Goal: Task Accomplishment & Management: Manage account settings

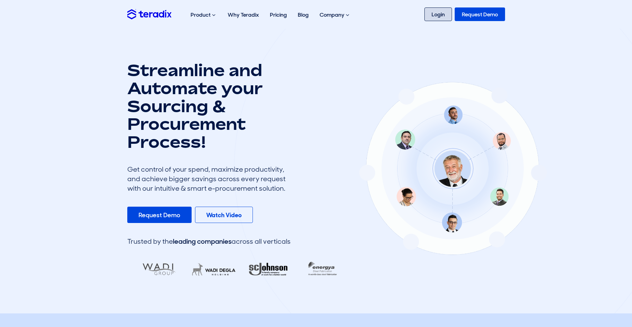
click at [440, 17] on link "Login" at bounding box center [438, 14] width 28 height 14
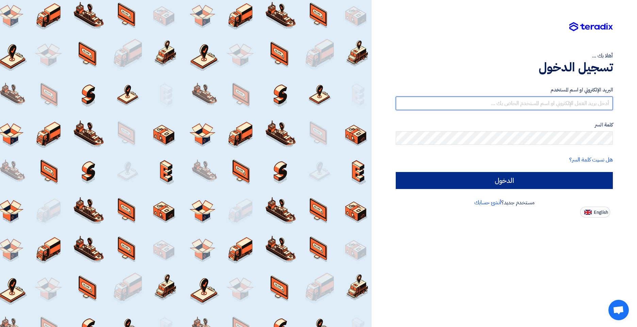
type input "a.farid@MISRCEMENTQENA.COM"
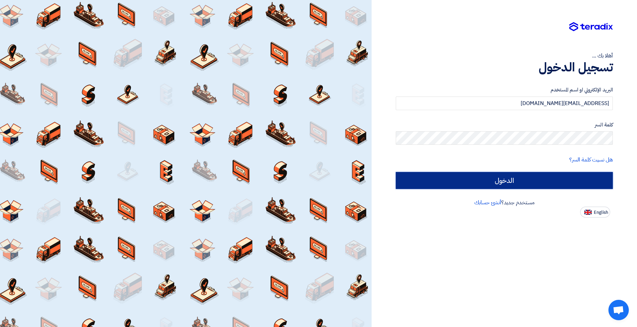
click at [537, 181] on input "الدخول" at bounding box center [504, 180] width 217 height 17
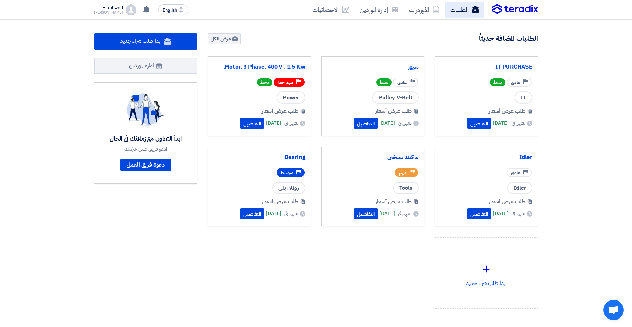
click at [455, 13] on link "الطلبات" at bounding box center [464, 10] width 39 height 16
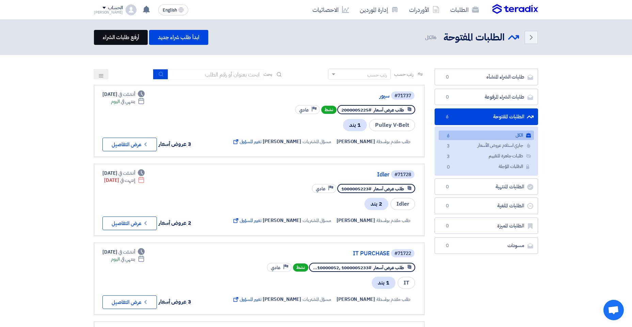
click at [130, 37] on link "أرفع طلبات الشراء" at bounding box center [121, 37] width 54 height 15
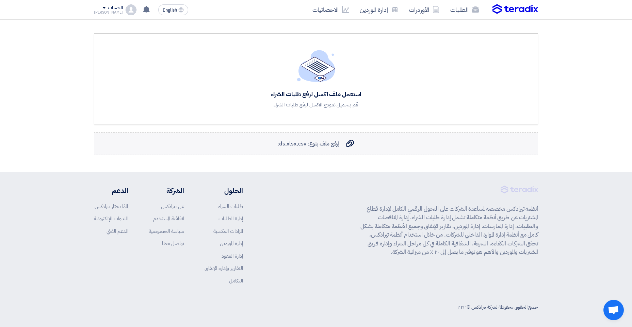
click at [289, 148] on label "إرفع ملف بنوع: xls,xlsx,csv إرفع ملف بنوع: xls,xlsx,csv" at bounding box center [316, 144] width 444 height 22
click at [0, 0] on input "إرفع ملف بنوع: xls,xlsx,csv إرفع ملف بنوع: xls,xlsx,csv" at bounding box center [0, 0] width 0 height 0
click at [332, 144] on span "إرفع ملف بنوع: xls,xlsx,csv" at bounding box center [308, 144] width 61 height 8
click at [0, 0] on input "إرفع ملف بنوع: xls,xlsx,csv إرفع ملف بنوع: xls,xlsx,csv" at bounding box center [0, 0] width 0 height 0
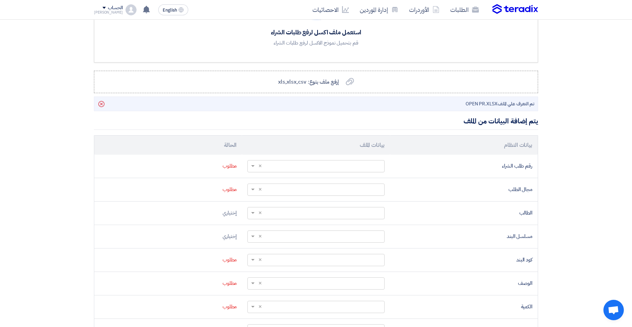
scroll to position [66, 0]
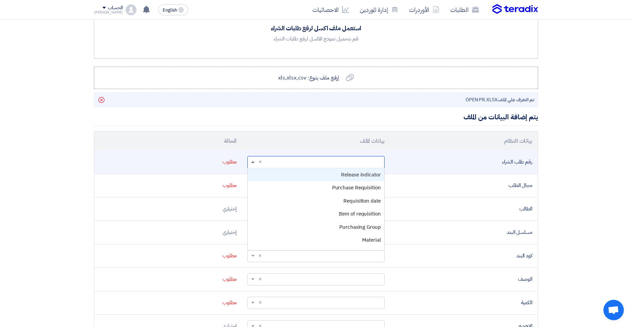
click at [251, 163] on span at bounding box center [252, 162] width 3 height 2
click at [358, 189] on span "Purchase Requisition" at bounding box center [356, 187] width 49 height 7
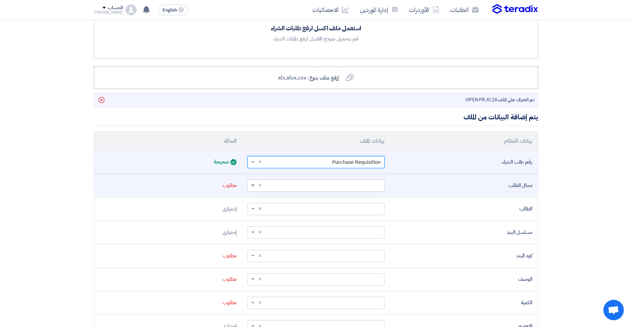
click at [253, 185] on span at bounding box center [252, 186] width 3 height 2
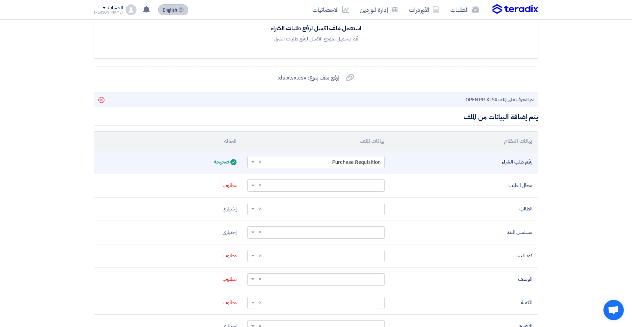
click at [166, 9] on span "English" at bounding box center [170, 10] width 14 height 5
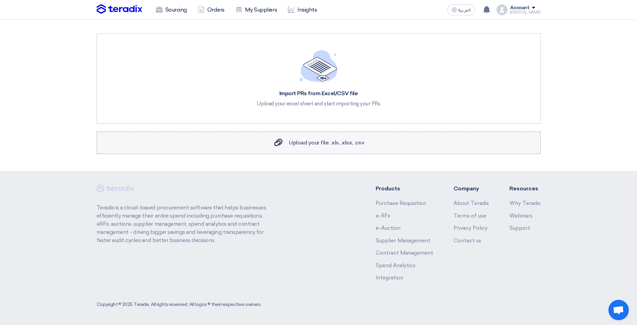
click at [295, 143] on span "Upload your file: .xls, .xlsx, .csv" at bounding box center [326, 143] width 75 height 6
click at [0, 0] on input "Upload your file: .xls, .xlsx, .csv Upload your file: .xls, .xlsx, .csv" at bounding box center [0, 0] width 0 height 0
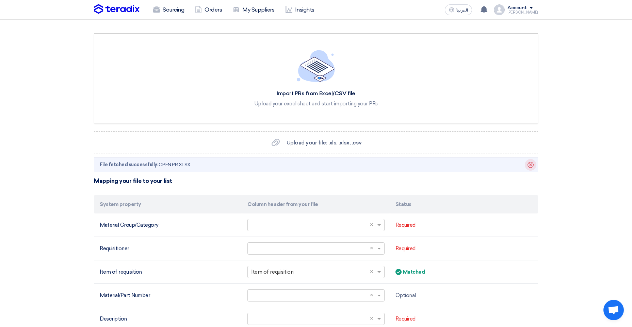
click at [532, 164] on icon "Delete" at bounding box center [531, 165] width 12 height 12
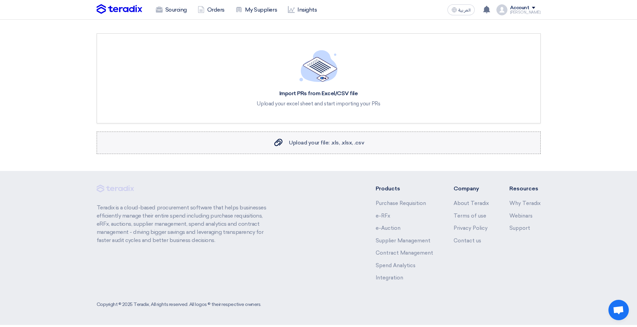
click at [280, 140] on icon "Upload your file: .xls, .xlsx, .csv" at bounding box center [278, 142] width 8 height 8
click at [0, 0] on input "Upload your file: .xls, .xlsx, .csv Upload your file: .xls, .xlsx, .csv" at bounding box center [0, 0] width 0 height 0
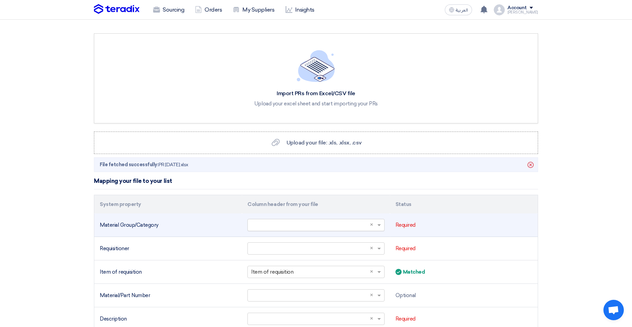
click at [381, 226] on span at bounding box center [380, 226] width 9 height 8
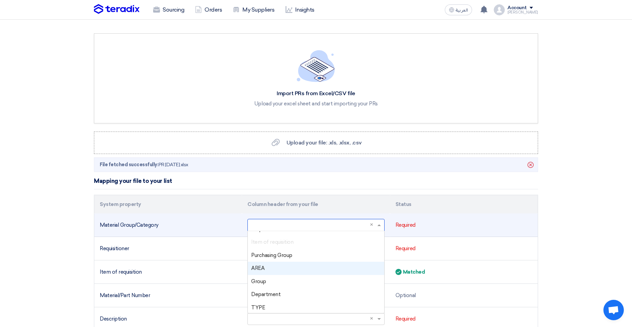
scroll to position [34, 0]
click at [280, 271] on div "Group" at bounding box center [316, 269] width 136 height 13
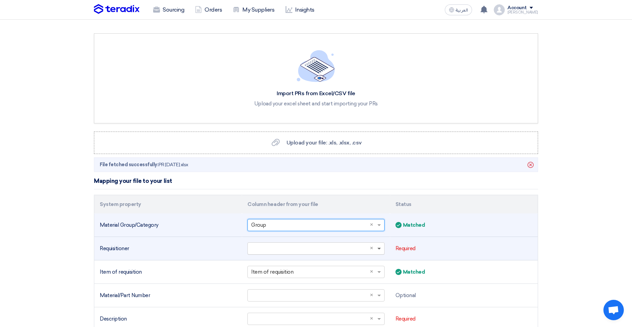
click at [377, 250] on span at bounding box center [380, 249] width 9 height 8
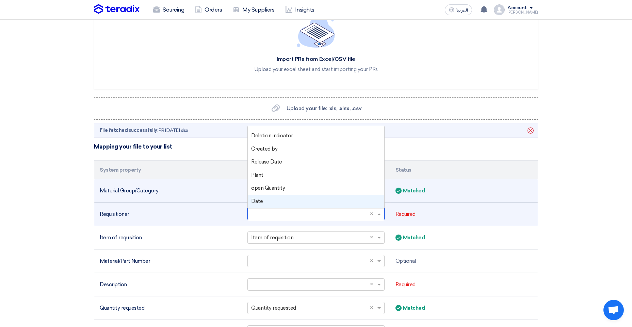
scroll to position [68, 0]
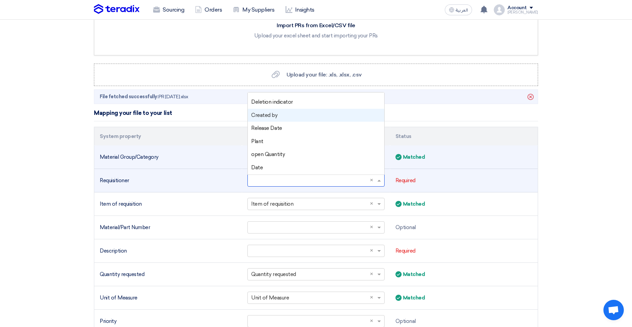
click at [275, 114] on span "Created by" at bounding box center [264, 115] width 26 height 6
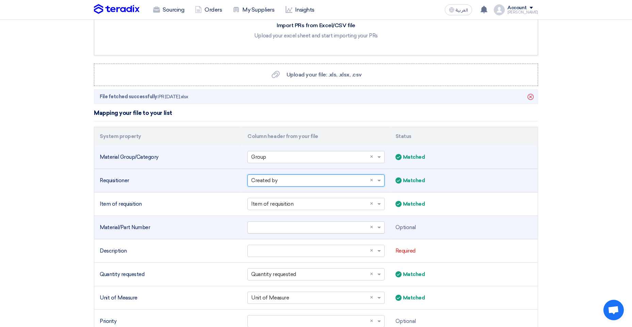
click at [285, 228] on input "text" at bounding box center [312, 227] width 123 height 11
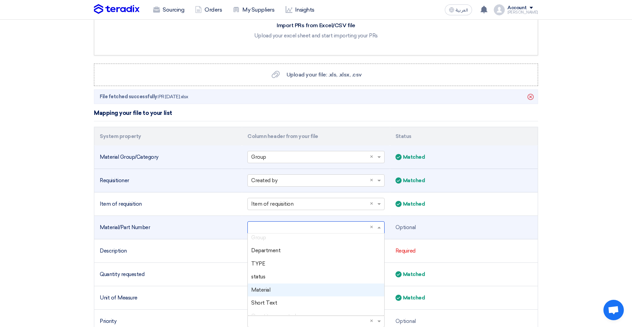
click at [279, 292] on div "Material" at bounding box center [316, 290] width 136 height 13
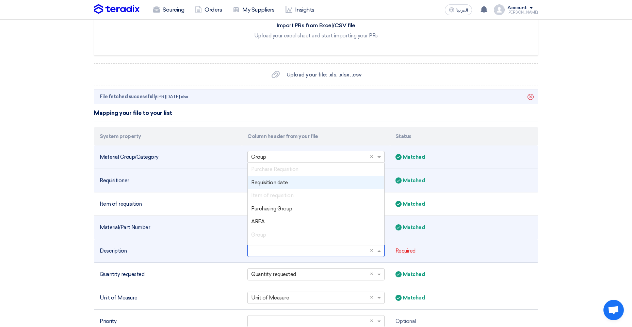
click at [296, 251] on input "text" at bounding box center [312, 251] width 123 height 11
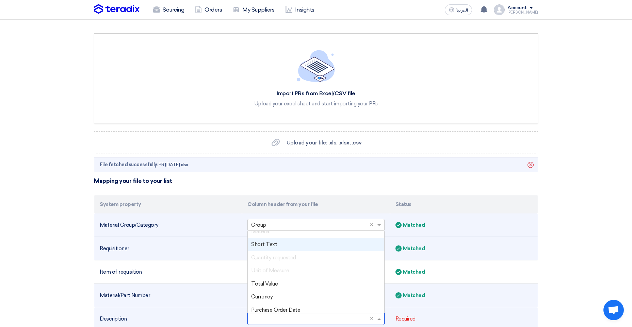
scroll to position [136, 0]
click at [275, 234] on div "Short Text" at bounding box center [316, 232] width 136 height 13
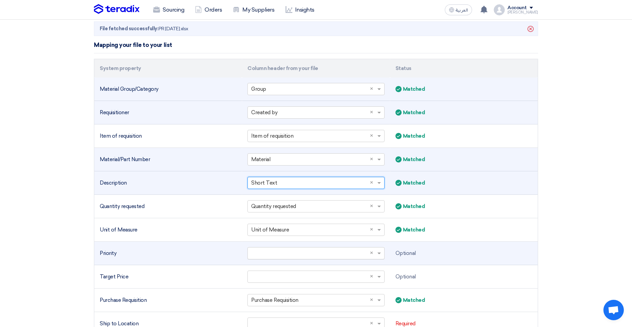
click at [264, 255] on input "text" at bounding box center [312, 253] width 123 height 11
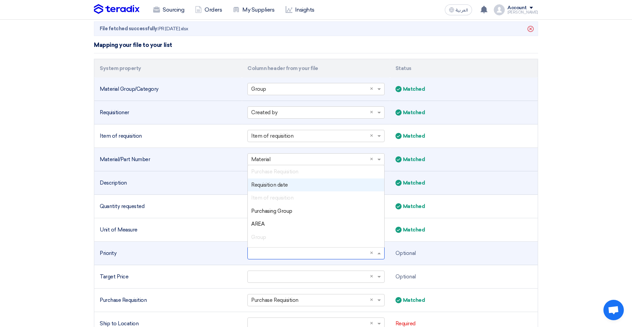
click at [213, 258] on td "Priority" at bounding box center [168, 253] width 148 height 23
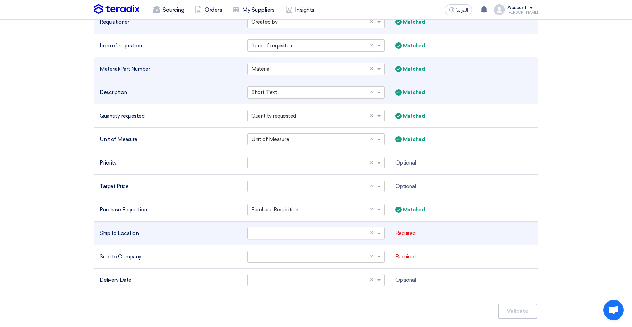
scroll to position [238, 0]
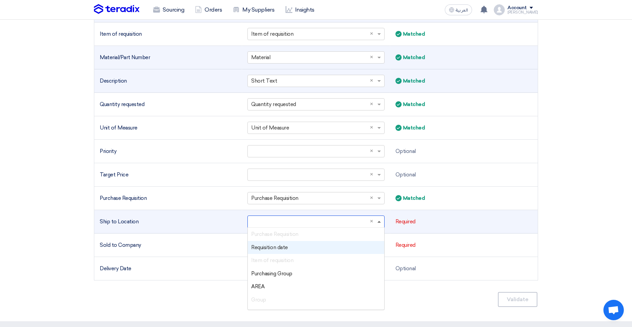
click at [380, 223] on span at bounding box center [378, 222] width 3 height 2
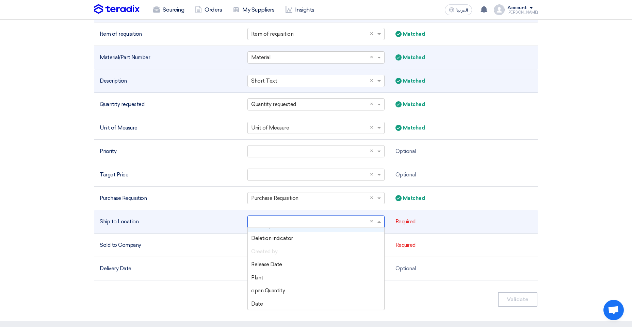
scroll to position [233, 0]
click at [263, 277] on div "Plant" at bounding box center [316, 277] width 136 height 13
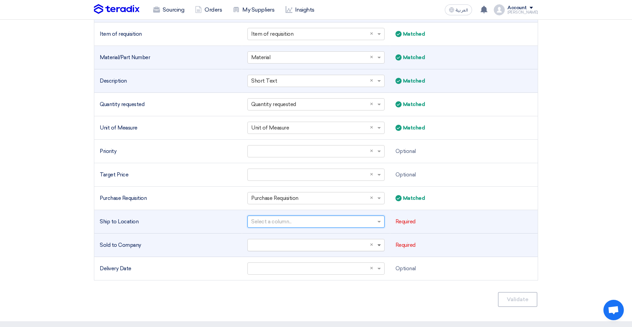
click at [378, 245] on span at bounding box center [378, 246] width 3 height 2
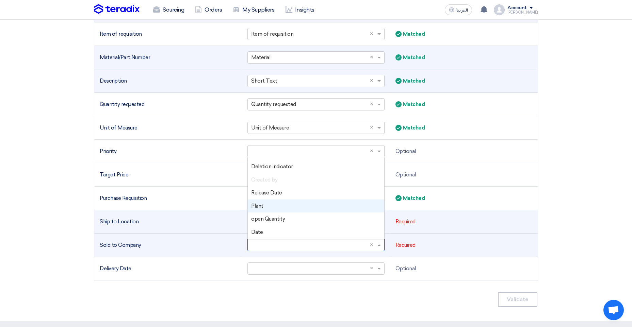
click at [256, 206] on span "Plant" at bounding box center [257, 206] width 12 height 6
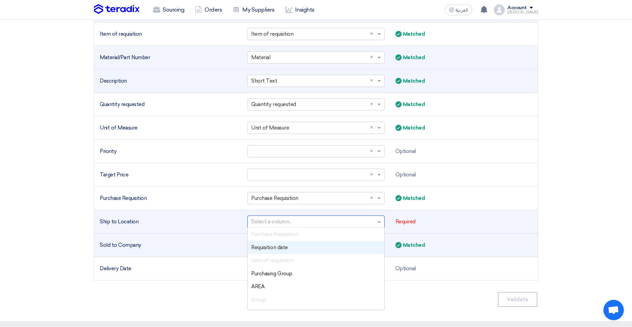
click at [379, 224] on span at bounding box center [380, 222] width 9 height 8
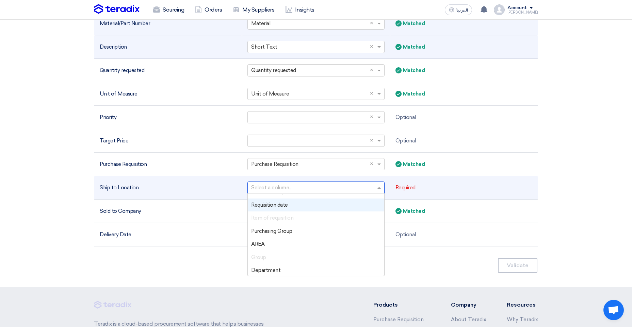
scroll to position [0, 0]
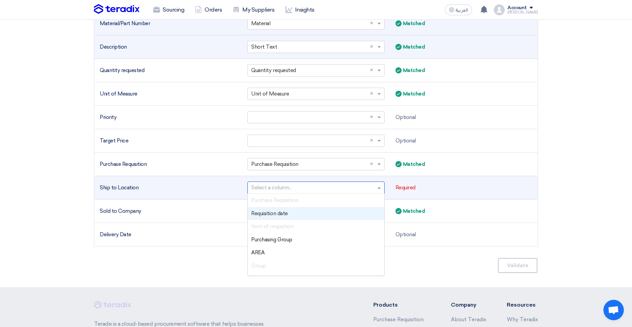
click at [326, 184] on input "text" at bounding box center [312, 187] width 123 height 11
click at [156, 192] on td "Ship to Location" at bounding box center [168, 187] width 148 height 23
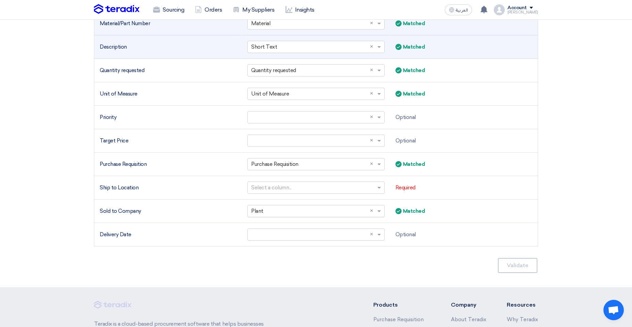
click at [369, 209] on input "text" at bounding box center [312, 211] width 123 height 11
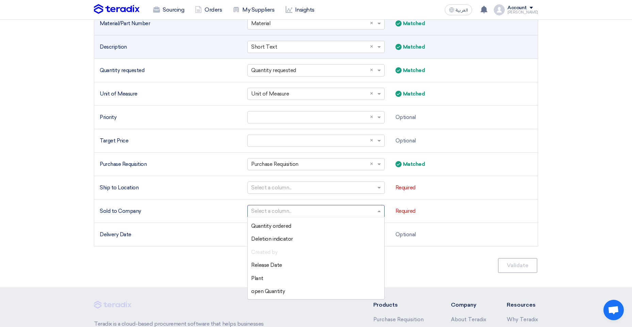
scroll to position [233, 0]
click at [285, 267] on div "Plant" at bounding box center [316, 266] width 136 height 13
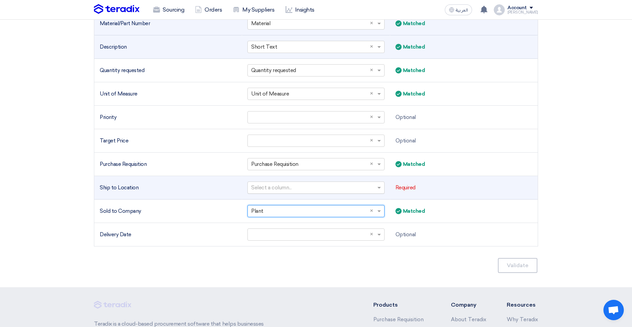
click at [314, 186] on input "text" at bounding box center [312, 187] width 123 height 11
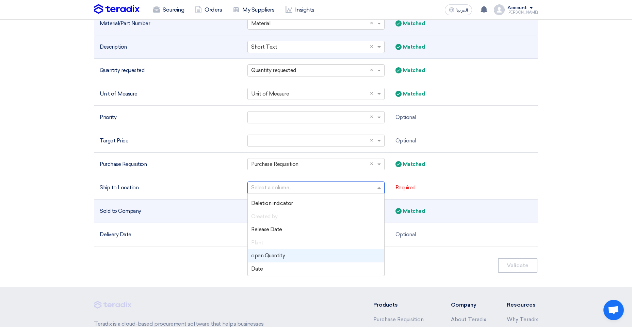
click at [482, 208] on div "Matched Matched" at bounding box center [463, 212] width 137 height 8
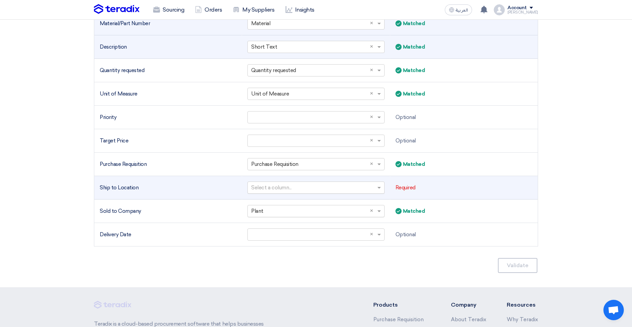
click at [327, 190] on input "text" at bounding box center [312, 187] width 123 height 11
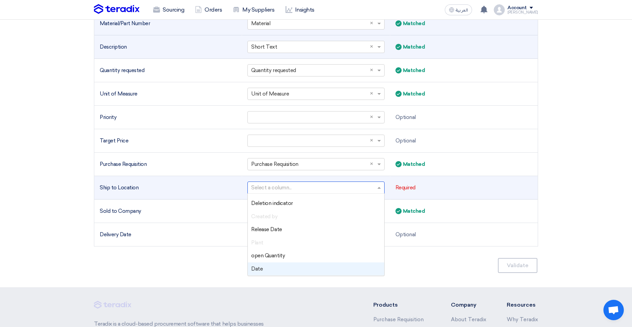
scroll to position [306, 0]
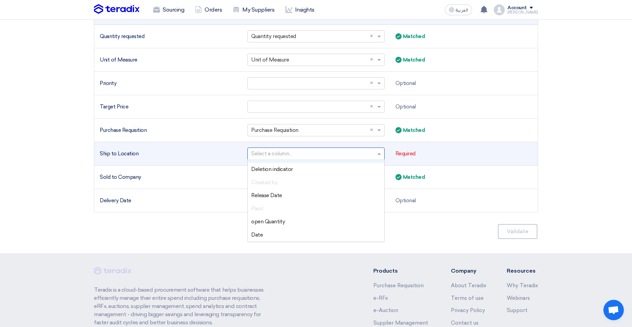
click at [277, 151] on input "text" at bounding box center [312, 153] width 123 height 11
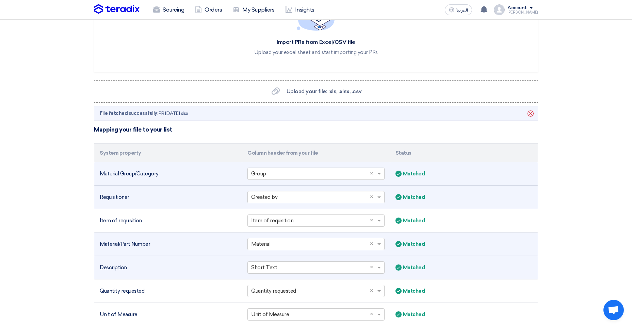
scroll to position [0, 0]
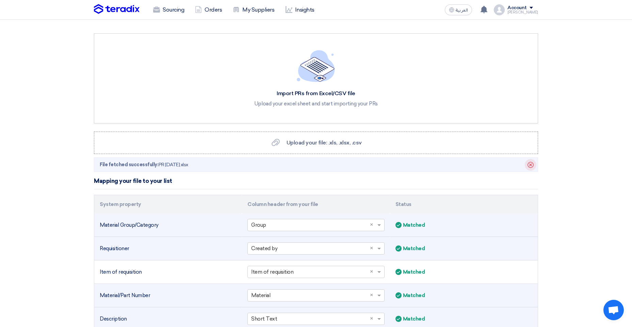
click at [533, 167] on icon "Delete" at bounding box center [531, 165] width 12 height 12
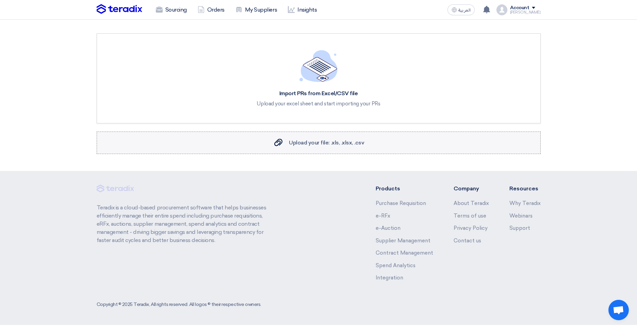
click at [329, 146] on div "Upload your file: .xls, .xlsx, .csv Upload your file: .xls, .xlsx, .csv" at bounding box center [319, 143] width 92 height 8
click at [0, 0] on input "Upload your file: .xls, .xlsx, .csv Upload your file: .xls, .xlsx, .csv" at bounding box center [0, 0] width 0 height 0
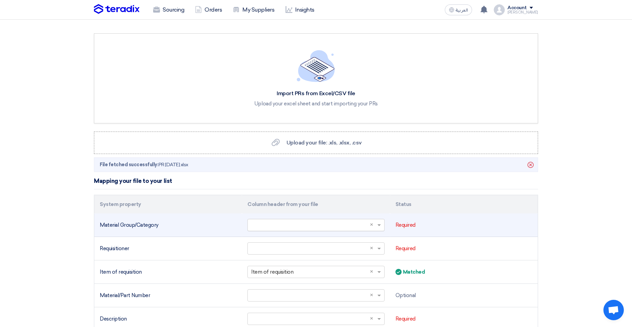
click at [380, 227] on span at bounding box center [380, 226] width 9 height 8
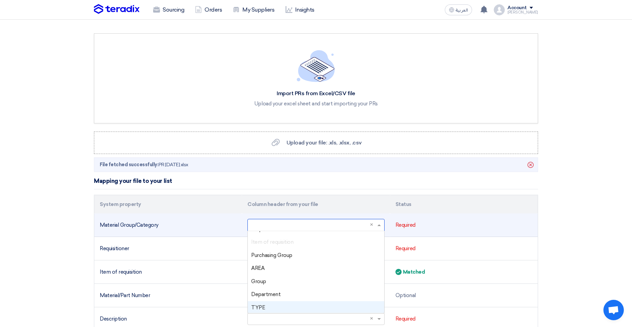
scroll to position [34, 0]
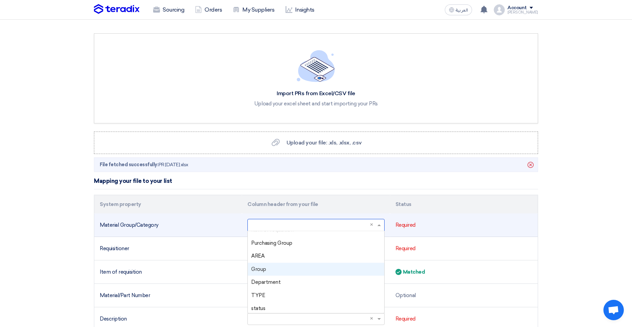
click at [272, 271] on div "Group" at bounding box center [316, 269] width 136 height 13
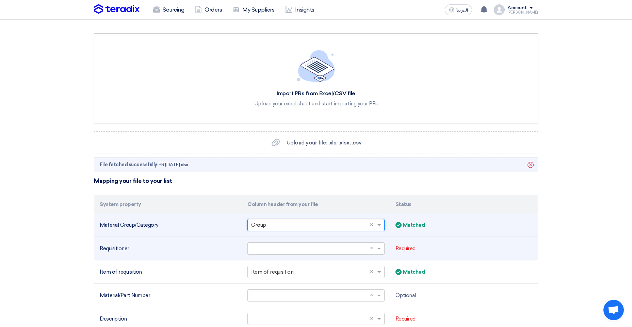
click at [286, 249] on input "text" at bounding box center [312, 248] width 123 height 11
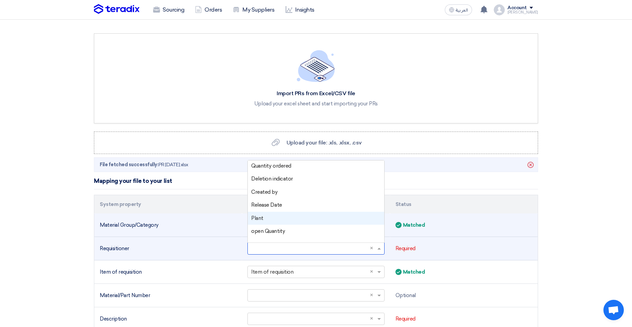
scroll to position [212, 0]
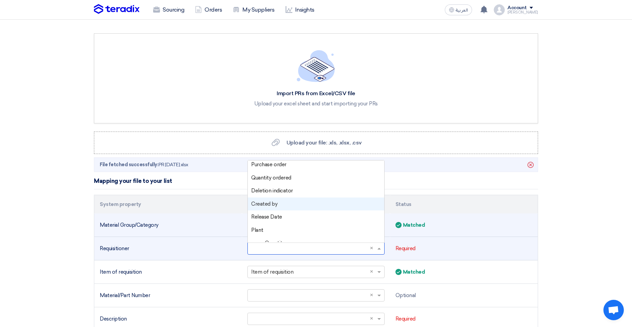
click at [279, 205] on div "Created by" at bounding box center [316, 204] width 136 height 13
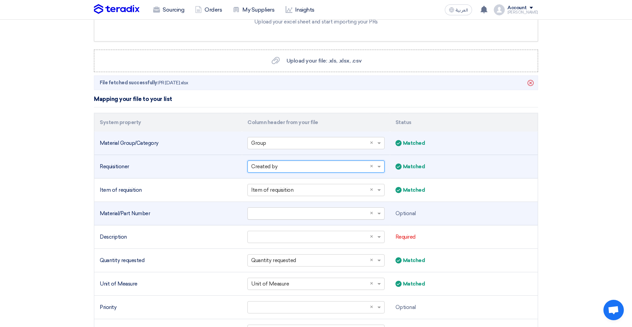
scroll to position [102, 0]
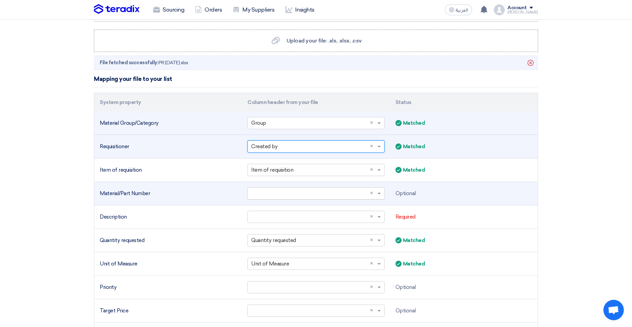
click at [287, 193] on input "text" at bounding box center [312, 193] width 123 height 11
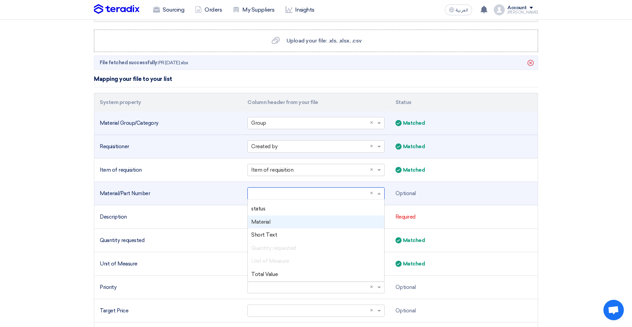
click at [265, 225] on div "Material" at bounding box center [316, 222] width 136 height 13
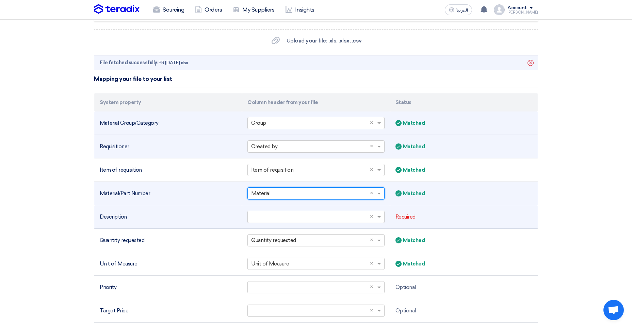
click at [277, 214] on input "text" at bounding box center [312, 217] width 123 height 11
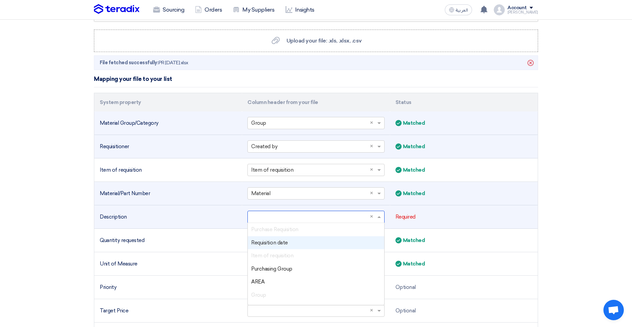
click at [278, 214] on input "text" at bounding box center [312, 217] width 123 height 11
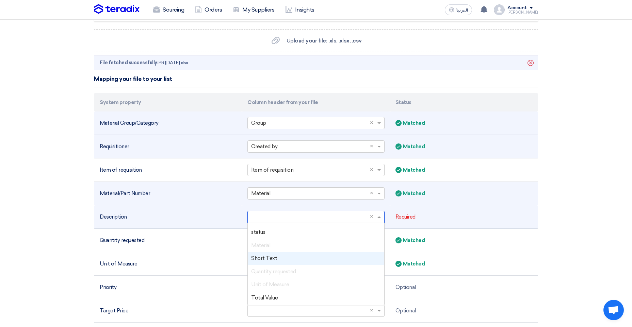
click at [265, 261] on span "Short Text" at bounding box center [264, 259] width 26 height 6
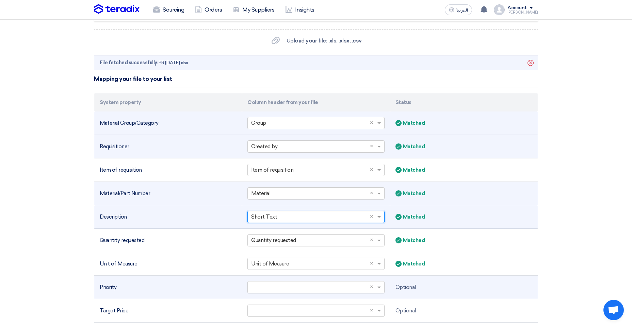
click at [284, 285] on input "text" at bounding box center [312, 287] width 123 height 11
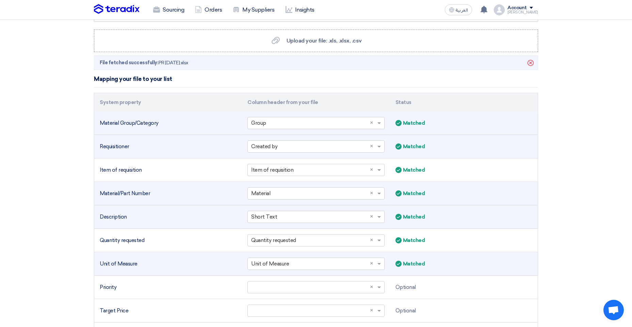
click at [495, 255] on td "Matched Matched" at bounding box center [464, 263] width 148 height 23
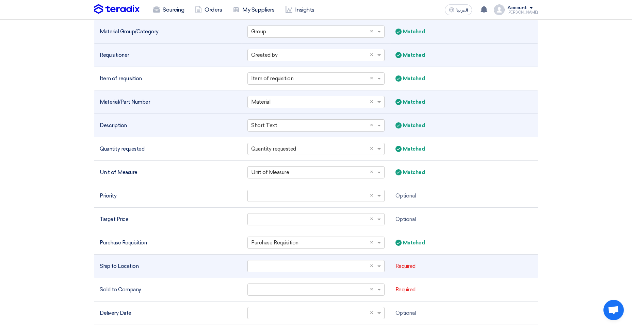
scroll to position [204, 0]
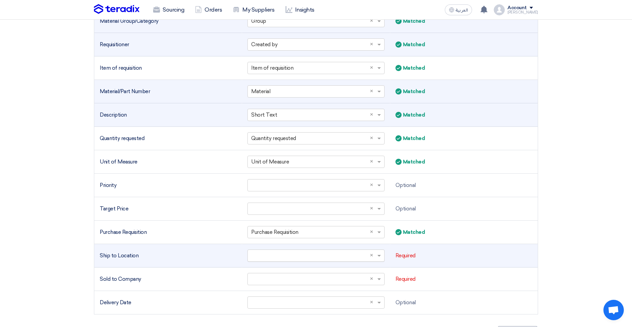
click at [265, 258] on input "text" at bounding box center [312, 255] width 123 height 11
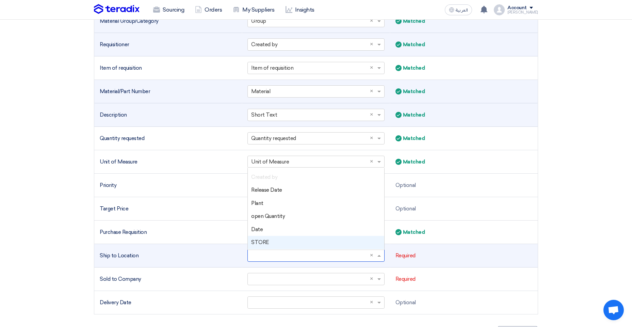
click at [267, 243] on span "STORE" at bounding box center [260, 243] width 18 height 6
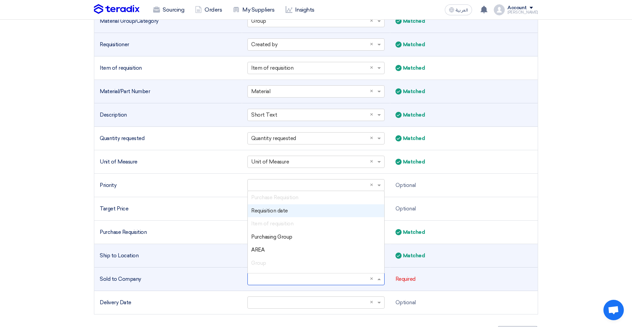
click at [280, 280] on input "text" at bounding box center [312, 279] width 123 height 11
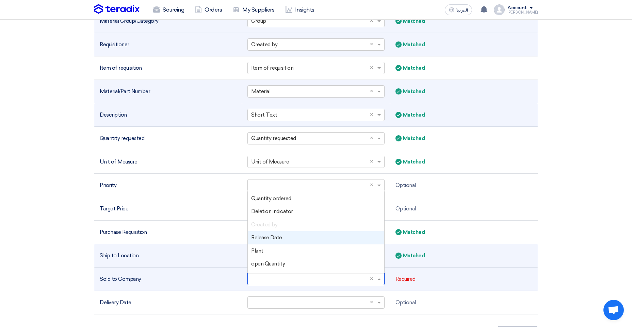
scroll to position [238, 0]
click at [261, 234] on span "Plant" at bounding box center [257, 235] width 12 height 6
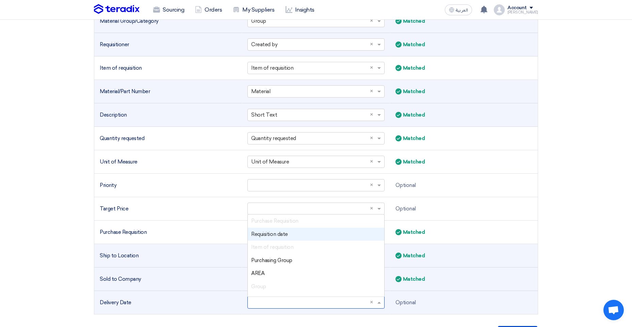
click at [289, 301] on input "text" at bounding box center [312, 302] width 123 height 11
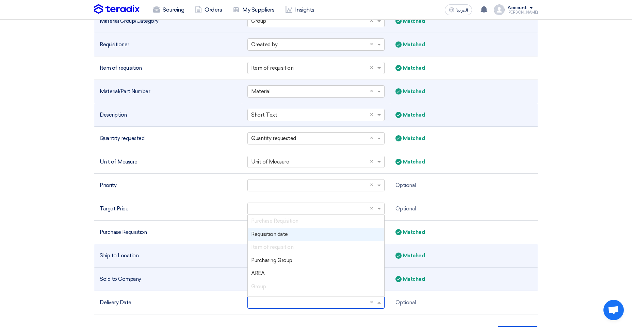
click at [490, 250] on td "Matched Matched" at bounding box center [464, 255] width 148 height 23
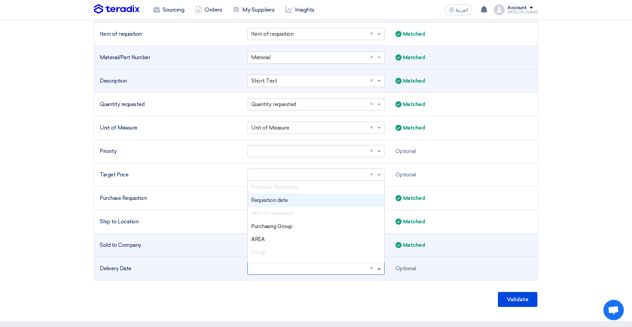
click at [377, 268] on span at bounding box center [378, 269] width 3 height 2
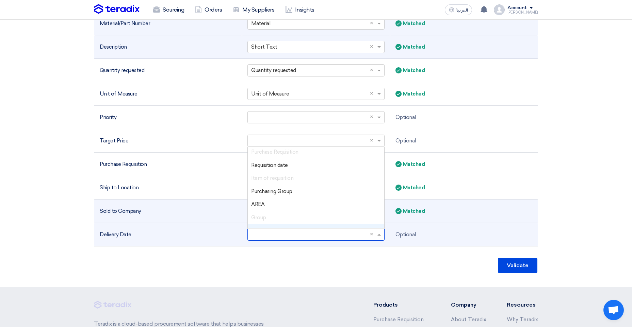
scroll to position [0, 0]
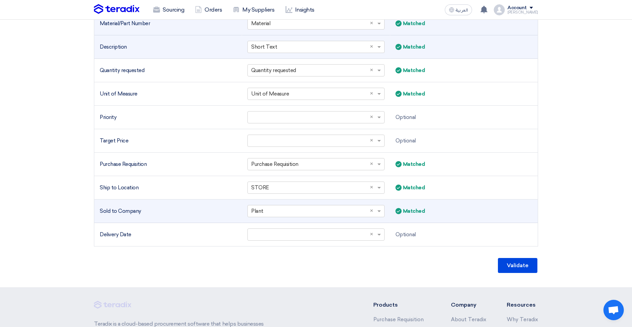
click at [583, 187] on section "Import PRs from Excel/CSV file Upload your excel sheet and start importing your…" at bounding box center [316, 18] width 632 height 540
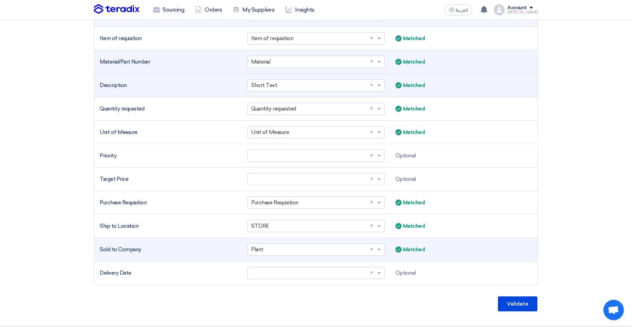
scroll to position [238, 0]
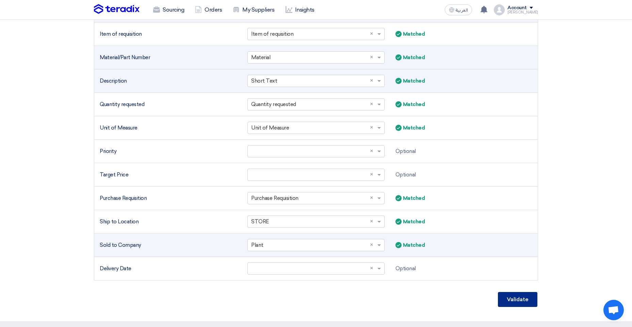
click at [517, 303] on button "Validate" at bounding box center [517, 299] width 39 height 15
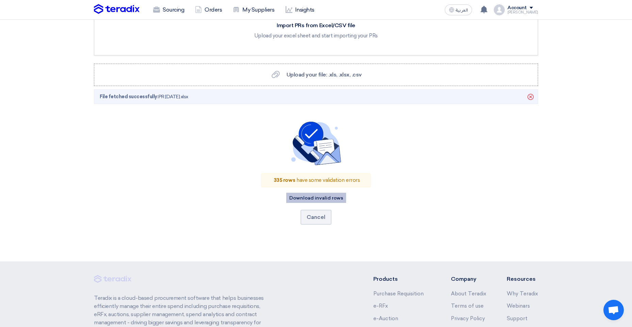
click at [300, 197] on button "Download invalid rows" at bounding box center [316, 198] width 60 height 10
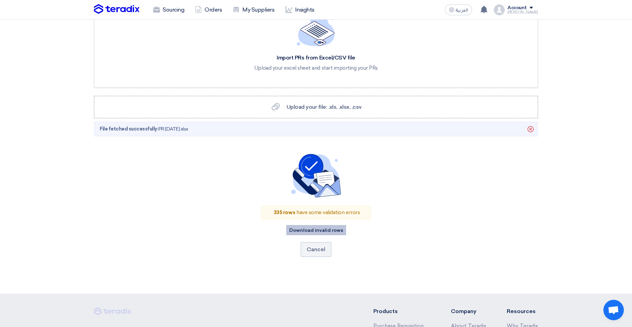
scroll to position [0, 0]
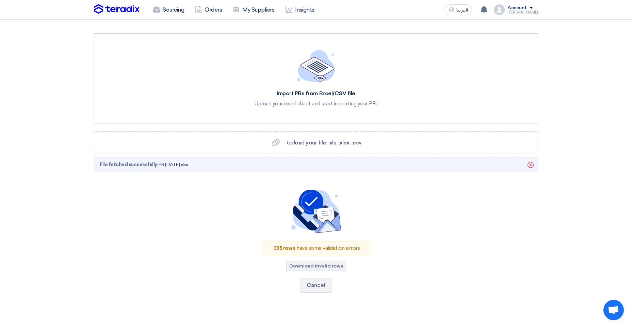
click at [527, 5] on div "Account" at bounding box center [516, 8] width 19 height 6
click at [493, 82] on link "Settings" at bounding box center [502, 80] width 60 height 8
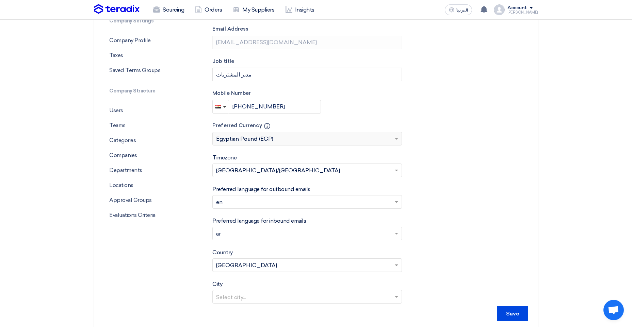
scroll to position [102, 0]
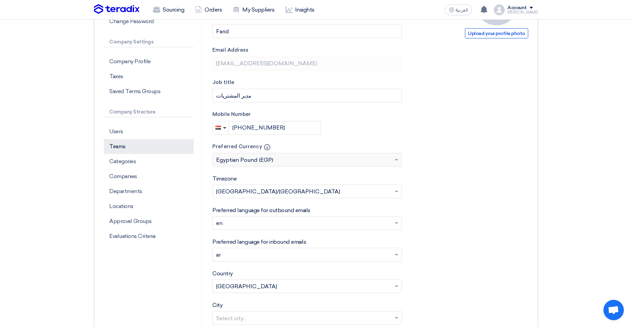
click at [116, 143] on p "Teams" at bounding box center [149, 146] width 90 height 15
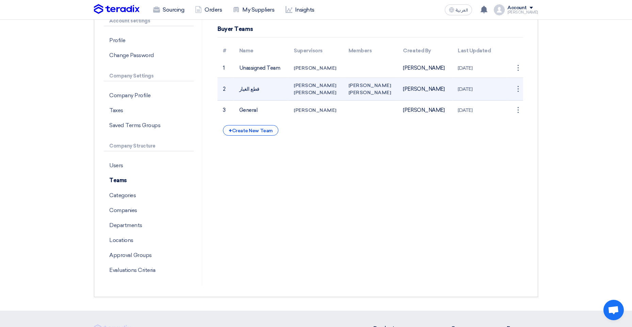
scroll to position [34, 0]
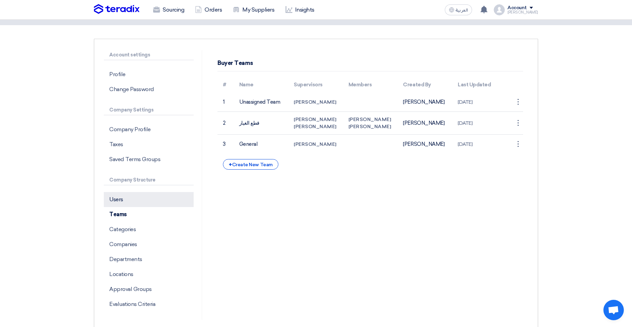
click at [151, 199] on p "Users" at bounding box center [149, 199] width 90 height 15
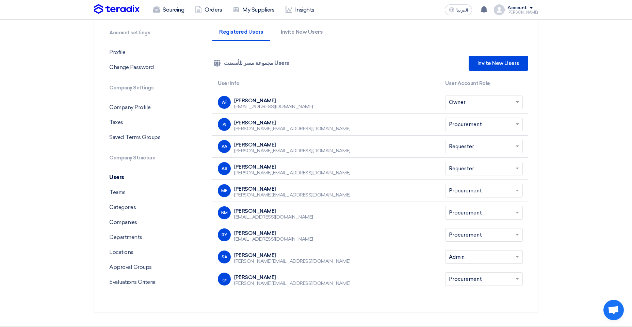
scroll to position [68, 0]
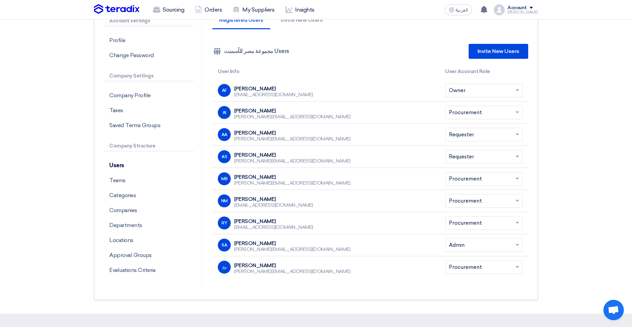
click at [260, 132] on div "[PERSON_NAME]" at bounding box center [292, 133] width 116 height 6
drag, startPoint x: 234, startPoint y: 134, endPoint x: 264, endPoint y: 130, distance: 29.9
click at [264, 130] on div "[PERSON_NAME]" at bounding box center [292, 133] width 116 height 6
copy div "[PERSON_NAME]"
click at [236, 156] on div "Ahmed Sobhi" at bounding box center [292, 155] width 116 height 6
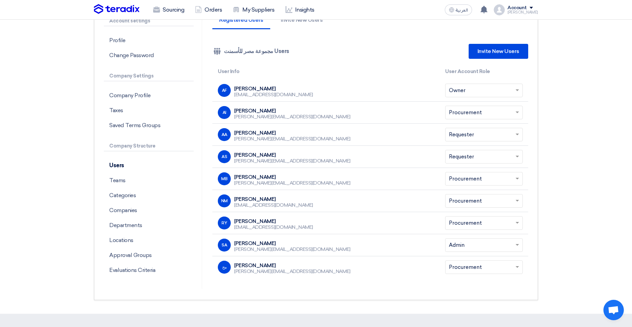
drag, startPoint x: 234, startPoint y: 153, endPoint x: 271, endPoint y: 156, distance: 36.5
click at [271, 156] on div "Ahmed Sobhi" at bounding box center [292, 155] width 116 height 6
copy div "Ahmed Sobhi"
click at [122, 197] on p "Categories" at bounding box center [149, 195] width 90 height 15
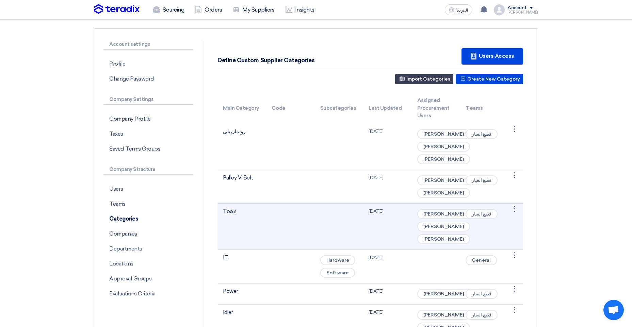
scroll to position [34, 0]
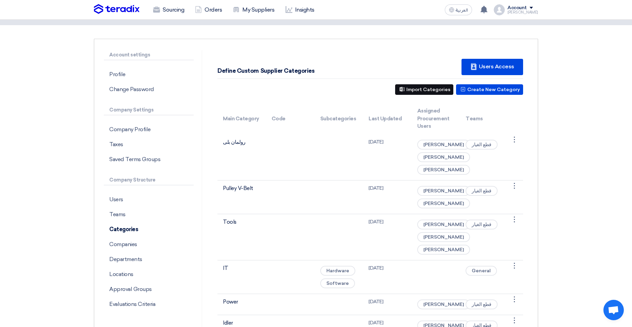
click at [426, 94] on button "Import Categories" at bounding box center [424, 89] width 58 height 11
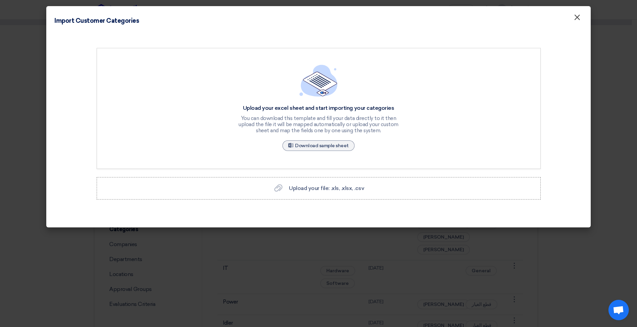
click at [572, 21] on button "×" at bounding box center [577, 18] width 18 height 14
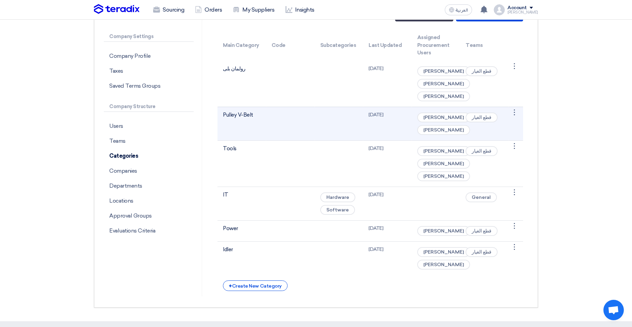
scroll to position [0, 0]
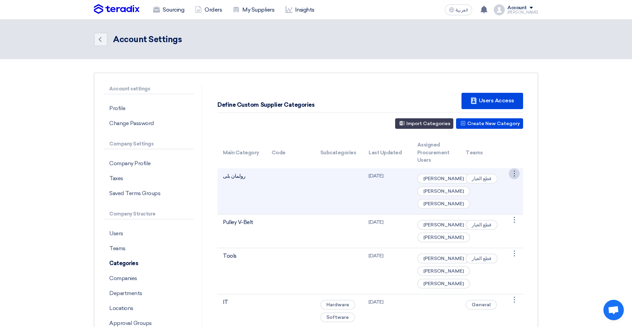
click at [510, 169] on div "⋮" at bounding box center [514, 173] width 11 height 11
click at [509, 185] on link "Edit Category" at bounding box center [497, 187] width 44 height 10
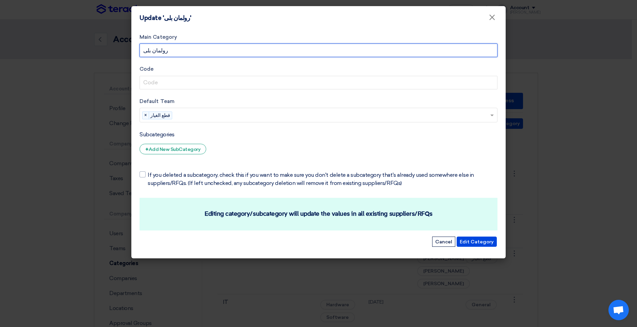
click at [192, 53] on input "رولمان بلى" at bounding box center [319, 51] width 358 height 14
click at [164, 52] on input "رولمان بلى" at bounding box center [319, 51] width 358 height 14
click at [165, 49] on input "رولمان بلى" at bounding box center [319, 51] width 358 height 14
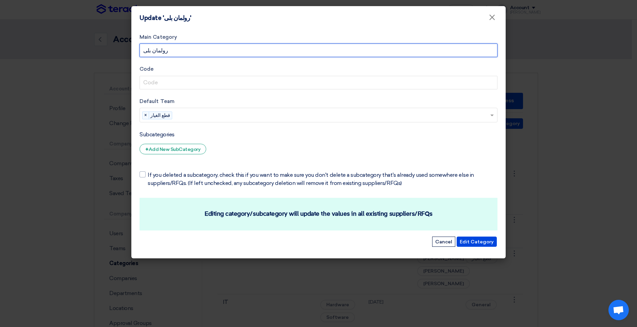
click at [165, 49] on input "رولمان بلى" at bounding box center [319, 51] width 358 height 14
click at [154, 50] on input "رولمان بلى" at bounding box center [319, 51] width 358 height 14
drag, startPoint x: 143, startPoint y: 50, endPoint x: 167, endPoint y: 52, distance: 24.9
click at [167, 52] on input "رولمان بلى" at bounding box center [319, 51] width 358 height 14
paste input "Bearing"
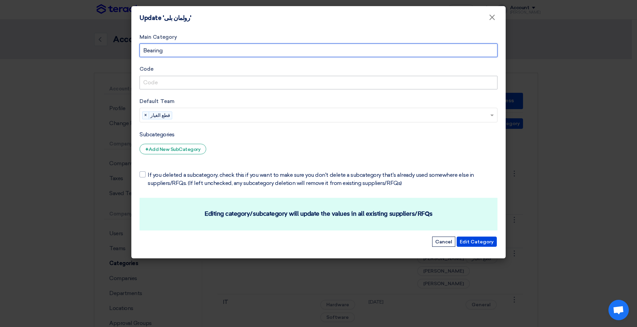
type input "Bearing"
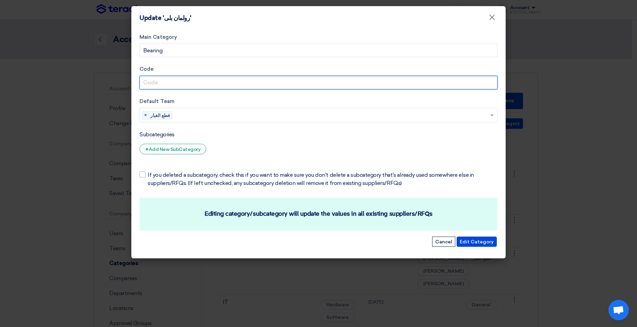
click at [162, 77] on input "Code" at bounding box center [319, 83] width 358 height 14
type input "B03"
drag, startPoint x: 160, startPoint y: 81, endPoint x: 76, endPoint y: 79, distance: 83.7
click at [87, 80] on modal-container "Update 'رولمان بلى' × Main Category Bearing Code B03 Default Team Teams... × قط…" at bounding box center [318, 163] width 637 height 327
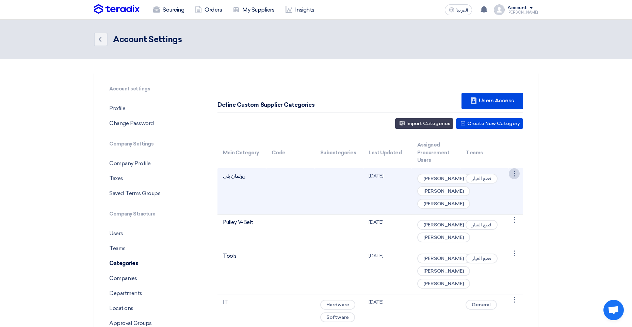
click at [514, 174] on div "⋮" at bounding box center [514, 173] width 11 height 11
click at [506, 186] on link "Edit Category" at bounding box center [497, 187] width 44 height 10
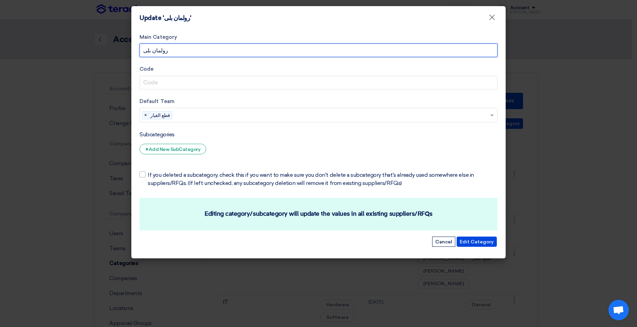
click at [175, 49] on input "رولمان بلى" at bounding box center [319, 51] width 358 height 14
paste input "Bearing"
type input "رولمان بلىBearing"
drag, startPoint x: 200, startPoint y: 52, endPoint x: 120, endPoint y: 48, distance: 79.7
click at [120, 48] on modal-container "Update 'رولمان بلى' × Main Category رولمان بلىBearing Code Default Team Teams..…" at bounding box center [318, 163] width 637 height 327
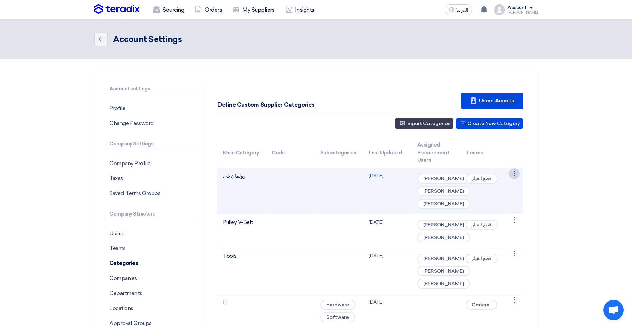
click at [514, 176] on div "⋮" at bounding box center [514, 173] width 11 height 11
click at [513, 189] on link "Edit Category" at bounding box center [497, 187] width 44 height 10
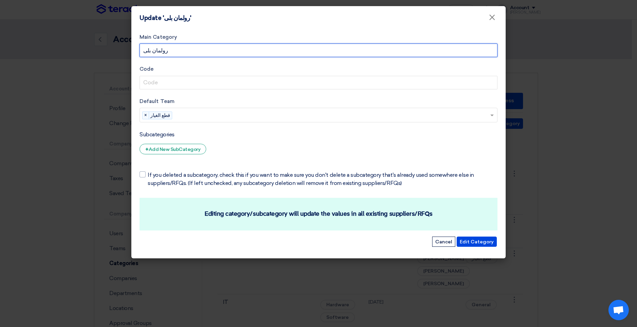
drag, startPoint x: 173, startPoint y: 52, endPoint x: 71, endPoint y: 42, distance: 102.3
click at [71, 42] on modal-container "Update 'رولمان بلى' × Main Category رولمان بلى Code Default Team Teams... × قطع…" at bounding box center [318, 163] width 637 height 327
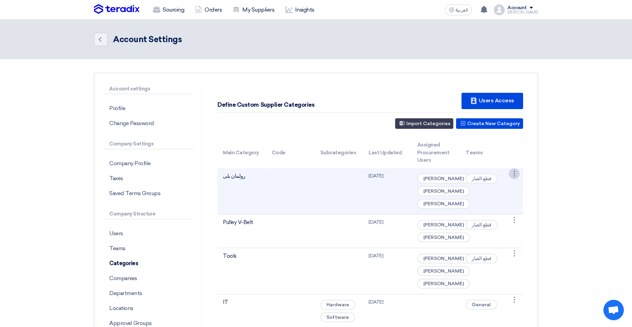
click at [517, 172] on div "⋮" at bounding box center [514, 173] width 11 height 11
click at [496, 187] on link "Edit Category" at bounding box center [497, 187] width 44 height 10
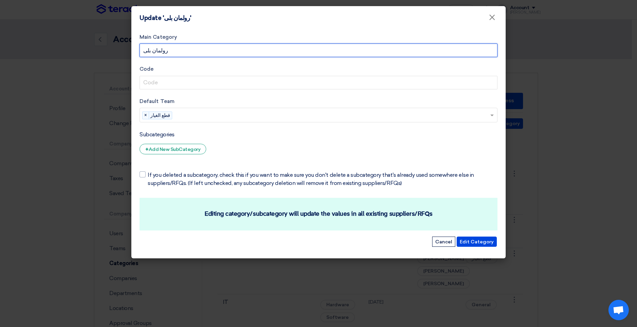
drag, startPoint x: 173, startPoint y: 51, endPoint x: 103, endPoint y: 43, distance: 69.9
click at [103, 43] on modal-container "Update 'رولمان بلى' × Main Category رولمان بلى Code Default Team Teams... × قطع…" at bounding box center [318, 163] width 637 height 327
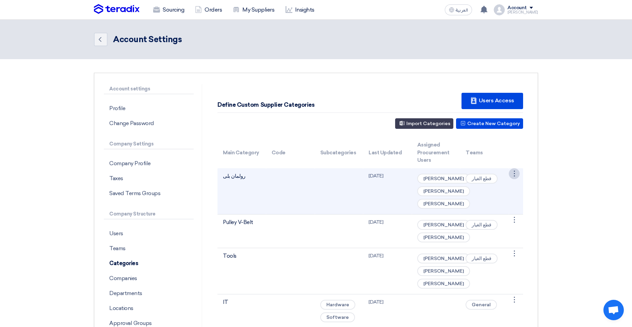
click at [518, 172] on div "⋮" at bounding box center [514, 173] width 11 height 11
click at [513, 172] on div "⋮" at bounding box center [514, 173] width 11 height 11
click at [507, 190] on link "Edit Category" at bounding box center [497, 187] width 44 height 10
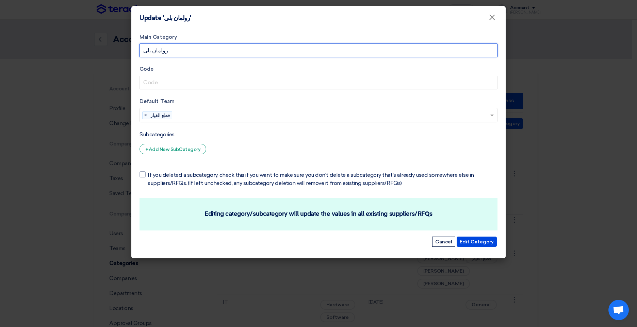
drag, startPoint x: 172, startPoint y: 49, endPoint x: 126, endPoint y: 50, distance: 45.6
click at [126, 50] on modal-container "Update 'رولمان بلى' × Main Category رولمان بلى Code Default Team Teams... × قطع…" at bounding box center [318, 163] width 637 height 327
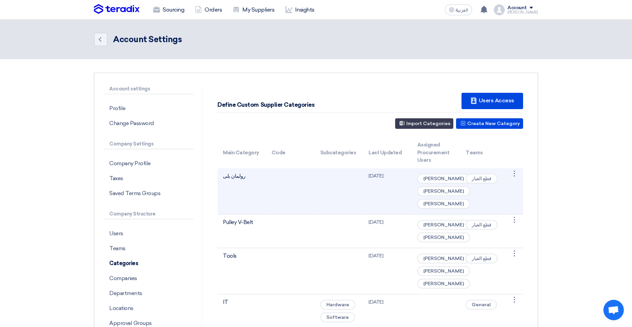
click at [508, 176] on td "قطع الغيار" at bounding box center [484, 191] width 49 height 46
click at [512, 175] on div "⋮" at bounding box center [514, 173] width 11 height 11
click at [504, 190] on link "Edit Category" at bounding box center [497, 187] width 44 height 10
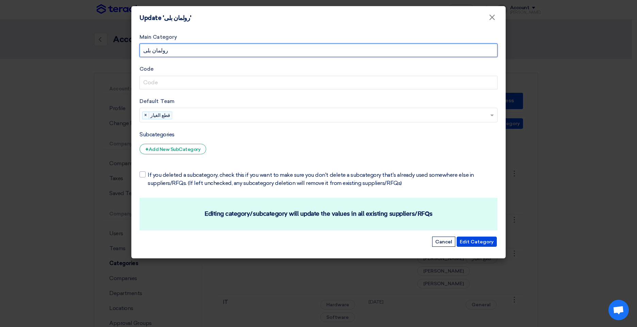
click at [156, 56] on input "رولمان بلى" at bounding box center [319, 51] width 358 height 14
drag, startPoint x: 157, startPoint y: 53, endPoint x: 171, endPoint y: 59, distance: 15.3
click at [171, 59] on form "Main Category رولمان بلى Code Default Team Teams... × قطع الغيار × Subcategorie…" at bounding box center [319, 140] width 358 height 215
click at [146, 52] on input "رولمان بلى" at bounding box center [319, 51] width 358 height 14
drag, startPoint x: 145, startPoint y: 52, endPoint x: 162, endPoint y: 54, distance: 16.8
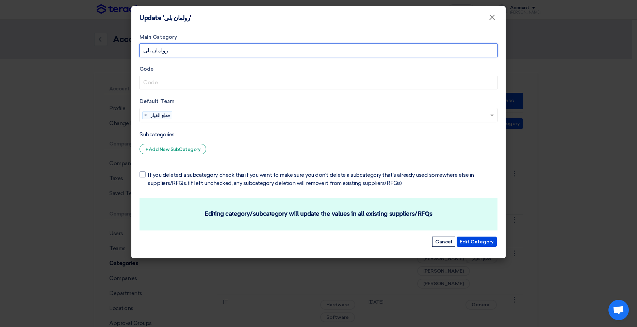
click at [162, 54] on input "رولمان بلى" at bounding box center [319, 51] width 358 height 14
type input "ى"
drag, startPoint x: 148, startPoint y: 51, endPoint x: 143, endPoint y: 50, distance: 5.3
click at [143, 50] on input "ى" at bounding box center [319, 51] width 358 height 14
paste input "Bearing"
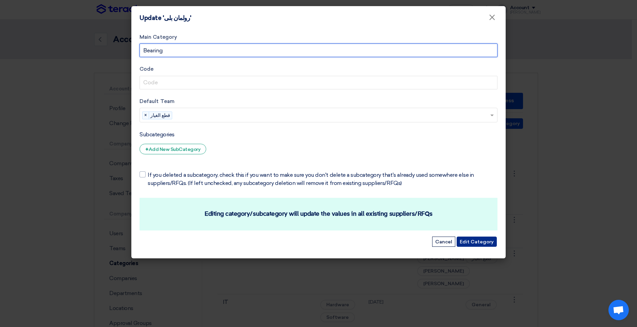
type input "Bearing"
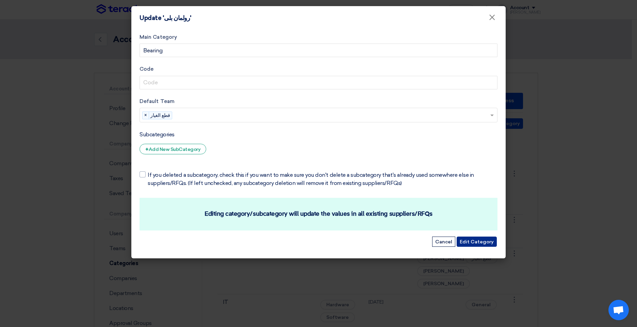
click at [483, 240] on button "Edit Category" at bounding box center [477, 242] width 40 height 10
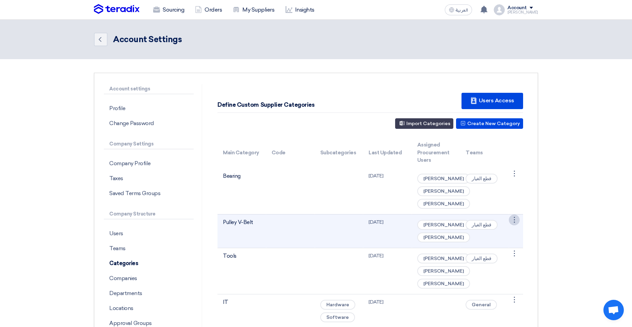
click at [513, 226] on div "⋮" at bounding box center [514, 220] width 11 height 11
click at [502, 238] on link "Edit Category" at bounding box center [497, 233] width 44 height 10
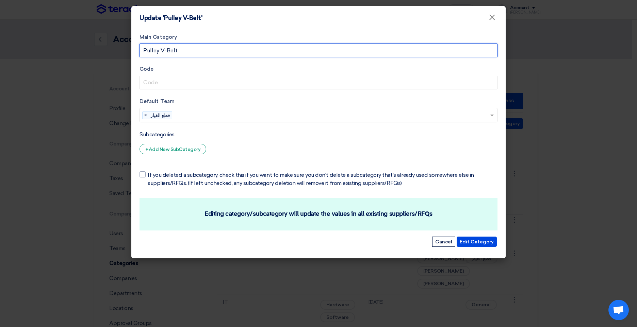
drag, startPoint x: 161, startPoint y: 49, endPoint x: 144, endPoint y: 50, distance: 17.7
click at [144, 50] on input "Pulley V-Belt" at bounding box center [319, 51] width 358 height 14
type input "V-Belt"
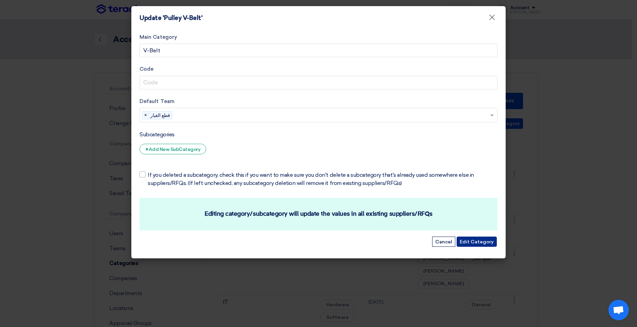
click at [488, 242] on button "Edit Category" at bounding box center [477, 242] width 40 height 10
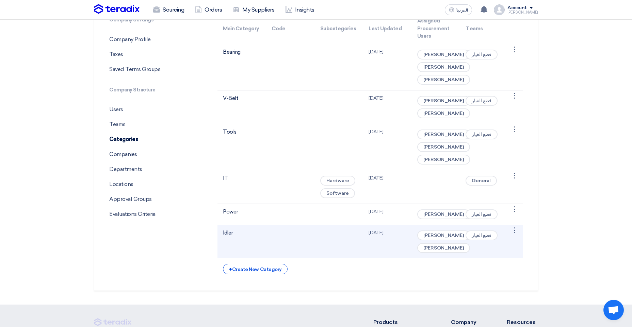
scroll to position [136, 0]
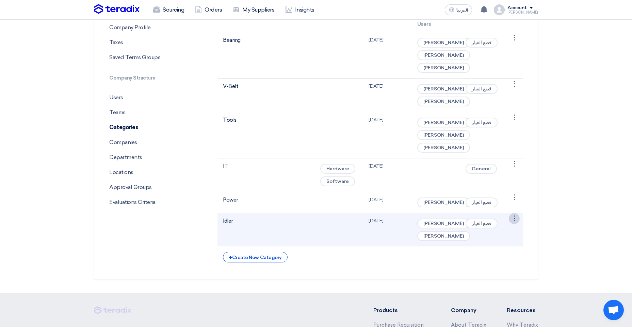
click at [513, 224] on div "⋮" at bounding box center [514, 218] width 11 height 11
click at [503, 236] on link "Edit Category" at bounding box center [497, 232] width 44 height 10
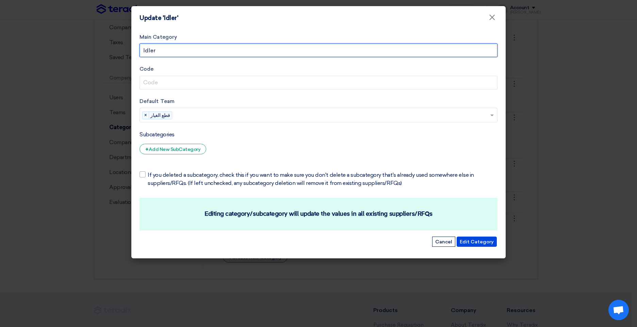
drag, startPoint x: 158, startPoint y: 52, endPoint x: 137, endPoint y: 51, distance: 21.5
click at [137, 51] on div "Main Category Idler Code Default Team Teams... × قطع الغيار × Subcategories + A…" at bounding box center [318, 144] width 374 height 229
drag, startPoint x: 149, startPoint y: 49, endPoint x: 142, endPoint y: 50, distance: 6.9
click at [142, 50] on input "belt" at bounding box center [319, 51] width 358 height 14
click at [147, 51] on input "belt" at bounding box center [319, 51] width 358 height 14
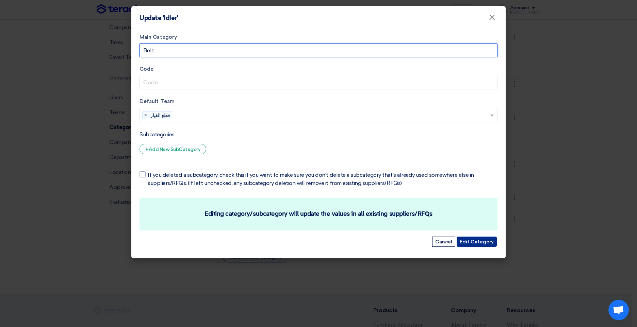
type input "Belt"
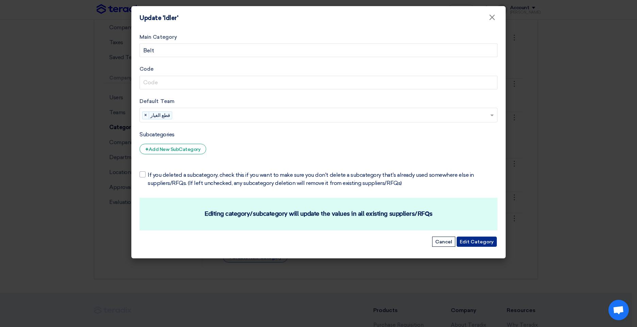
click at [473, 243] on button "Edit Category" at bounding box center [477, 242] width 40 height 10
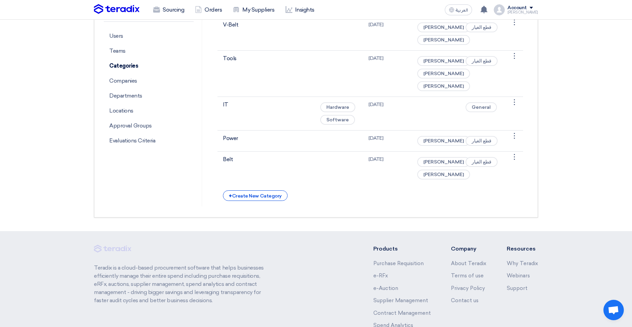
scroll to position [204, 0]
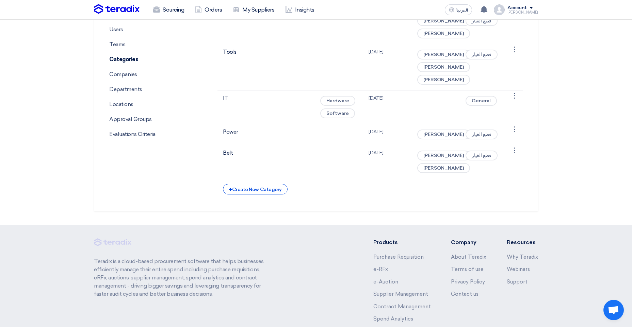
click at [247, 200] on div "Define Custom Supplier Categories New Supplier Users Access Create New Category…" at bounding box center [370, 40] width 326 height 320
click at [251, 195] on div "+ Create New Category" at bounding box center [255, 189] width 64 height 11
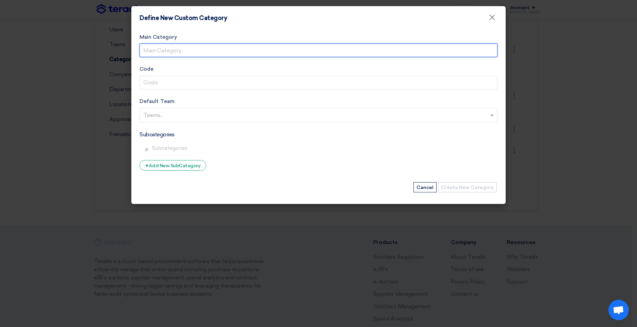
click at [161, 51] on input "Main Category" at bounding box center [319, 51] width 358 height 14
paste input "Fabricate"
type input "Fabricate"
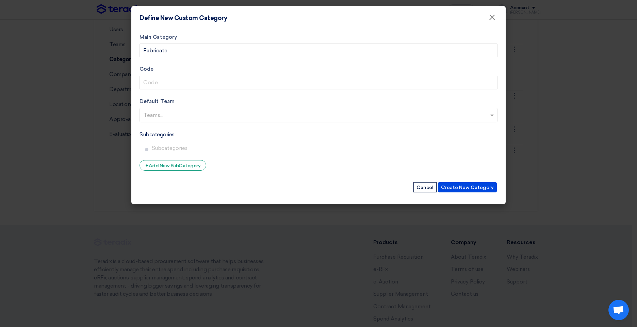
click at [162, 113] on input "text" at bounding box center [319, 115] width 352 height 11
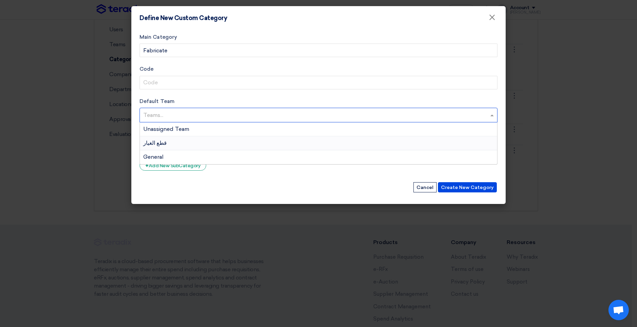
click at [157, 147] on div "قطع الغيار" at bounding box center [318, 143] width 357 height 14
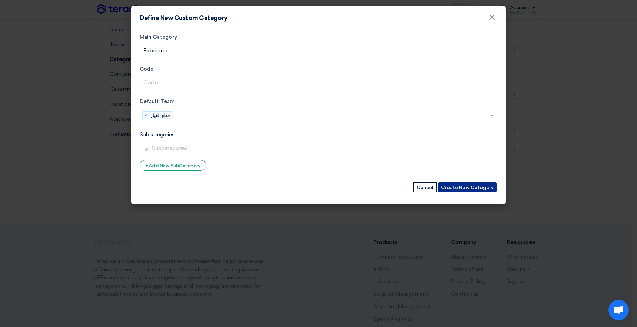
click at [471, 188] on button "Create New Category" at bounding box center [467, 187] width 59 height 10
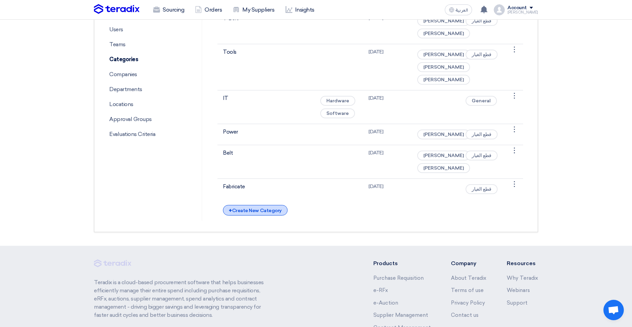
click at [263, 216] on div "+ Create New Category" at bounding box center [255, 210] width 64 height 11
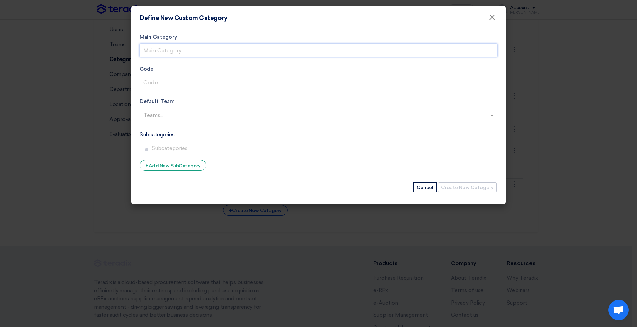
click at [165, 44] on input "Main Category" at bounding box center [319, 51] width 358 height 14
paste input "Compressor"
type input "Compressor"
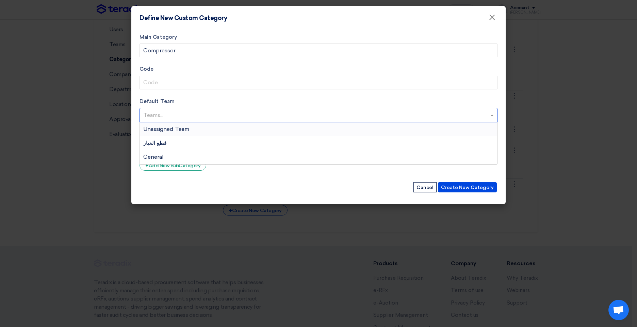
click at [160, 114] on input "text" at bounding box center [319, 115] width 352 height 11
click at [153, 140] on span "قطع الغيار" at bounding box center [154, 143] width 23 height 6
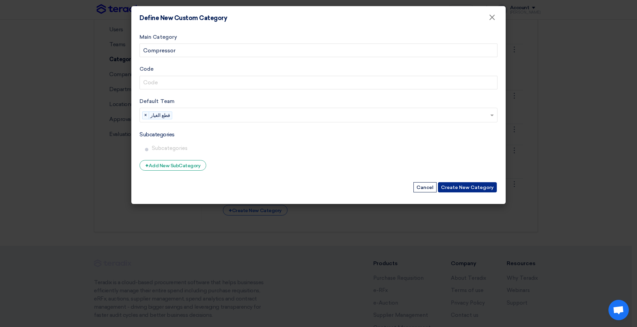
click at [462, 187] on button "Create New Category" at bounding box center [467, 187] width 59 height 10
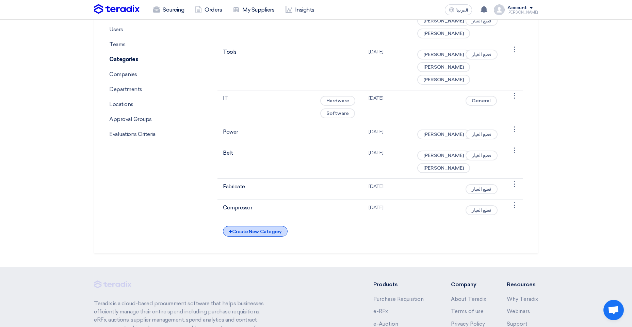
click at [245, 237] on div "+ Create New Category" at bounding box center [255, 231] width 64 height 11
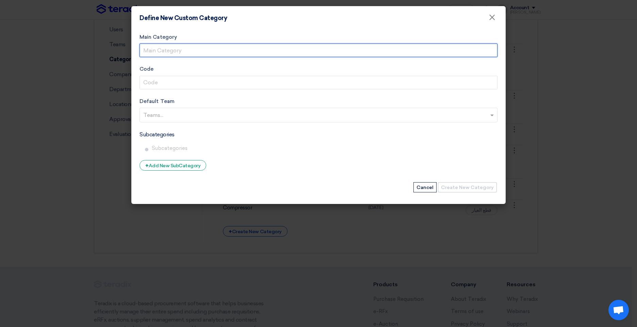
click at [181, 49] on input "Main Category" at bounding box center [319, 51] width 358 height 14
paste input "Fastener"
type input "Fastener"
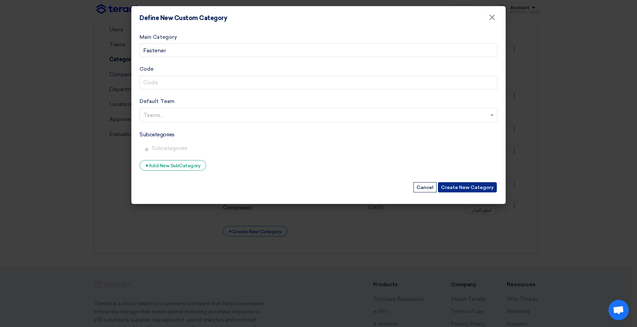
click at [468, 188] on button "Create New Category" at bounding box center [467, 187] width 59 height 10
click at [458, 184] on button "Create New Category" at bounding box center [467, 187] width 59 height 10
click at [172, 116] on input "text" at bounding box center [319, 115] width 352 height 11
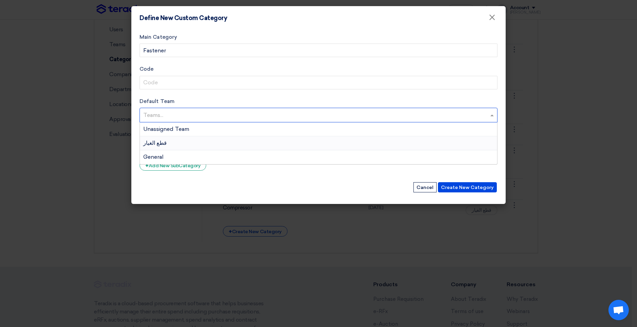
click at [162, 142] on div "قطع الغيار" at bounding box center [318, 143] width 357 height 14
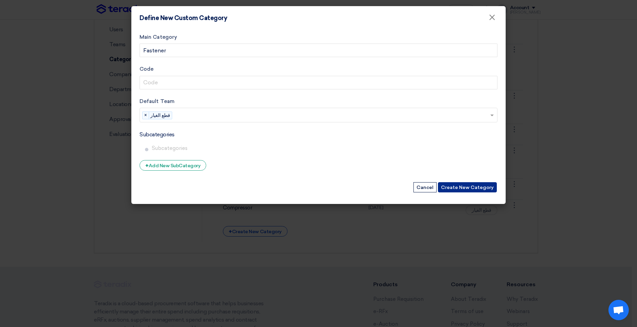
click at [464, 185] on button "Create New Category" at bounding box center [467, 187] width 59 height 10
click at [468, 190] on button "Create New Category" at bounding box center [467, 187] width 59 height 10
click at [462, 186] on button "Create New Category" at bounding box center [467, 187] width 59 height 10
click at [461, 187] on button "Create New Category" at bounding box center [467, 187] width 59 height 10
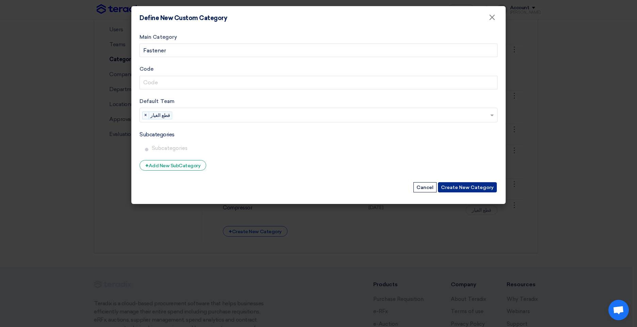
click at [461, 187] on button "Create New Category" at bounding box center [467, 187] width 59 height 10
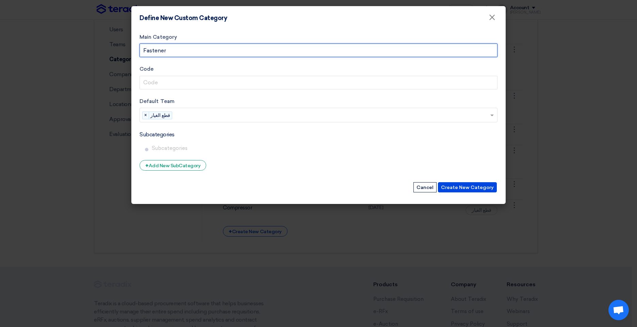
click at [146, 50] on input "Fastener" at bounding box center [319, 51] width 358 height 14
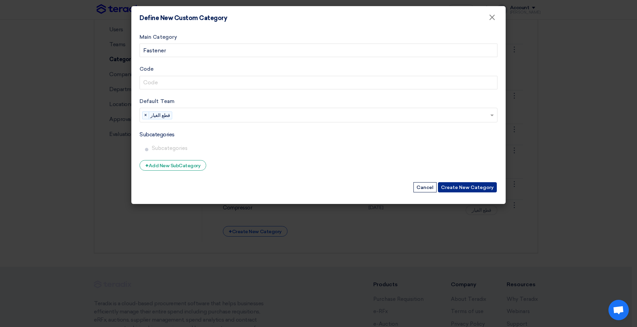
click at [459, 186] on button "Create New Category" at bounding box center [467, 187] width 59 height 10
click at [428, 189] on button "Cancel" at bounding box center [424, 187] width 23 height 10
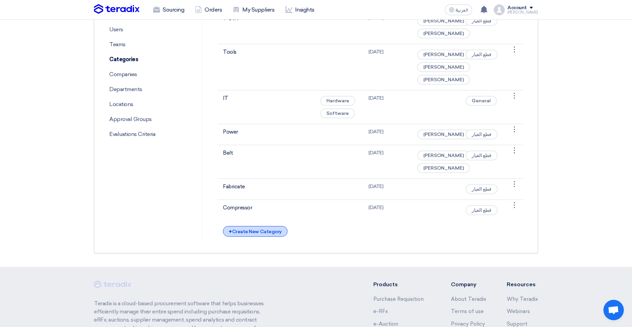
click at [253, 237] on div "+ Create New Category" at bounding box center [255, 231] width 64 height 11
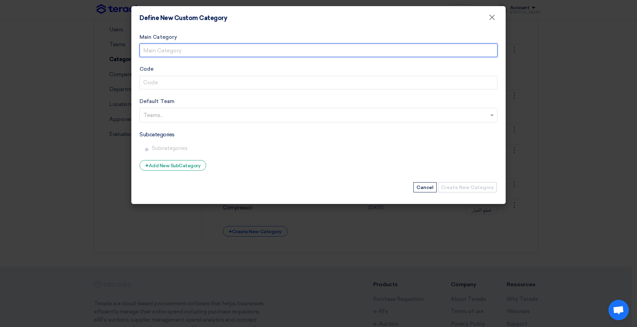
click at [187, 48] on input "Main Category" at bounding box center [319, 51] width 358 height 14
paste input "Fastener"
type input "Fastener"
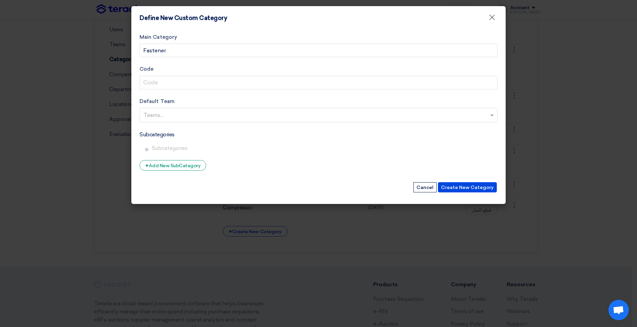
click at [178, 117] on input "text" at bounding box center [319, 115] width 352 height 11
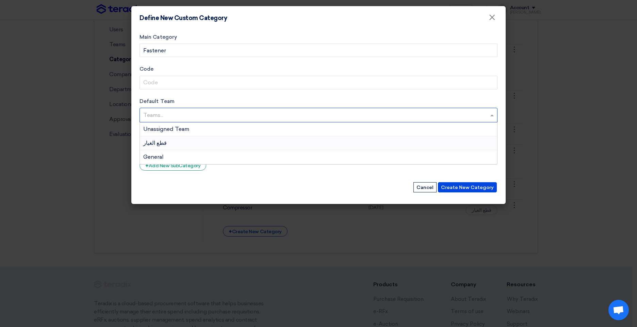
click at [160, 143] on span "قطع الغيار" at bounding box center [154, 143] width 23 height 6
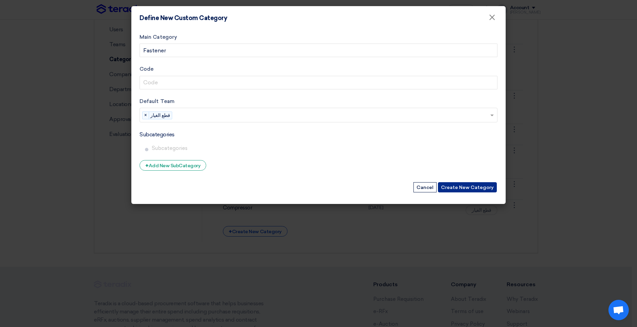
click at [461, 187] on button "Create New Category" at bounding box center [467, 187] width 59 height 10
click at [202, 114] on input "text" at bounding box center [332, 115] width 315 height 11
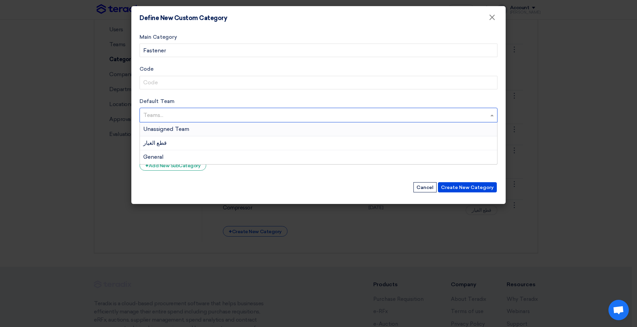
click at [145, 117] on input "text" at bounding box center [319, 115] width 352 height 11
click at [160, 146] on span "قطع الغيار" at bounding box center [154, 143] width 23 height 6
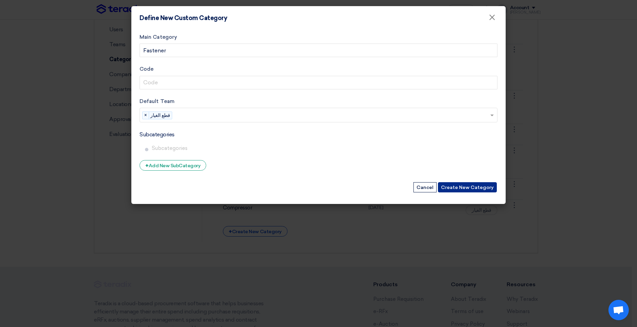
click at [472, 185] on button "Create New Category" at bounding box center [467, 187] width 59 height 10
click at [470, 186] on button "Create New Category" at bounding box center [467, 187] width 59 height 10
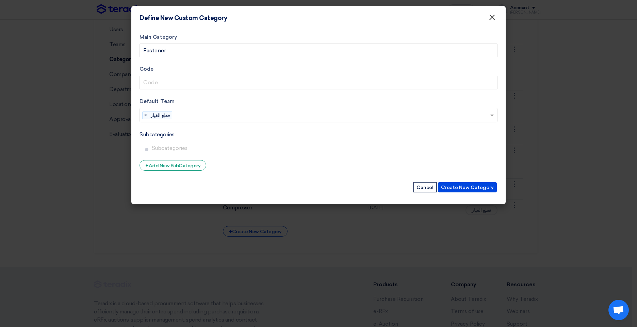
click at [491, 22] on span "×" at bounding box center [492, 19] width 7 height 14
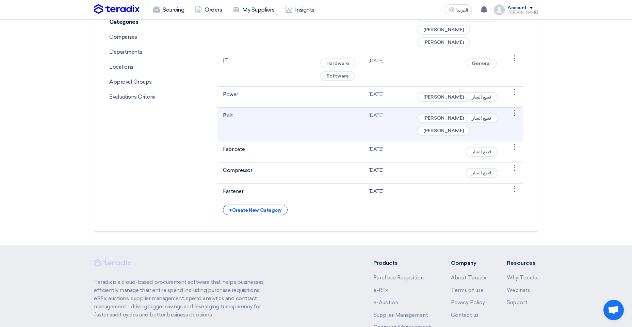
scroll to position [272, 0]
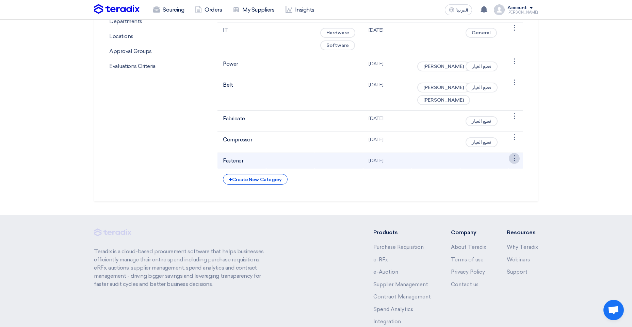
click at [513, 164] on div "⋮" at bounding box center [514, 158] width 11 height 11
click at [502, 176] on link "Edit Category" at bounding box center [497, 171] width 44 height 10
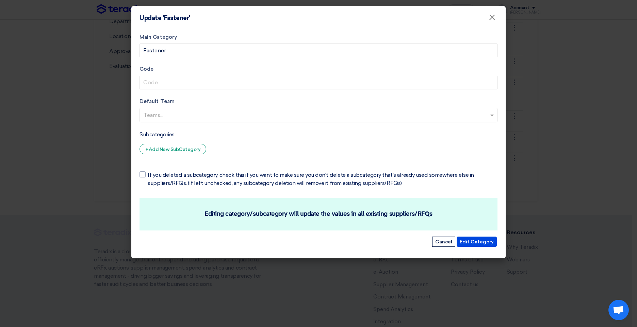
click at [158, 117] on input "text" at bounding box center [319, 115] width 352 height 11
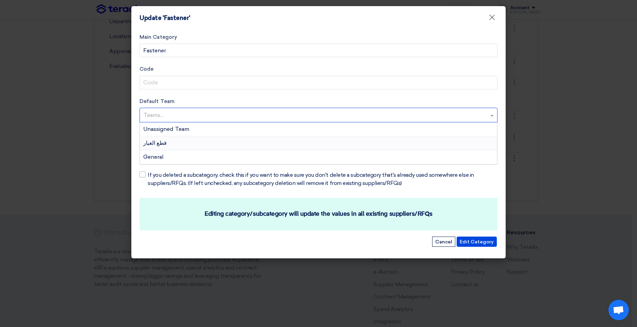
click at [156, 145] on span "قطع الغيار" at bounding box center [154, 143] width 23 height 6
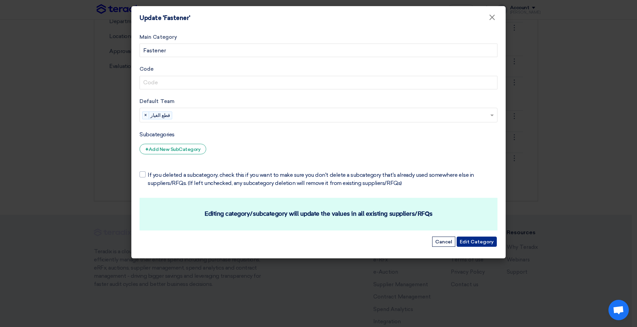
click at [489, 244] on button "Edit Category" at bounding box center [477, 242] width 40 height 10
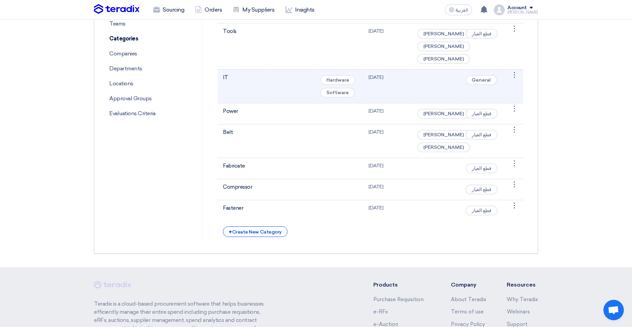
scroll to position [238, 0]
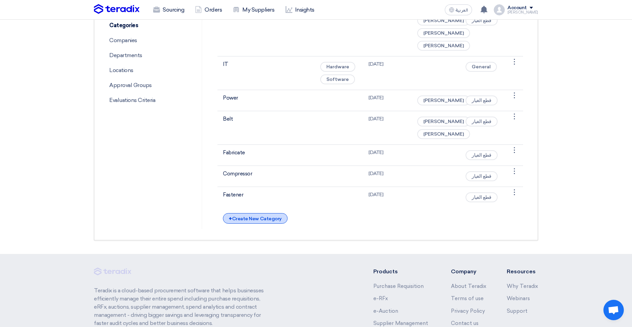
click at [242, 224] on div "+ Create New Category" at bounding box center [255, 218] width 64 height 11
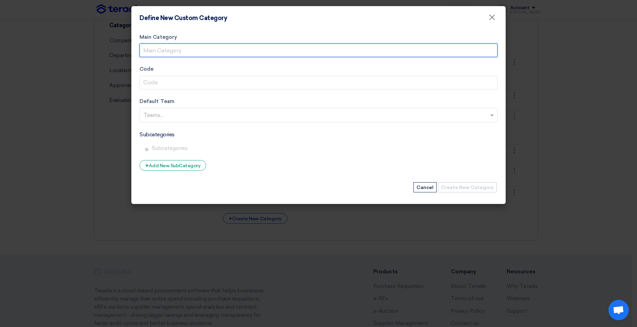
click at [176, 50] on input "Main Category" at bounding box center [319, 51] width 358 height 14
click at [161, 51] on input "Main Category" at bounding box center [319, 51] width 358 height 14
click at [148, 47] on input "Main Category" at bounding box center [319, 51] width 358 height 14
paste input "Steel"
type input "Steel"
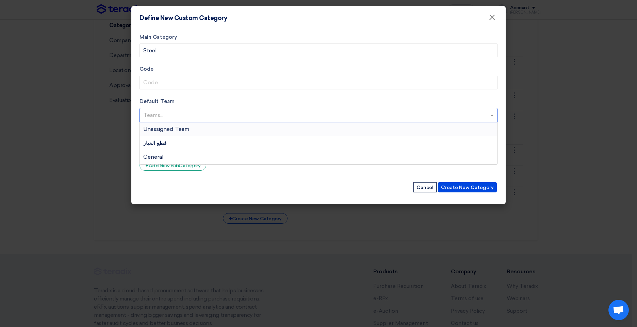
click at [159, 119] on input "text" at bounding box center [319, 115] width 352 height 11
click at [162, 144] on div "قطع الغيار" at bounding box center [318, 143] width 357 height 14
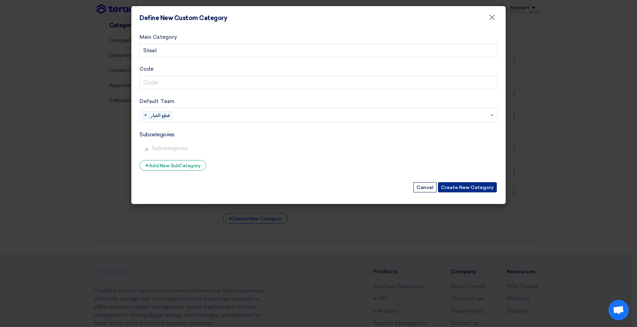
click at [468, 186] on button "Create New Category" at bounding box center [467, 187] width 59 height 10
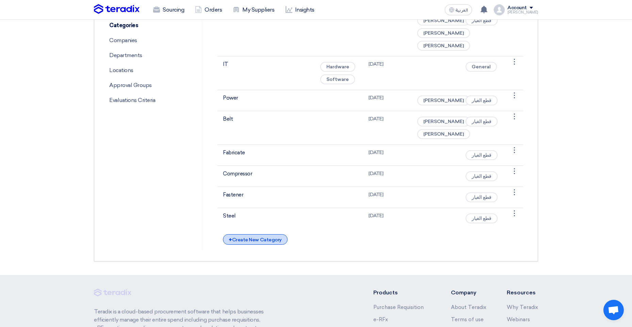
click at [271, 245] on div "+ Create New Category" at bounding box center [255, 239] width 64 height 11
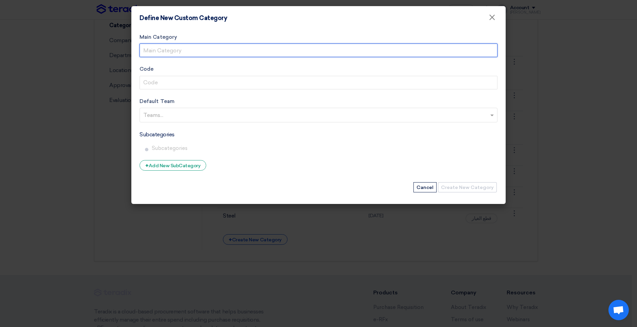
click at [192, 49] on input "Main Category" at bounding box center [319, 51] width 358 height 14
paste input "ACC"
type input "ACC"
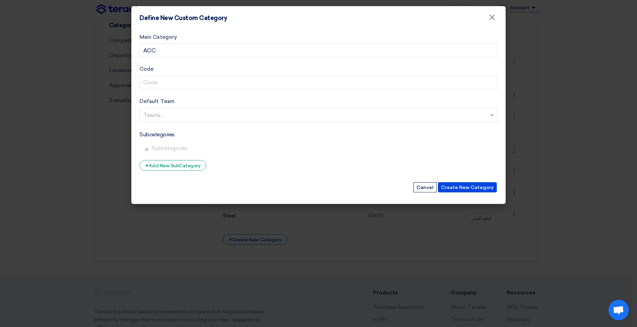
click at [159, 114] on input "text" at bounding box center [319, 115] width 352 height 11
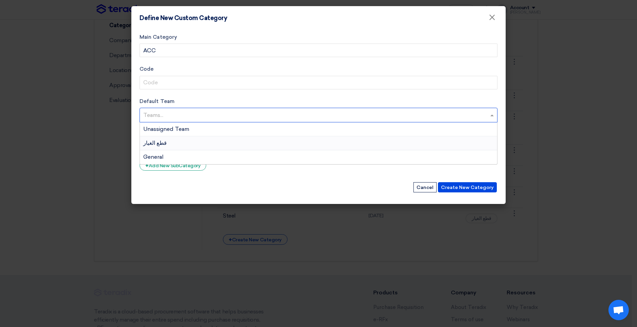
click at [157, 140] on span "قطع الغيار" at bounding box center [154, 143] width 23 height 6
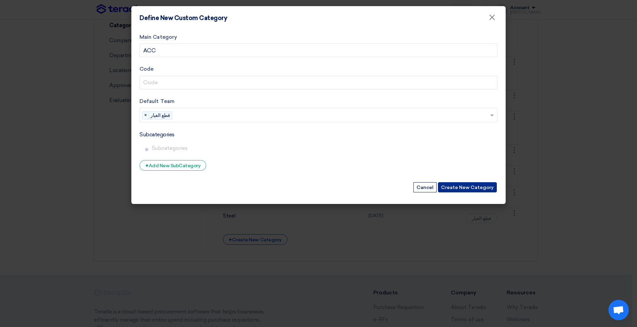
click at [470, 188] on button "Create New Category" at bounding box center [467, 187] width 59 height 10
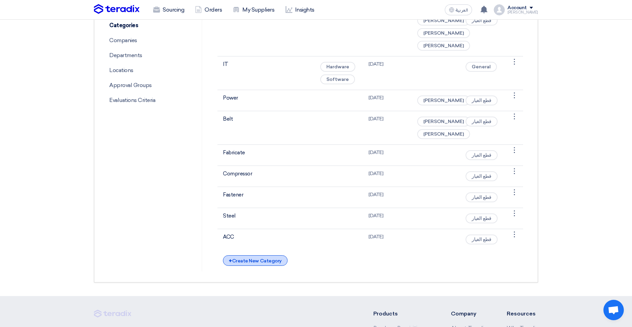
click at [272, 266] on div "+ Create New Category" at bounding box center [255, 261] width 64 height 11
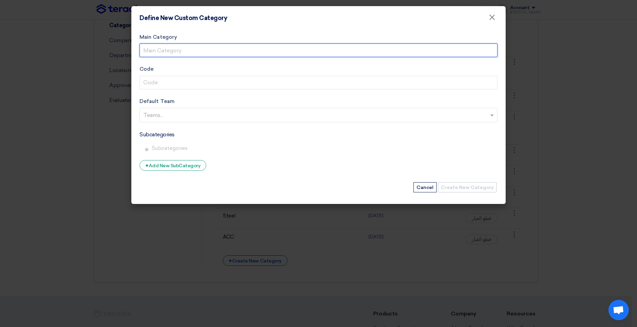
click at [190, 51] on input "Main Category" at bounding box center [319, 51] width 358 height 14
paste input "Pump"
type input "Pump"
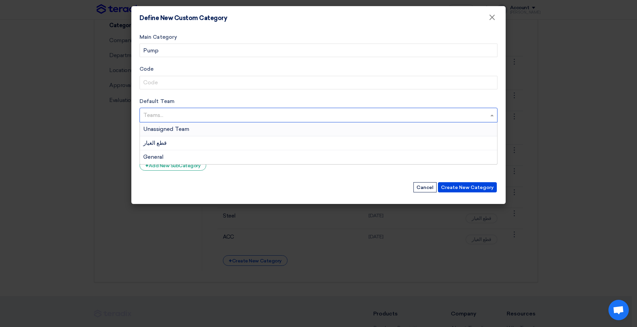
click at [158, 117] on input "text" at bounding box center [319, 115] width 352 height 11
click at [166, 143] on div "قطع الغيار" at bounding box center [318, 143] width 357 height 14
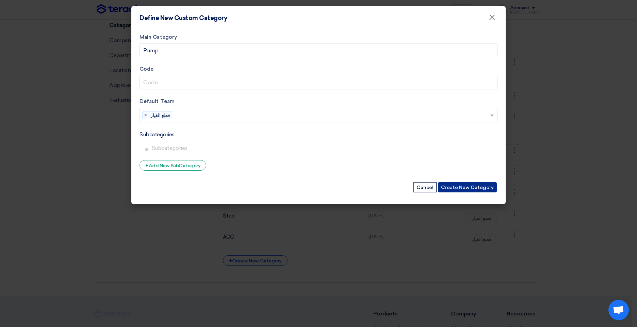
click at [467, 184] on button "Create New Category" at bounding box center [467, 187] width 59 height 10
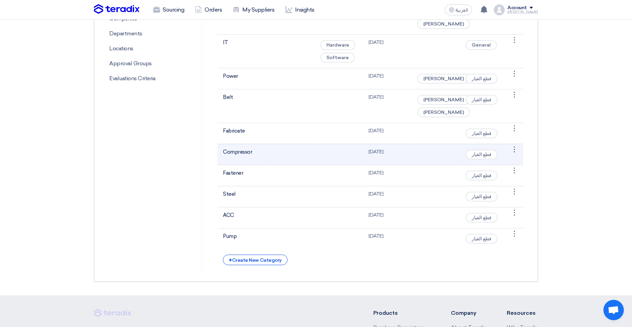
scroll to position [272, 0]
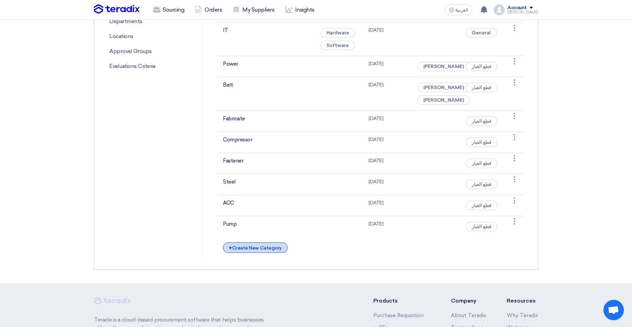
click at [261, 253] on div "+ Create New Category" at bounding box center [255, 248] width 64 height 11
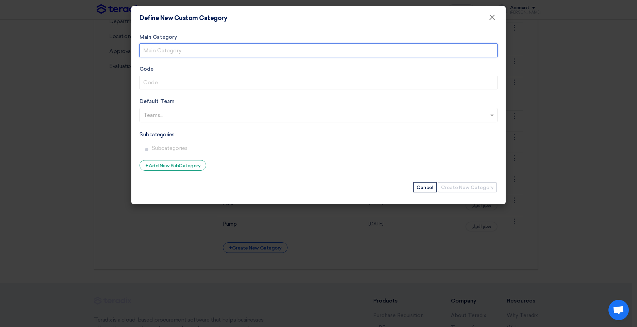
click at [167, 50] on input "Main Category" at bounding box center [319, 51] width 358 height 14
paste input "Lubricant"
type input "Lubricant"
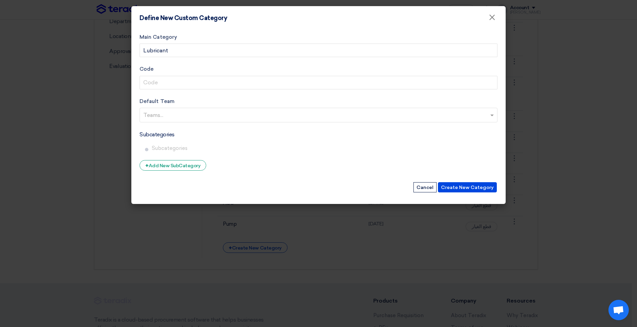
click at [162, 116] on input "text" at bounding box center [319, 115] width 352 height 11
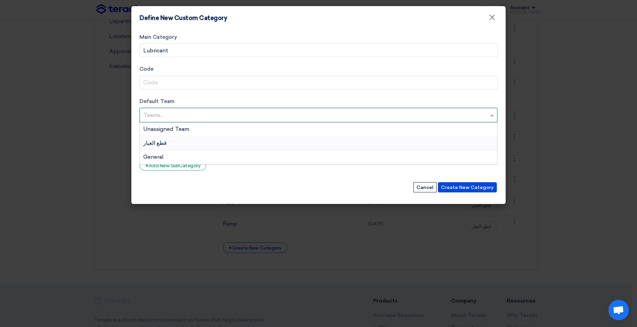
click at [162, 144] on div "قطع الغيار" at bounding box center [318, 143] width 357 height 14
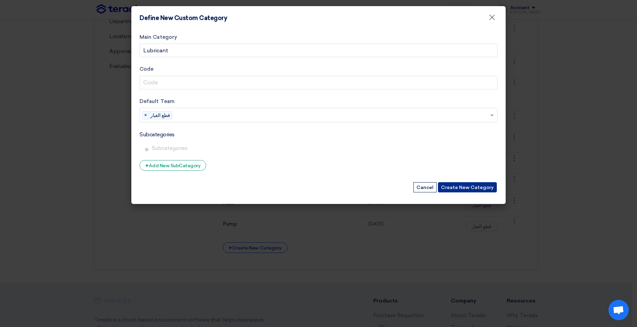
click at [467, 187] on button "Create New Category" at bounding box center [467, 187] width 59 height 10
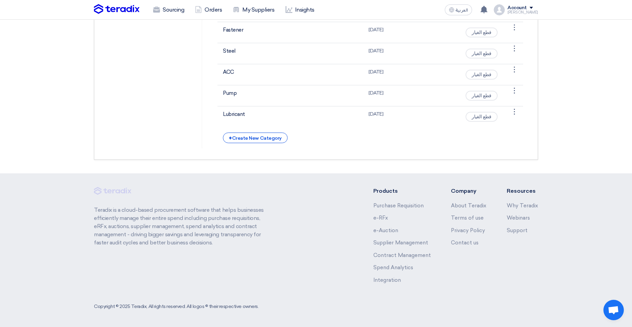
scroll to position [408, 0]
click at [252, 143] on div "+ Create New Category" at bounding box center [255, 138] width 64 height 11
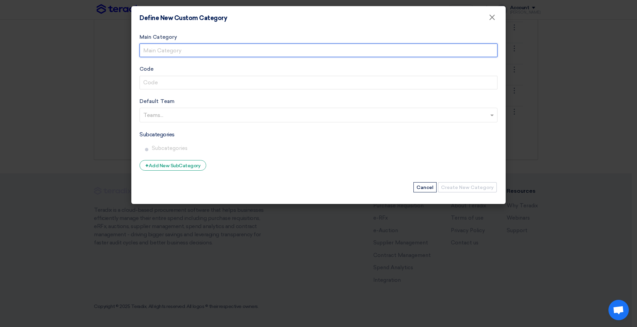
click at [188, 49] on input "Main Category" at bounding box center [319, 51] width 358 height 14
paste input "Motor"
type input "Motor"
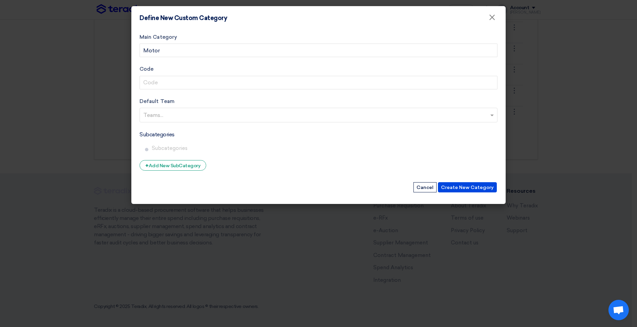
click at [153, 116] on input "text" at bounding box center [319, 115] width 352 height 11
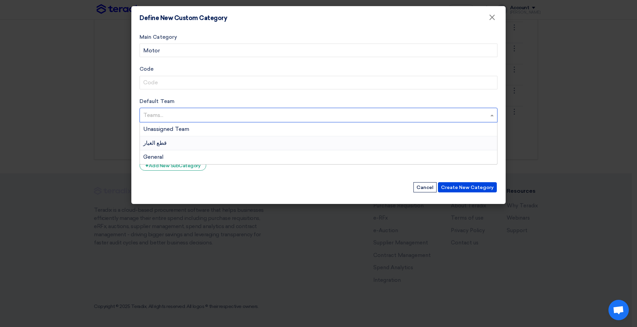
click at [159, 141] on span "قطع الغيار" at bounding box center [154, 143] width 23 height 6
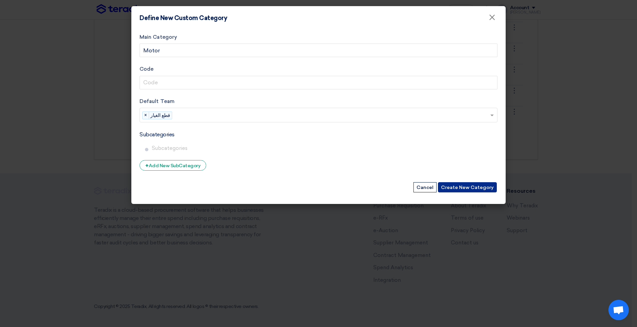
click at [477, 191] on button "Create New Category" at bounding box center [467, 187] width 59 height 10
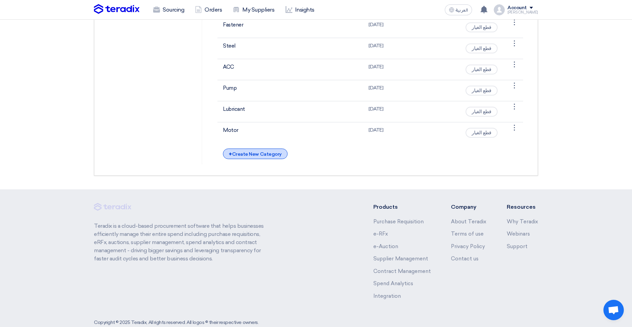
click at [270, 159] on div "+ Create New Category" at bounding box center [255, 154] width 64 height 11
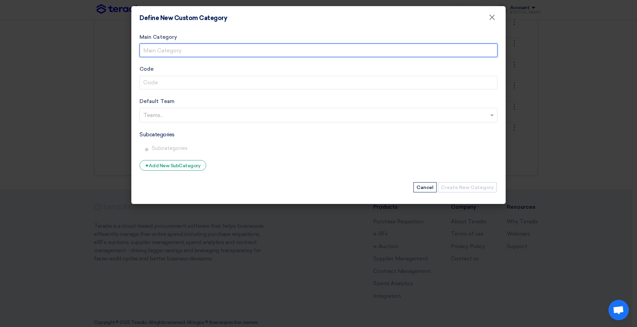
click at [171, 51] on input "Main Category" at bounding box center [319, 51] width 358 height 14
paste input "Gearbox"
type input "Gearbox"
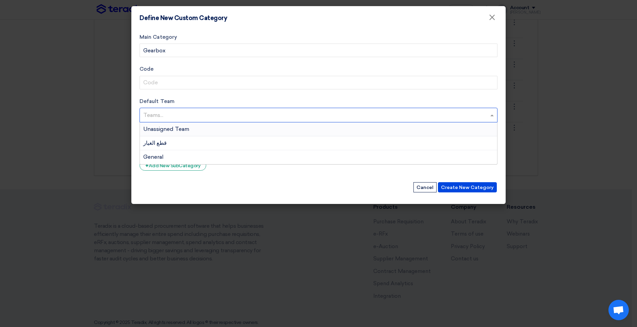
click at [152, 114] on input "text" at bounding box center [319, 115] width 352 height 11
click at [157, 143] on span "قطع الغيار" at bounding box center [154, 143] width 23 height 6
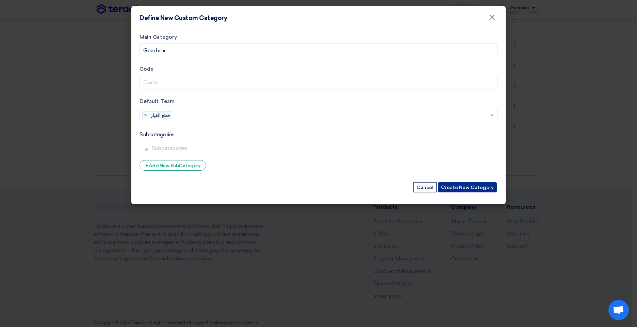
click at [475, 190] on button "Create New Category" at bounding box center [467, 187] width 59 height 10
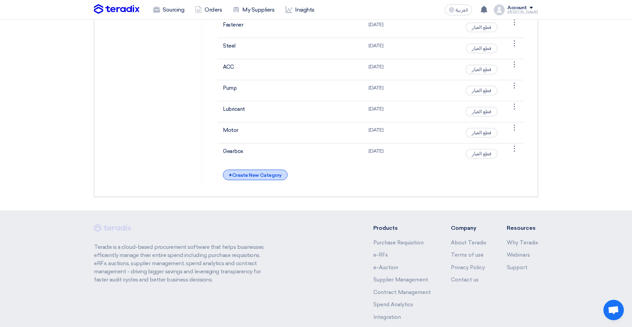
click at [245, 180] on div "+ Create New Category" at bounding box center [255, 175] width 64 height 11
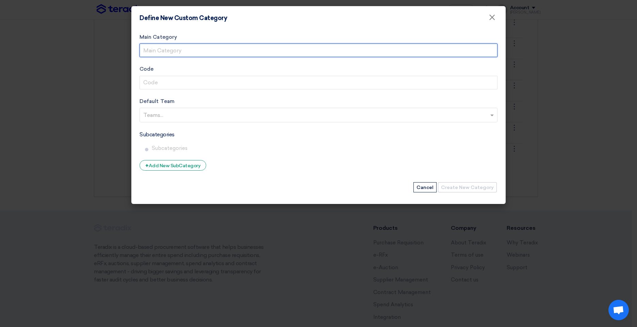
click at [167, 47] on input "Main Category" at bounding box center [319, 51] width 358 height 14
paste input "Coupling"
type input "Coupling"
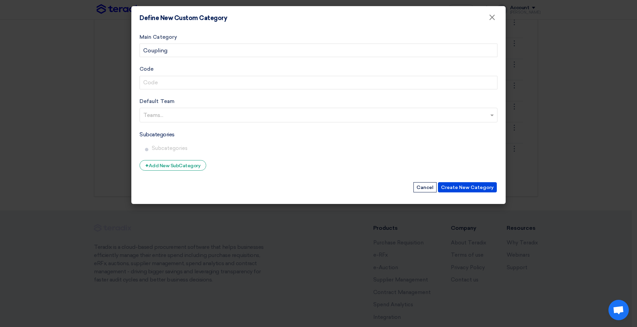
click at [162, 112] on input "text" at bounding box center [319, 115] width 352 height 11
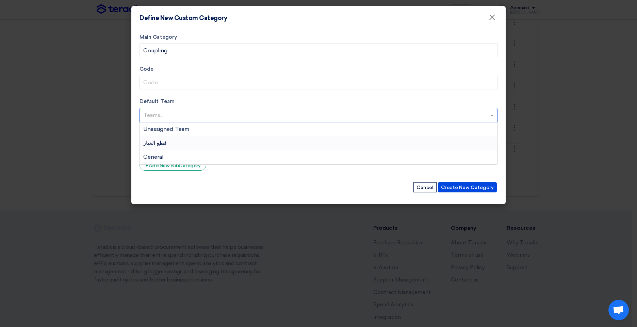
click at [161, 142] on span "قطع الغيار" at bounding box center [154, 143] width 23 height 6
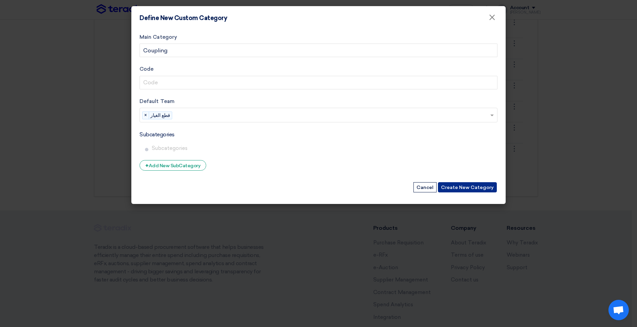
click at [473, 185] on button "Create New Category" at bounding box center [467, 187] width 59 height 10
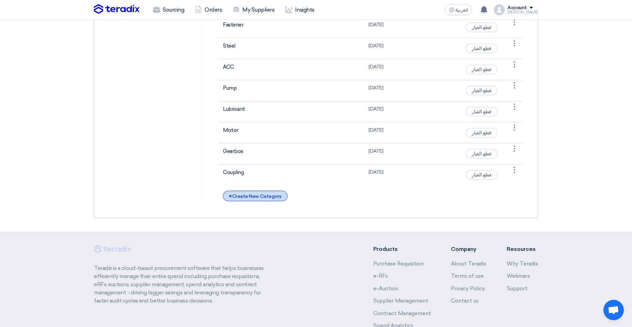
click at [248, 201] on div "+ Create New Category" at bounding box center [255, 196] width 64 height 11
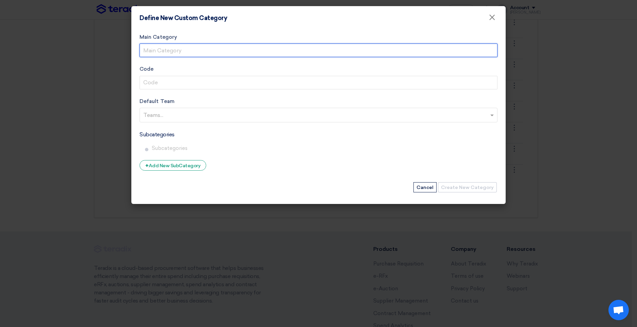
click at [175, 51] on input "Main Category" at bounding box center [319, 51] width 358 height 14
paste input "Rewinding"
type input "Rewinding"
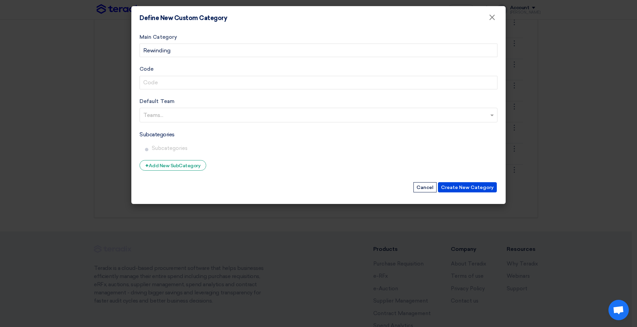
click at [177, 114] on input "text" at bounding box center [319, 115] width 352 height 11
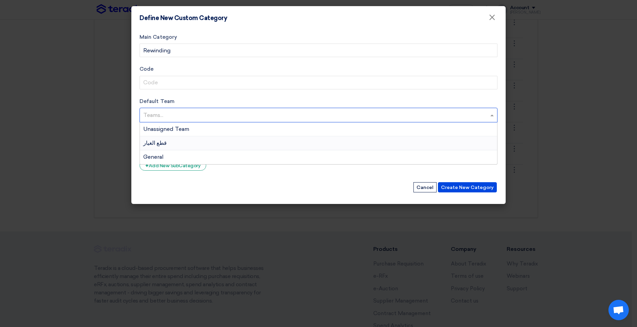
click at [160, 145] on span "قطع الغيار" at bounding box center [154, 143] width 23 height 6
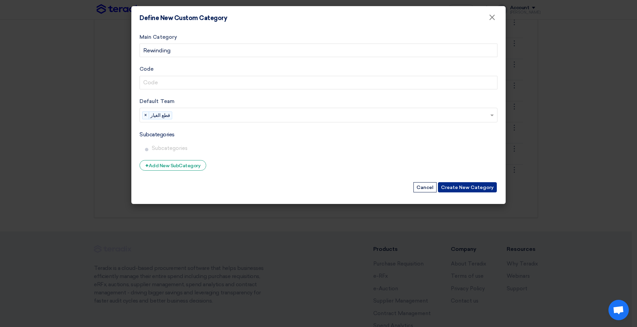
click at [469, 185] on button "Create New Category" at bounding box center [467, 187] width 59 height 10
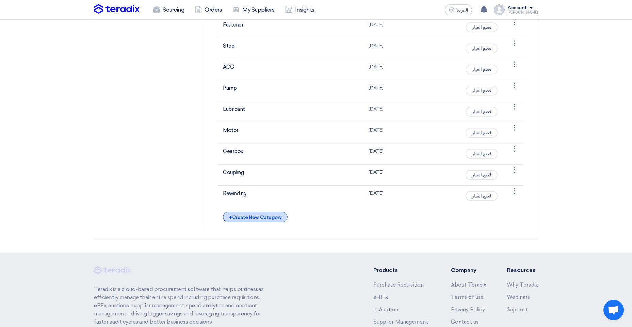
click at [263, 223] on div "+ Create New Category" at bounding box center [255, 217] width 64 height 11
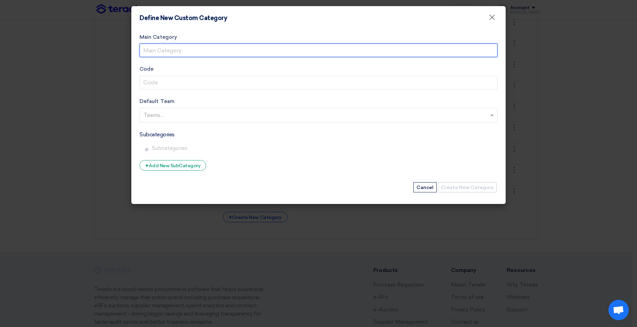
click at [160, 53] on input "Main Category" at bounding box center [319, 51] width 358 height 14
paste input "PLC"
type input "PLC"
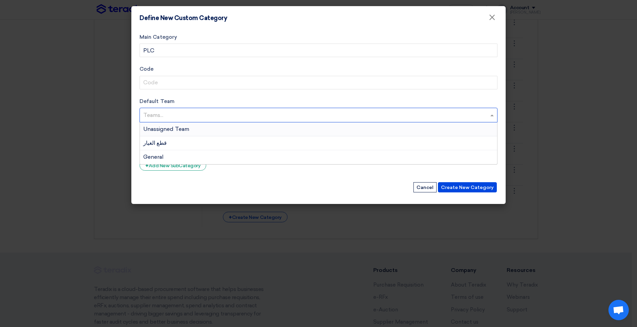
click at [162, 116] on input "text" at bounding box center [319, 115] width 352 height 11
click at [158, 142] on span "قطع الغيار" at bounding box center [154, 143] width 23 height 6
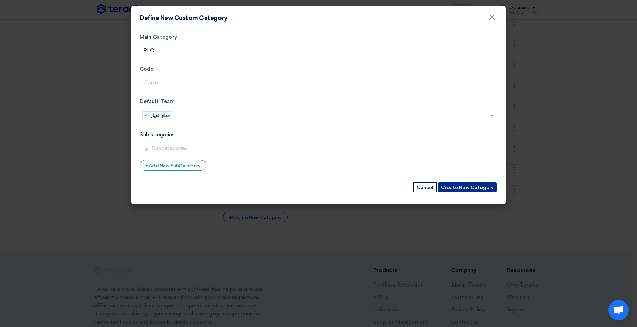
click at [469, 187] on button "Create New Category" at bounding box center [467, 187] width 59 height 10
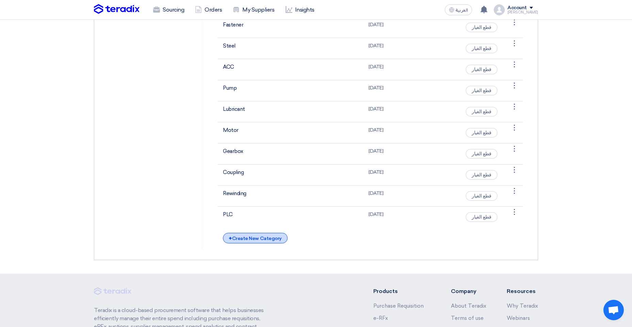
click at [263, 244] on div "+ Create New Category" at bounding box center [255, 238] width 64 height 11
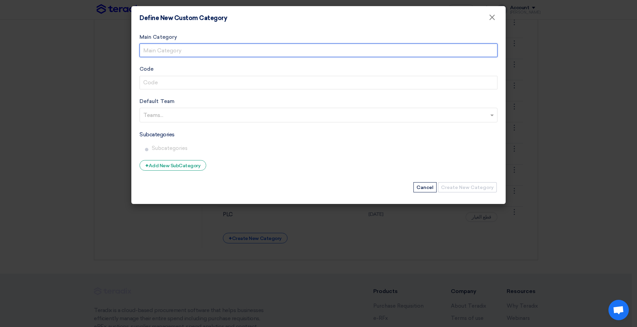
click at [175, 50] on input "Main Category" at bounding box center [319, 51] width 358 height 14
paste input "Filter"
type input "Filter"
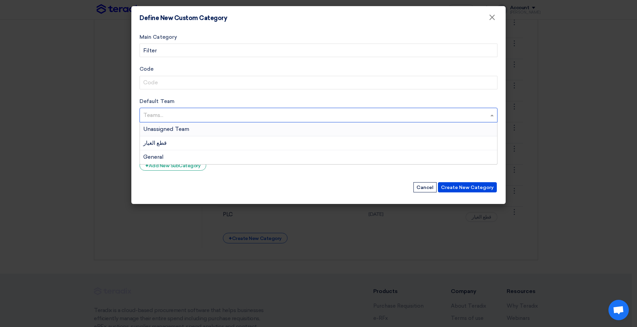
click at [177, 114] on input "text" at bounding box center [319, 115] width 352 height 11
click at [159, 143] on span "قطع الغيار" at bounding box center [154, 143] width 23 height 6
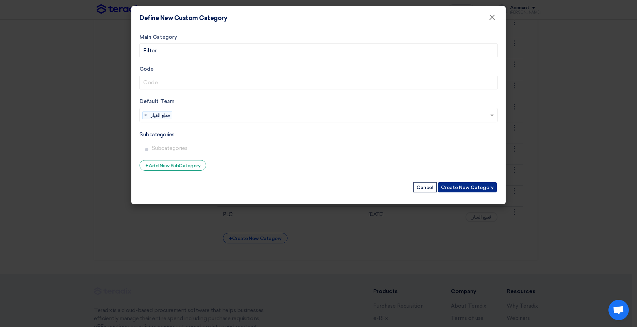
click at [475, 186] on button "Create New Category" at bounding box center [467, 187] width 59 height 10
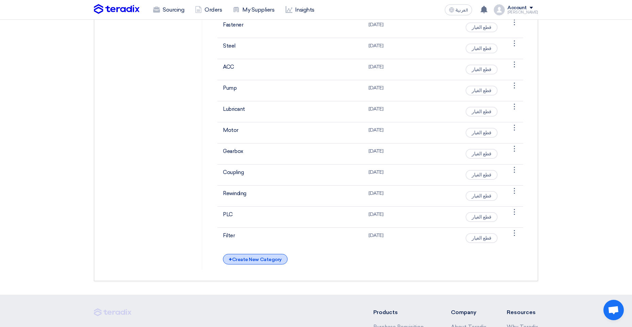
click at [249, 265] on div "+ Create New Category" at bounding box center [255, 259] width 64 height 11
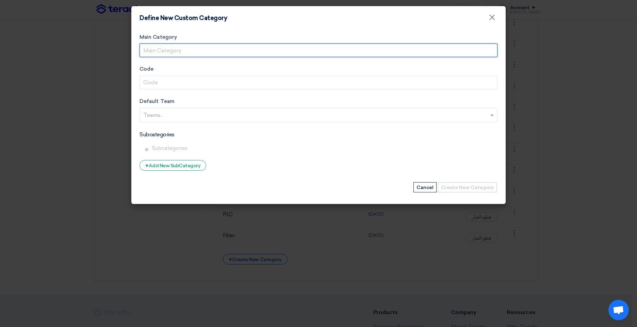
click at [166, 47] on input "Main Category" at bounding box center [319, 51] width 358 height 14
paste input "Fan"
type input "Fan"
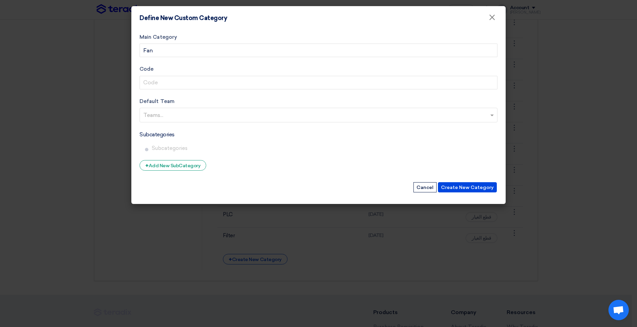
click at [163, 119] on input "text" at bounding box center [319, 115] width 352 height 11
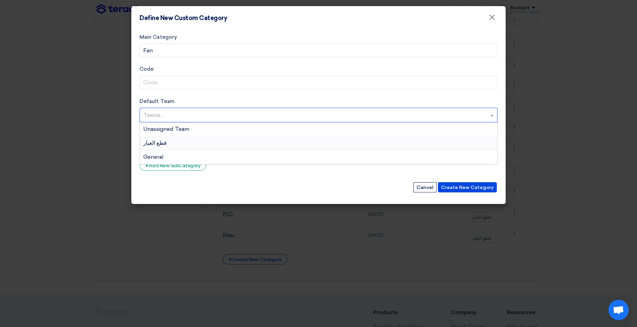
click at [159, 145] on span "قطع الغيار" at bounding box center [154, 143] width 23 height 6
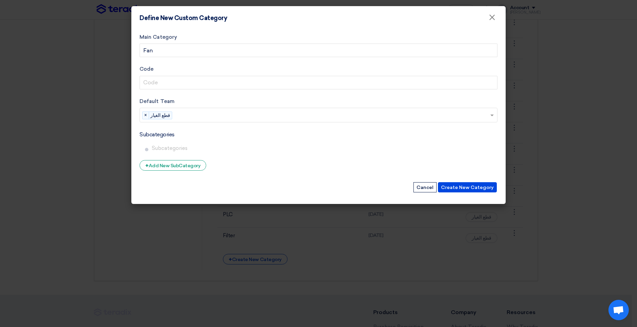
click at [474, 182] on div "Create New Category Cancel" at bounding box center [319, 188] width 358 height 12
click at [473, 187] on button "Create New Category" at bounding box center [467, 187] width 59 height 10
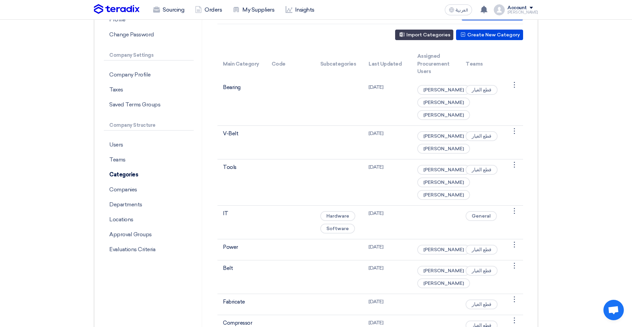
scroll to position [34, 0]
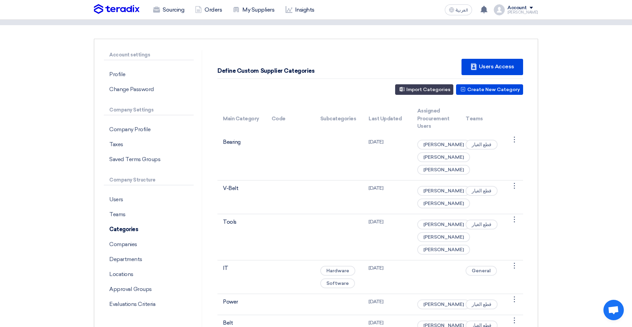
click at [525, 9] on div "Account" at bounding box center [516, 8] width 19 height 6
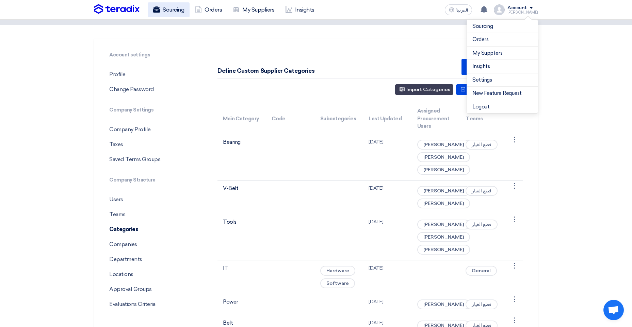
click at [166, 10] on link "Sourcing" at bounding box center [169, 9] width 42 height 15
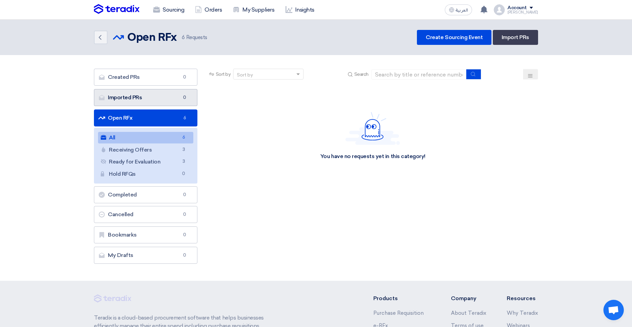
click at [156, 98] on link "Imported PRs Imported PRs 0" at bounding box center [145, 97] width 103 height 17
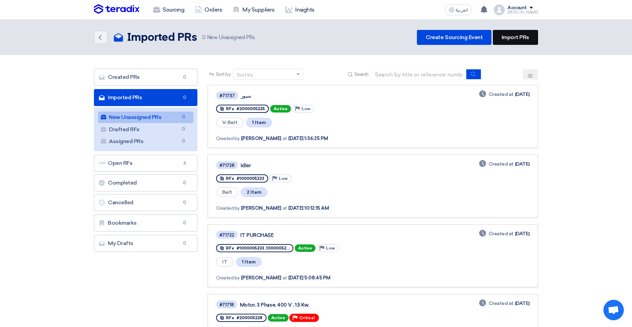
click at [511, 34] on link "Import PRs" at bounding box center [515, 37] width 45 height 15
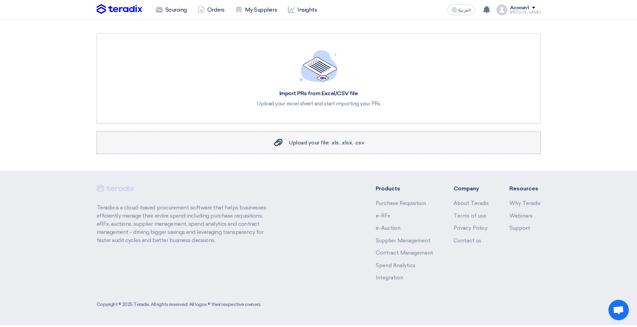
click at [300, 138] on label "Upload your file: .xls, .xlsx, .csv Upload your file: .xls, .xlsx, .csv" at bounding box center [319, 143] width 444 height 22
click at [0, 0] on input "Upload your file: .xls, .xlsx, .csv Upload your file: .xls, .xlsx, .csv" at bounding box center [0, 0] width 0 height 0
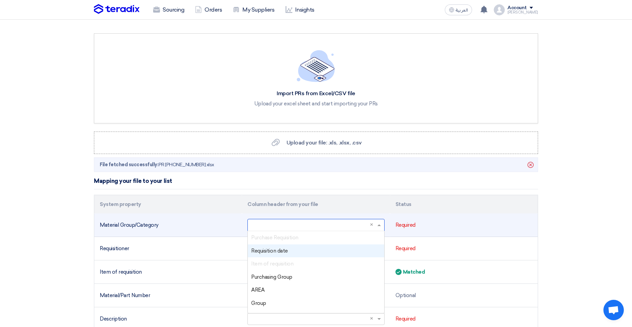
click at [309, 226] on input "text" at bounding box center [312, 225] width 123 height 11
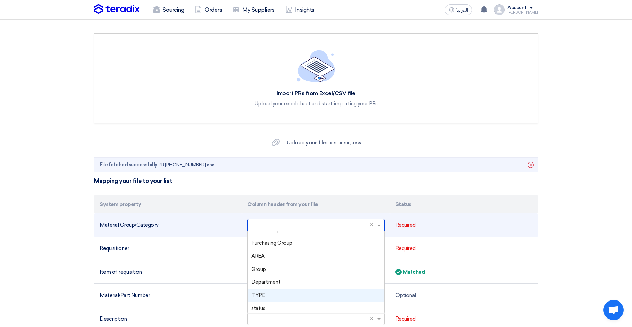
click at [275, 301] on div "TYPE" at bounding box center [316, 295] width 136 height 13
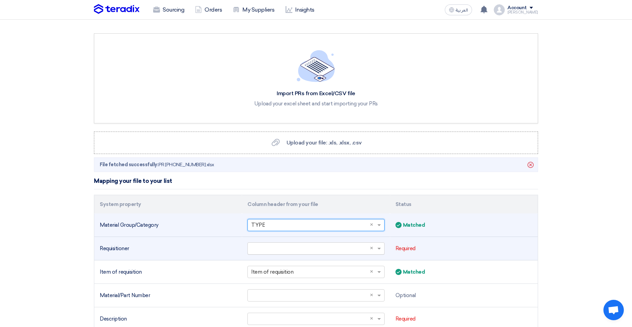
click at [291, 251] on input "text" at bounding box center [312, 248] width 123 height 11
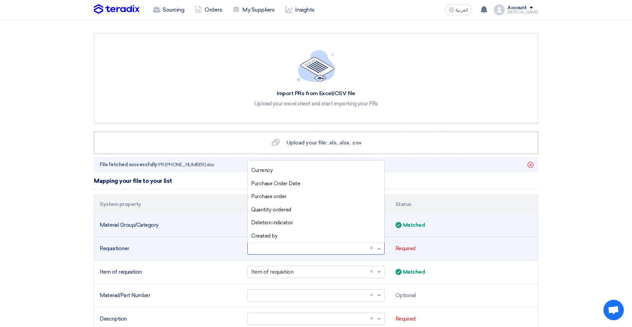
scroll to position [178, 0]
click at [268, 240] on span "Created by" at bounding box center [264, 238] width 26 height 6
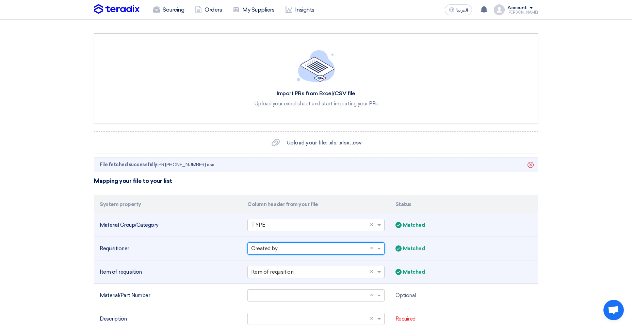
click at [291, 275] on input "text" at bounding box center [312, 272] width 123 height 11
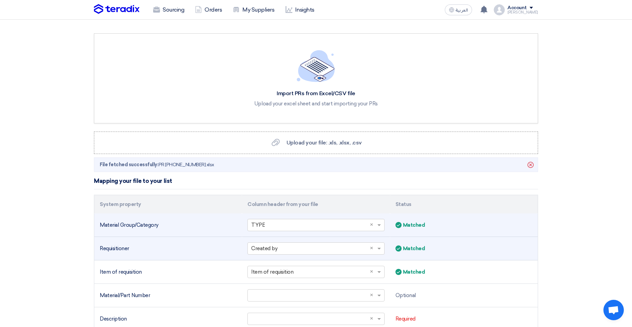
click at [492, 223] on div "Matched Matched" at bounding box center [463, 226] width 137 height 8
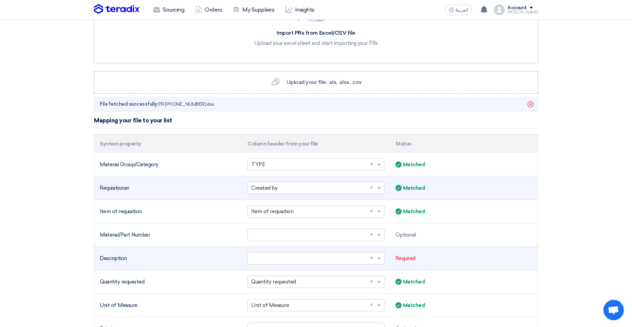
scroll to position [68, 0]
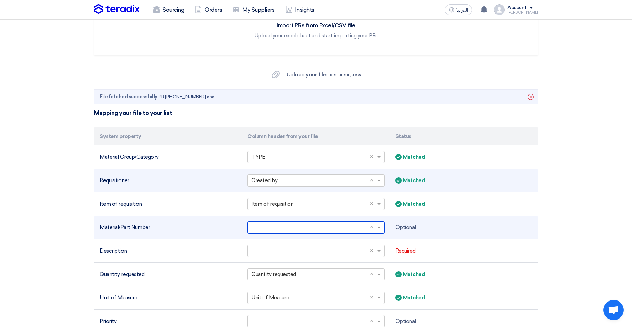
click at [319, 227] on input "text" at bounding box center [312, 227] width 123 height 11
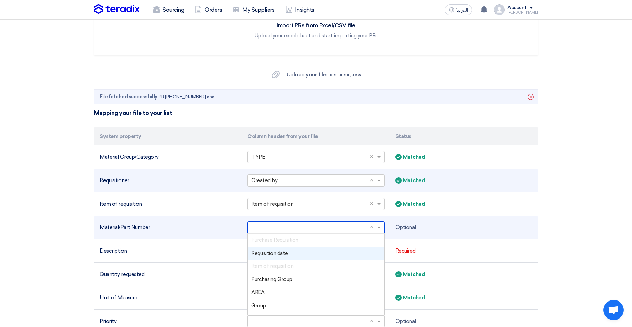
click at [502, 217] on td "Optional" at bounding box center [464, 227] width 148 height 23
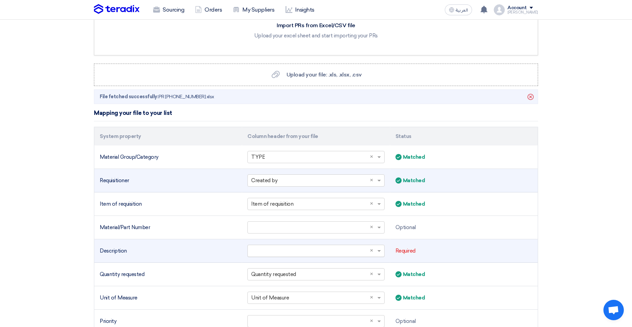
click at [308, 256] on input "text" at bounding box center [312, 251] width 123 height 11
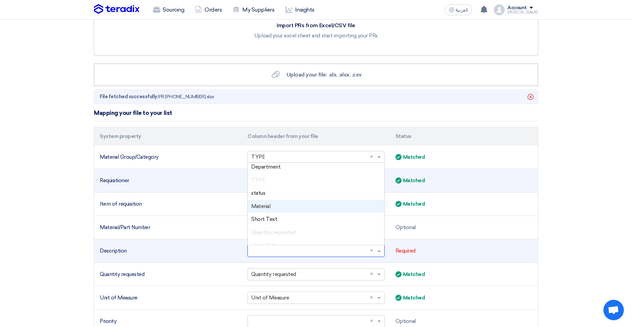
scroll to position [102, 0]
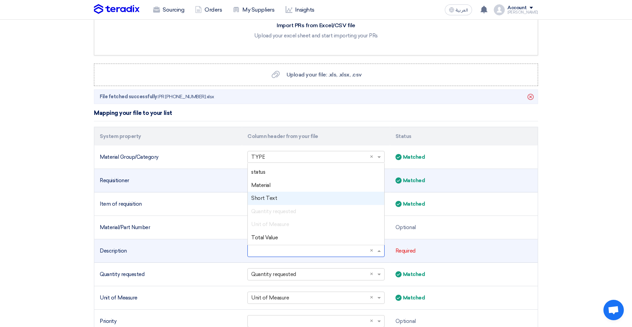
click at [282, 196] on div "Short Text" at bounding box center [316, 198] width 136 height 13
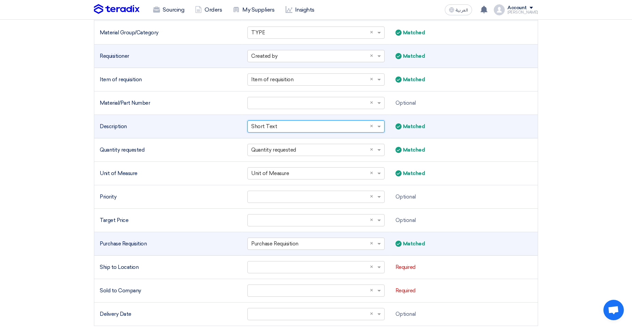
scroll to position [204, 0]
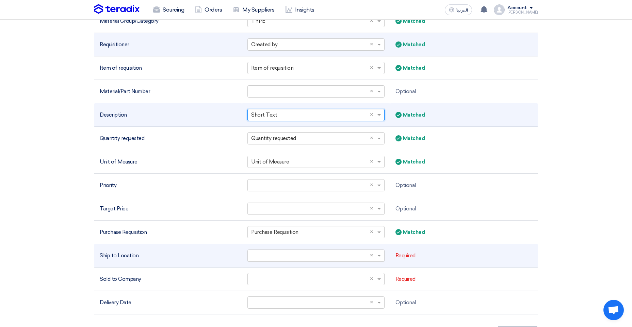
click at [280, 256] on input "text" at bounding box center [312, 255] width 123 height 11
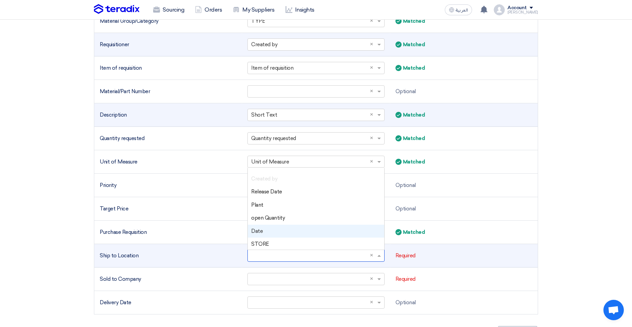
scroll to position [246, 0]
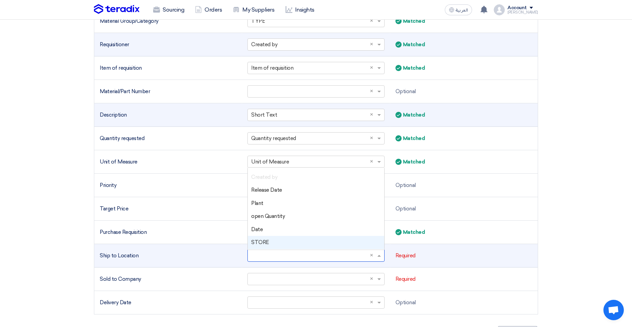
click at [264, 244] on span "STORE" at bounding box center [260, 243] width 18 height 6
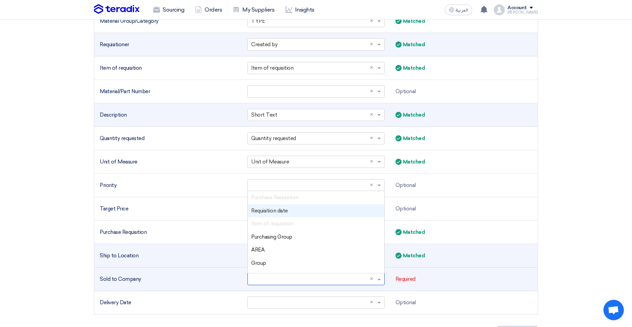
click at [274, 282] on input "text" at bounding box center [312, 279] width 123 height 11
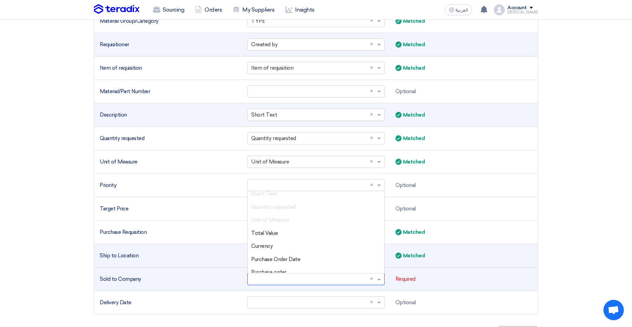
scroll to position [204, 0]
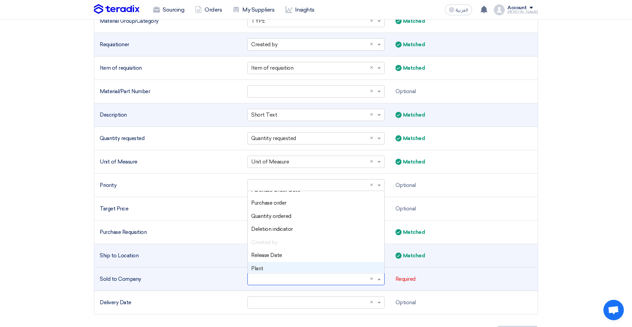
click at [264, 268] on div "Plant" at bounding box center [316, 268] width 136 height 13
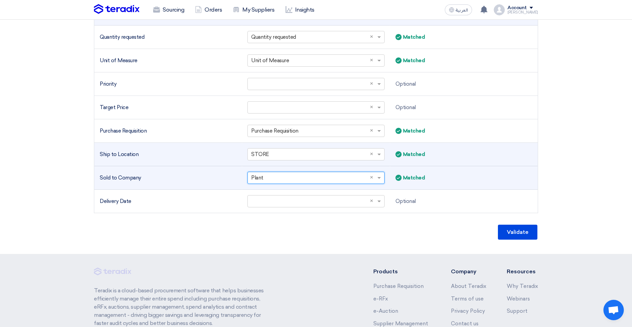
scroll to position [306, 0]
click at [528, 232] on button "Validate" at bounding box center [517, 231] width 39 height 15
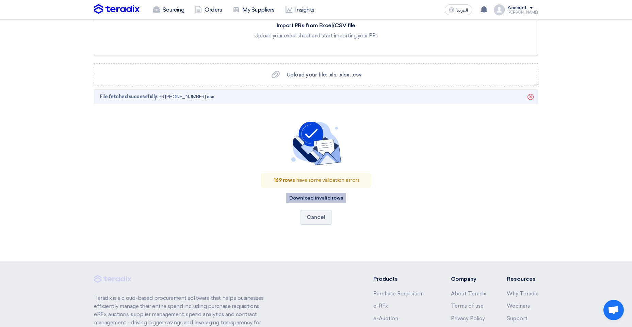
click at [308, 198] on button "Download invalid rows" at bounding box center [316, 198] width 60 height 10
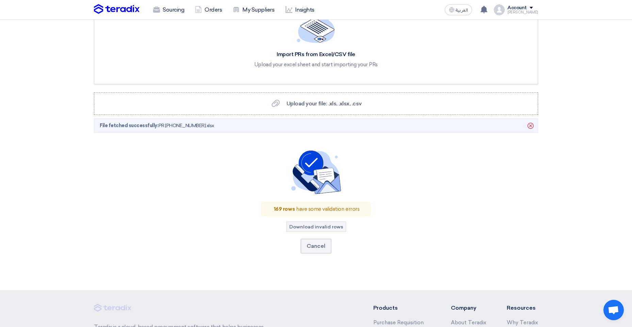
scroll to position [0, 0]
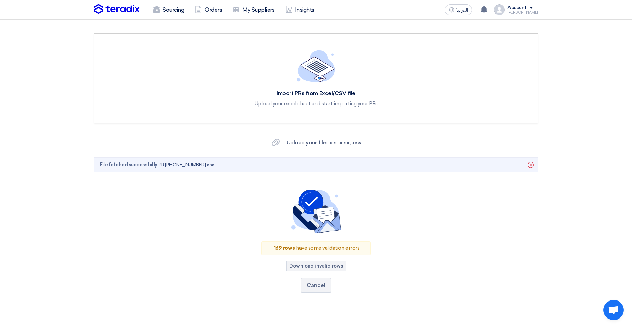
click at [574, 102] on section "Import PRs from Excel/CSV file Upload your excel sheet and start importing your…" at bounding box center [316, 175] width 632 height 310
click at [523, 7] on div "Account" at bounding box center [516, 8] width 19 height 6
click at [497, 81] on link "Settings" at bounding box center [502, 80] width 60 height 8
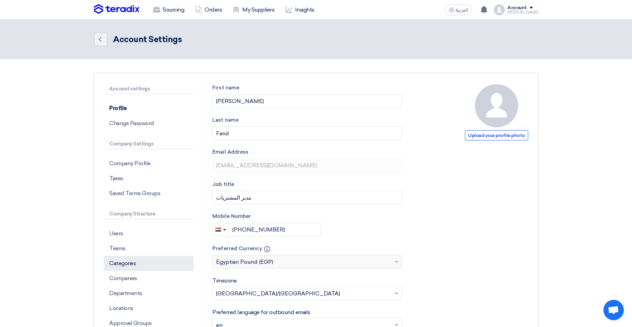
click at [137, 265] on p "Categories" at bounding box center [149, 263] width 90 height 15
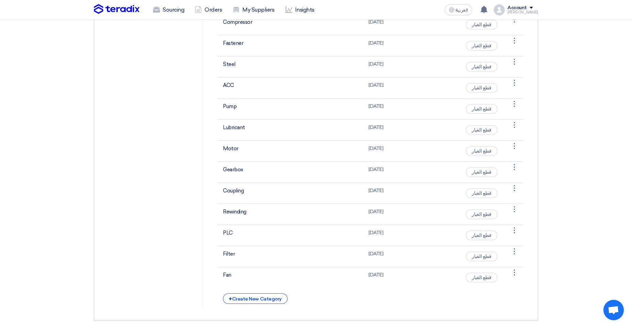
scroll to position [600, 0]
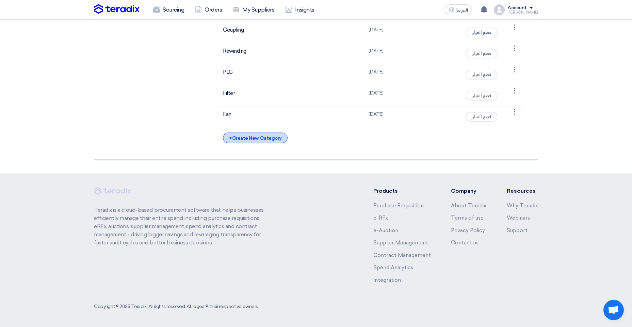
click at [250, 141] on div "+ Create New Category" at bounding box center [255, 138] width 64 height 11
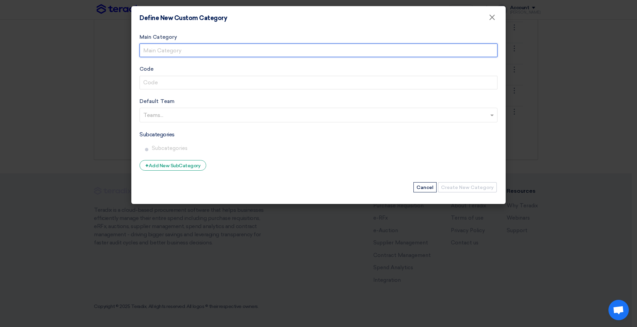
click at [189, 45] on input "Main Category" at bounding box center [319, 51] width 358 height 14
click at [183, 46] on input "Main Category" at bounding box center [319, 51] width 358 height 14
paste input "PPE"
type input "PPE"
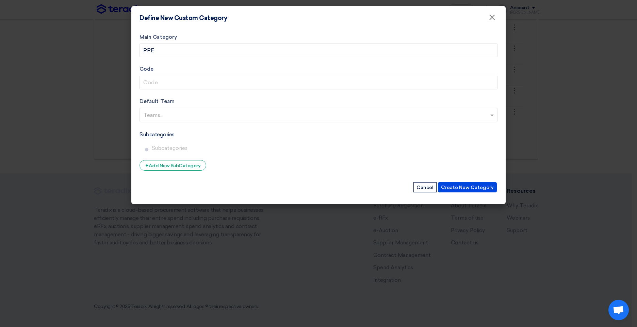
click at [180, 113] on input "text" at bounding box center [319, 115] width 352 height 11
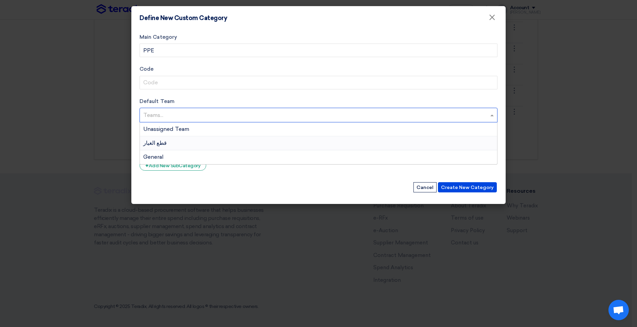
click at [164, 144] on div "قطع الغيار" at bounding box center [318, 143] width 357 height 14
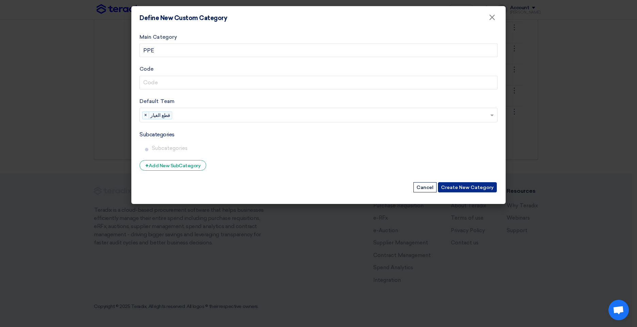
click at [480, 187] on button "Create New Category" at bounding box center [467, 187] width 59 height 10
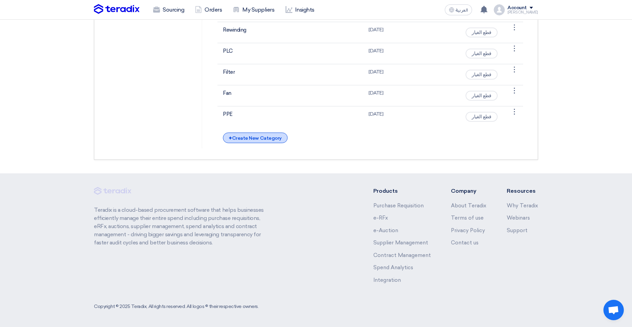
click at [269, 143] on div "+ Create New Category" at bounding box center [255, 138] width 64 height 11
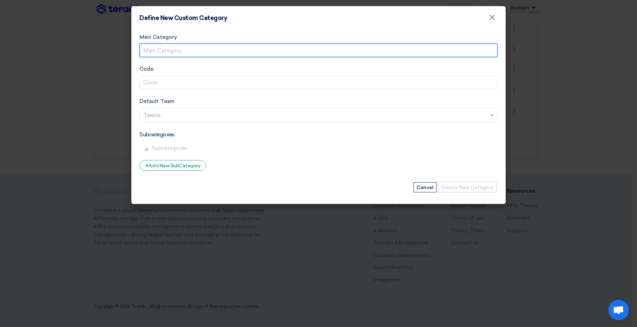
click at [155, 47] on input "Main Category" at bounding box center [319, 51] width 358 height 14
paste input "Blower"
type input "Blower"
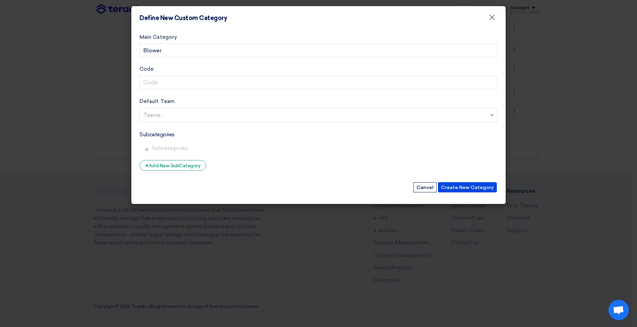
click at [173, 116] on input "text" at bounding box center [319, 115] width 352 height 11
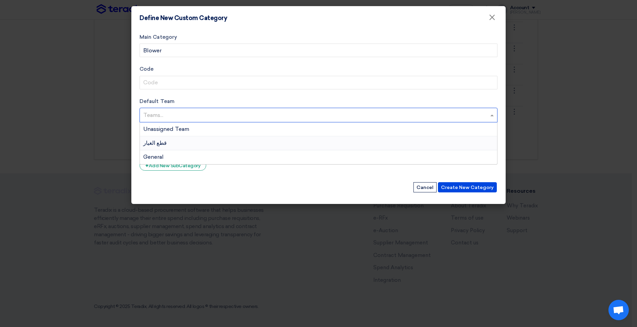
click at [160, 144] on span "قطع الغيار" at bounding box center [154, 143] width 23 height 6
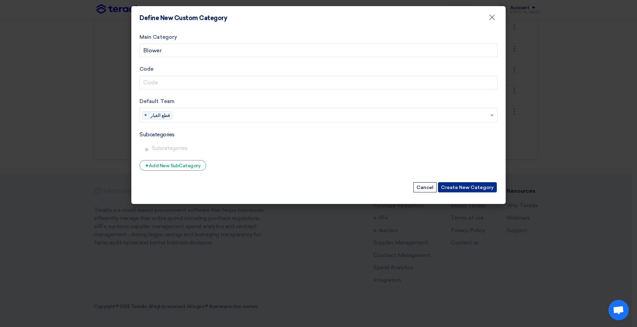
click at [460, 185] on button "Create New Category" at bounding box center [467, 187] width 59 height 10
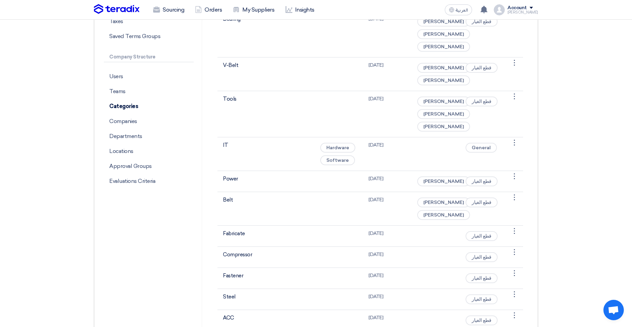
scroll to position [55, 0]
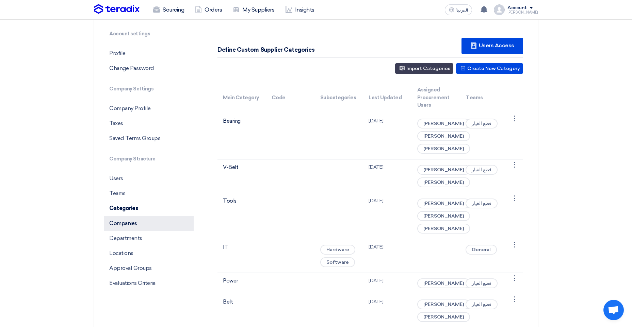
click at [137, 227] on p "Companies" at bounding box center [149, 223] width 90 height 15
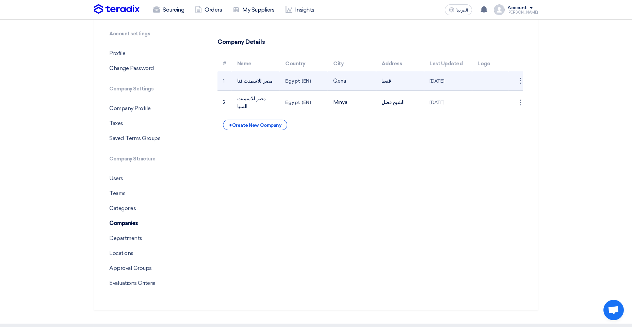
drag, startPoint x: 265, startPoint y: 80, endPoint x: 234, endPoint y: 78, distance: 31.7
click at [234, 78] on td "مصر للاسمنت قنا" at bounding box center [256, 80] width 48 height 19
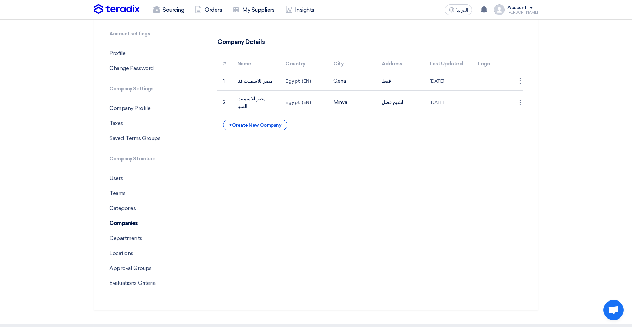
copy td "مصر للاسمنت قنا"
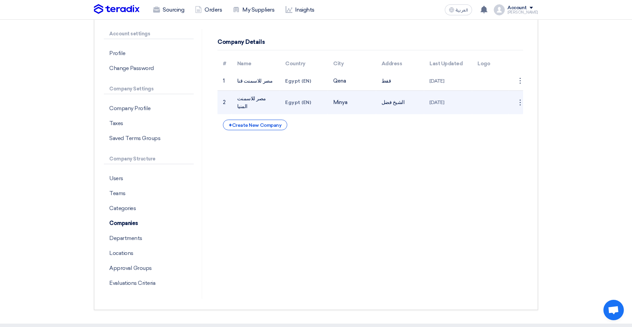
drag, startPoint x: 268, startPoint y: 101, endPoint x: 248, endPoint y: 103, distance: 19.8
click at [248, 103] on td "مصر للاسمنت المنيا" at bounding box center [256, 103] width 48 height 24
drag, startPoint x: 248, startPoint y: 103, endPoint x: 271, endPoint y: 100, distance: 23.0
click at [271, 100] on td "مصر للاسمنت المنيا" at bounding box center [256, 103] width 48 height 24
click at [272, 101] on td "مصر للاسمنت المنيا" at bounding box center [256, 103] width 48 height 24
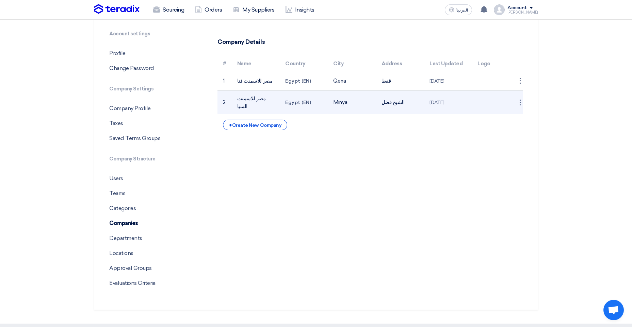
drag, startPoint x: 270, startPoint y: 100, endPoint x: 228, endPoint y: 103, distance: 41.9
click at [228, 103] on tr "2 مصر للاسمنت المنيا Egypt (EN) Minya الشيخ فضل 28 Sep 2025 ⋮ Edit Company Dele…" at bounding box center [370, 103] width 306 height 24
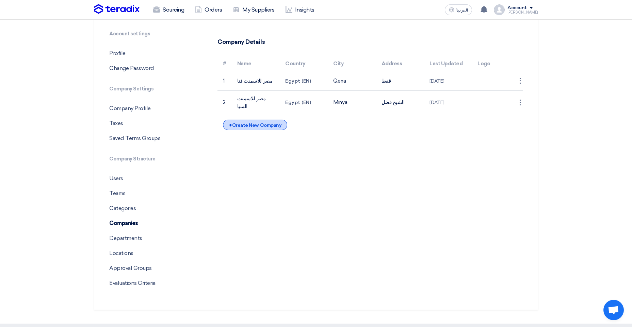
copy tr "مصر للاسمنت المنيا"
click at [139, 177] on p "Users" at bounding box center [149, 178] width 90 height 15
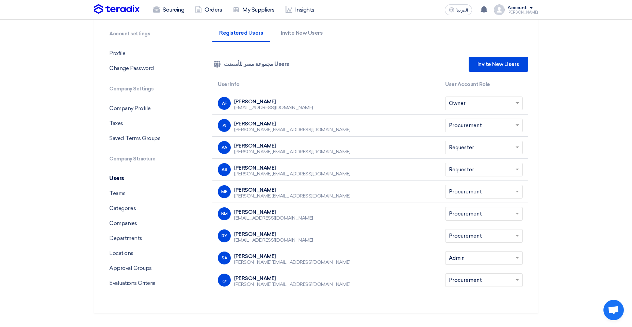
drag, startPoint x: 235, startPoint y: 167, endPoint x: 270, endPoint y: 168, distance: 34.7
click at [270, 168] on div "Ahmed Sobhi" at bounding box center [292, 168] width 116 height 6
copy div "Ahmed Sobhi"
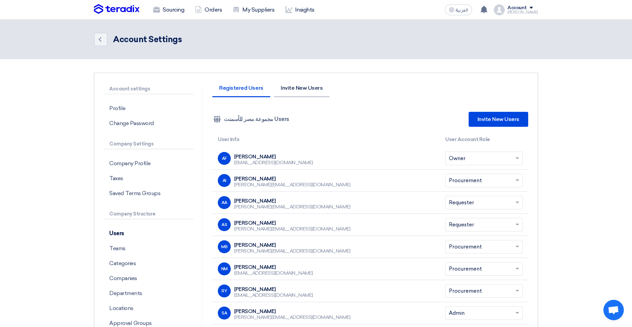
click at [296, 87] on li "Invite New Users" at bounding box center [301, 91] width 55 height 12
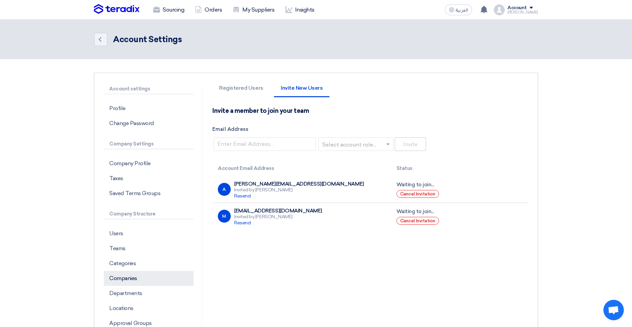
click at [140, 277] on p "Companies" at bounding box center [149, 278] width 90 height 15
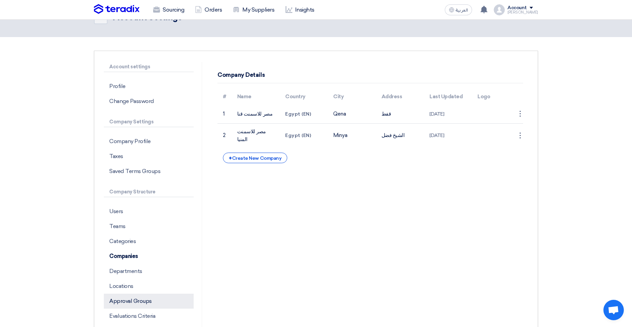
scroll to position [34, 0]
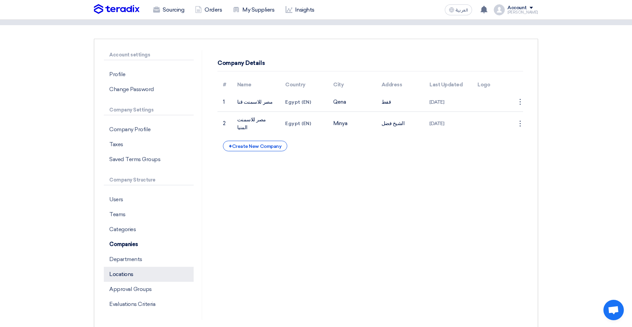
click at [140, 277] on p "Locations" at bounding box center [149, 274] width 90 height 15
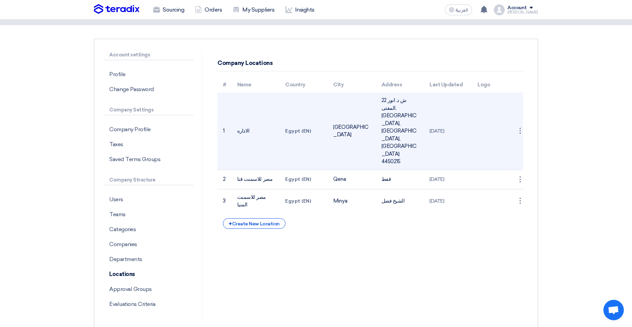
click at [245, 118] on td "الاداره" at bounding box center [256, 131] width 48 height 77
click at [240, 118] on td "الاداره" at bounding box center [256, 131] width 48 height 77
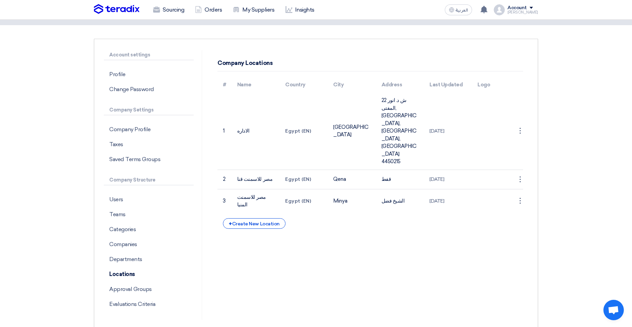
copy td "الاداره"
click at [131, 206] on p "Users" at bounding box center [149, 199] width 90 height 15
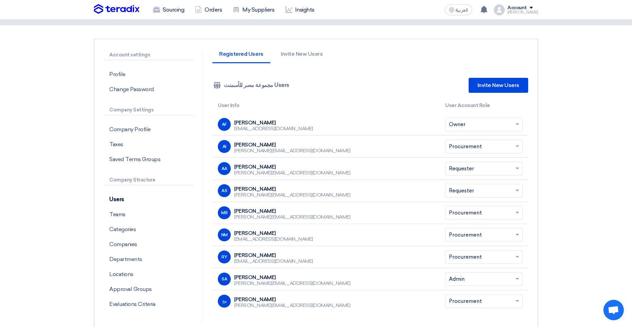
click at [259, 189] on div "Ahmed Sobhi" at bounding box center [292, 189] width 116 height 6
drag, startPoint x: 259, startPoint y: 189, endPoint x: 365, endPoint y: 76, distance: 155.3
click at [365, 76] on div "Company Team مجموعة مصر للأسمنت Users Invite New Users" at bounding box center [370, 85] width 316 height 25
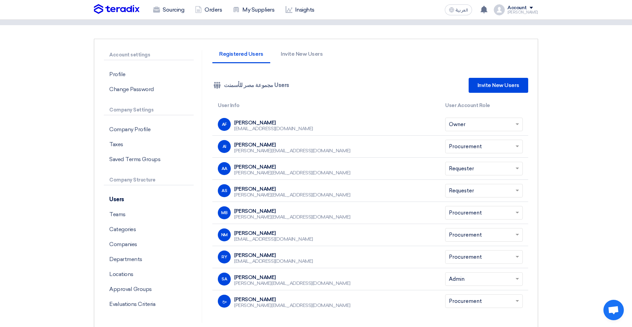
click at [254, 189] on div "Ahmed Sobhi" at bounding box center [292, 189] width 116 height 6
drag, startPoint x: 254, startPoint y: 189, endPoint x: 262, endPoint y: 188, distance: 8.2
click at [262, 188] on div "Ahmed Sobhi" at bounding box center [292, 189] width 116 height 6
click at [266, 189] on div "Ahmed Sobhi" at bounding box center [292, 189] width 116 height 6
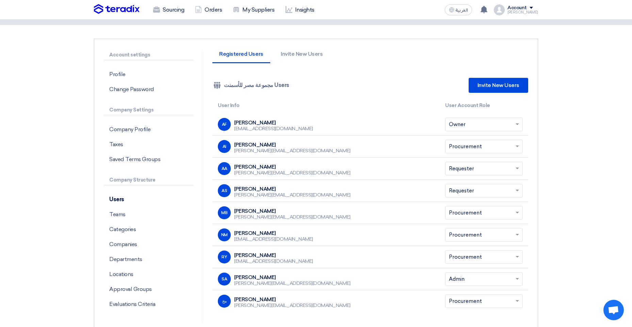
drag, startPoint x: 234, startPoint y: 187, endPoint x: 268, endPoint y: 189, distance: 34.1
click at [268, 189] on div "Ahmed Sobhi" at bounding box center [292, 189] width 116 height 6
copy div "Ahmed Sobhi"
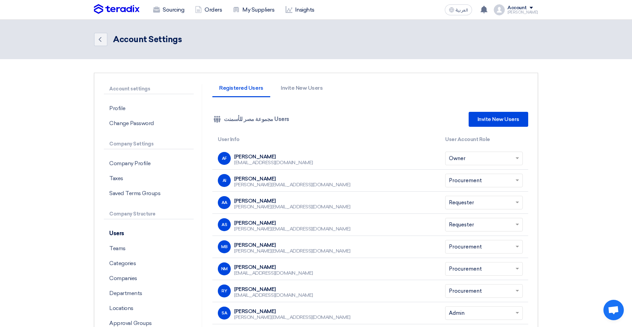
click at [526, 11] on div "Account" at bounding box center [516, 8] width 19 height 6
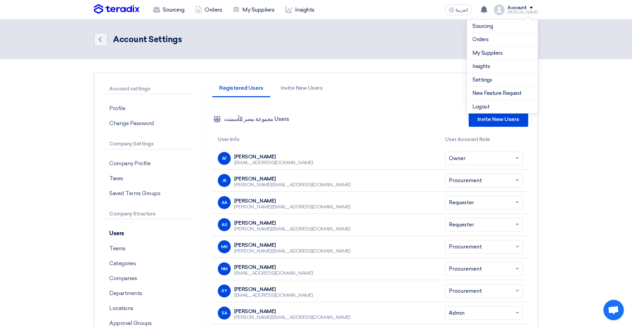
click at [160, 29] on header "Back Account Settings" at bounding box center [316, 39] width 632 height 39
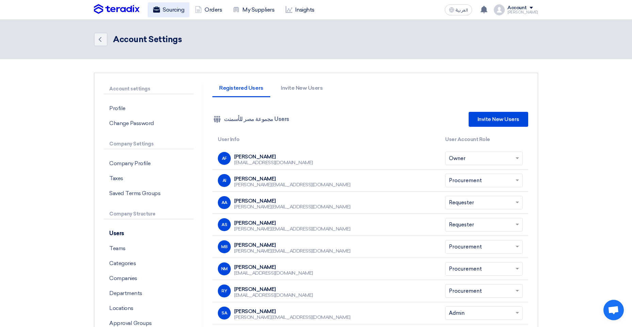
click at [167, 11] on link "Sourcing" at bounding box center [169, 9] width 42 height 15
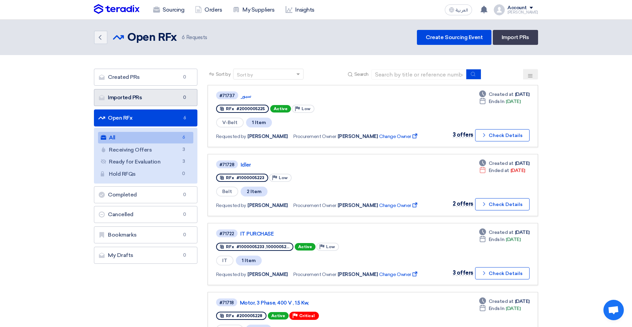
click at [136, 98] on link "Imported PRs Imported PRs 0" at bounding box center [145, 97] width 103 height 17
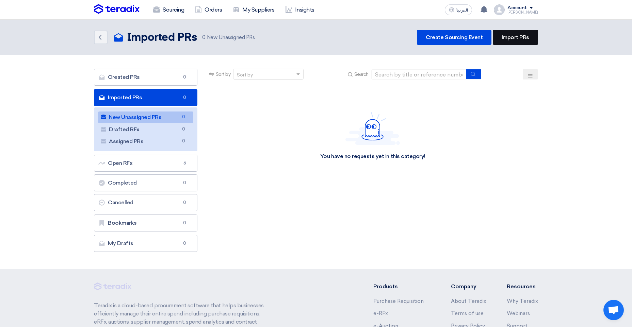
click at [519, 34] on link "Import PRs" at bounding box center [515, 37] width 45 height 15
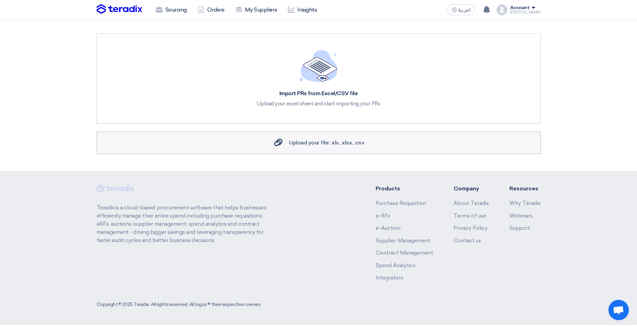
click at [282, 141] on use at bounding box center [278, 142] width 8 height 7
click at [0, 0] on input "Upload your file: .xls, .xlsx, .csv Upload your file: .xls, .xlsx, .csv" at bounding box center [0, 0] width 0 height 0
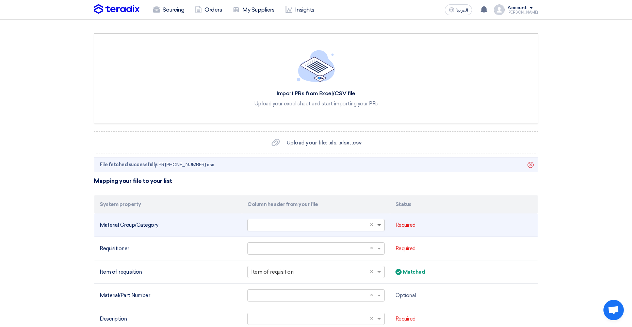
click at [378, 225] on span at bounding box center [378, 226] width 3 height 2
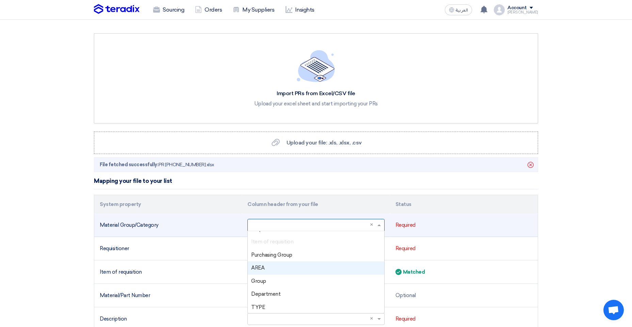
scroll to position [34, 0]
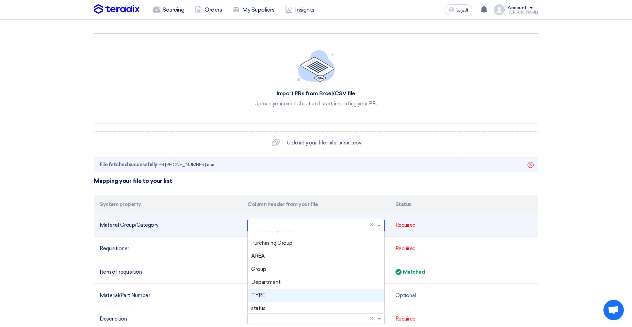
click at [265, 297] on div "TYPE" at bounding box center [316, 295] width 136 height 13
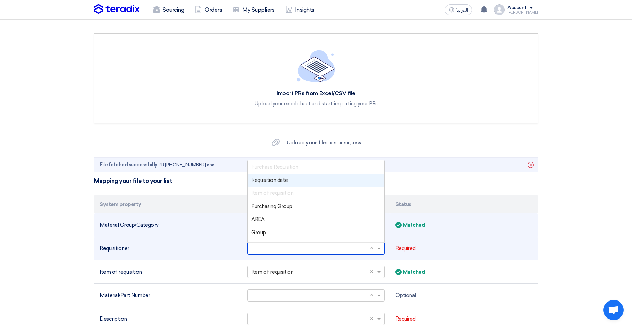
click at [281, 251] on input "text" at bounding box center [312, 248] width 123 height 11
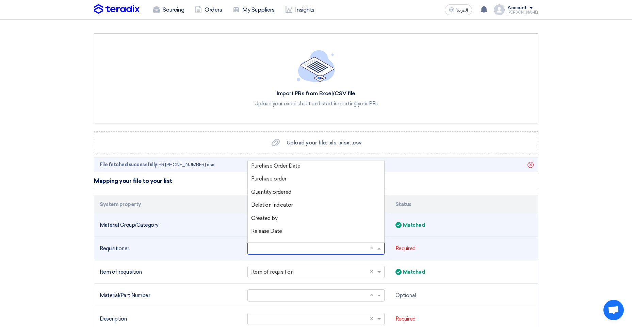
scroll to position [204, 0]
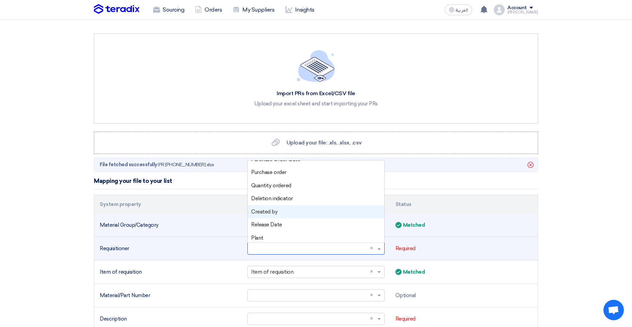
click at [277, 215] on div "Created by" at bounding box center [316, 212] width 136 height 13
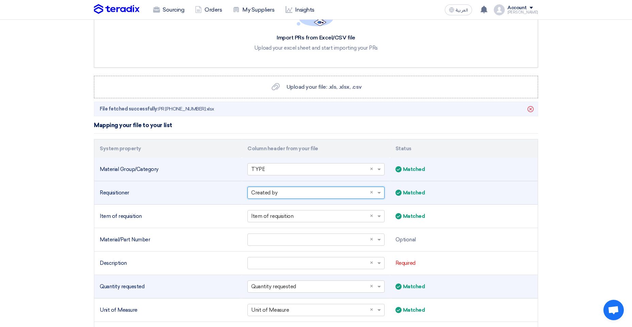
scroll to position [68, 0]
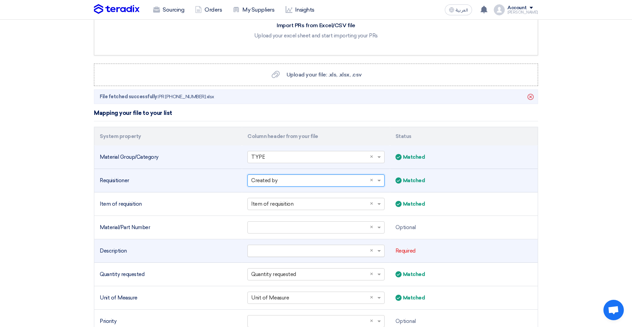
click at [288, 250] on input "text" at bounding box center [312, 251] width 123 height 11
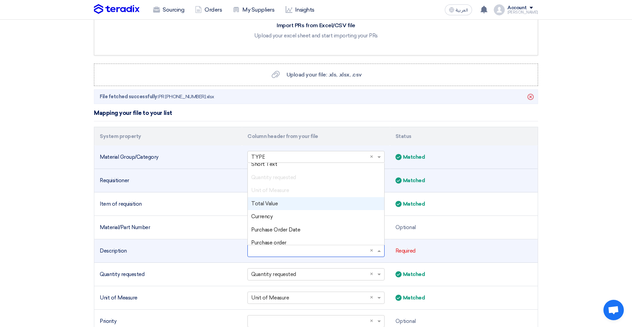
scroll to position [102, 0]
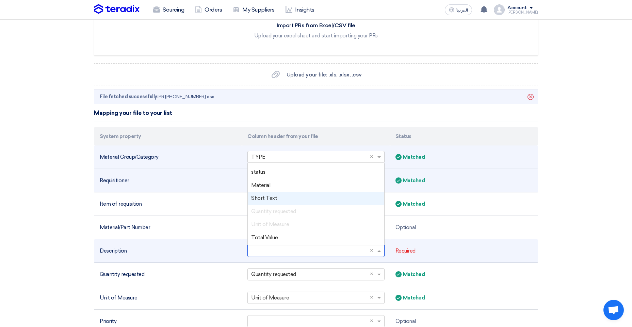
click at [270, 201] on span "Short Text" at bounding box center [264, 198] width 26 height 6
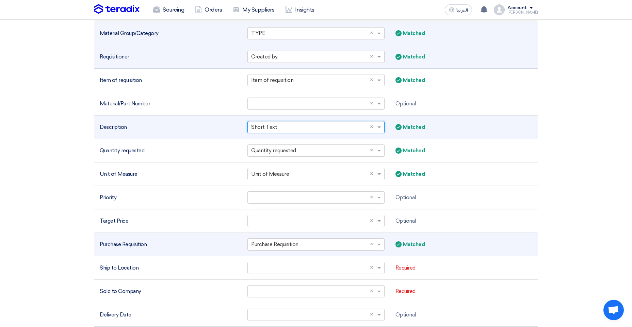
scroll to position [204, 0]
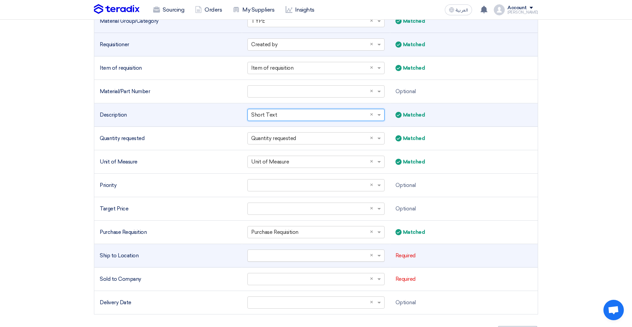
click at [324, 260] on input "text" at bounding box center [312, 255] width 123 height 11
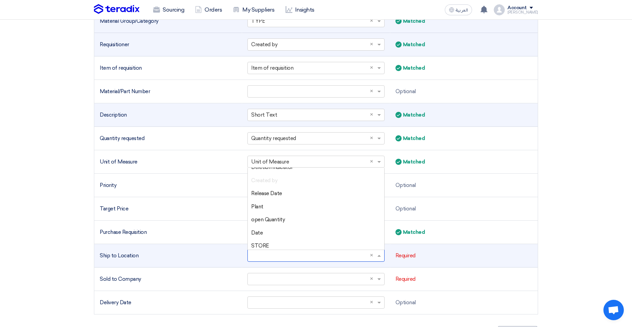
scroll to position [246, 0]
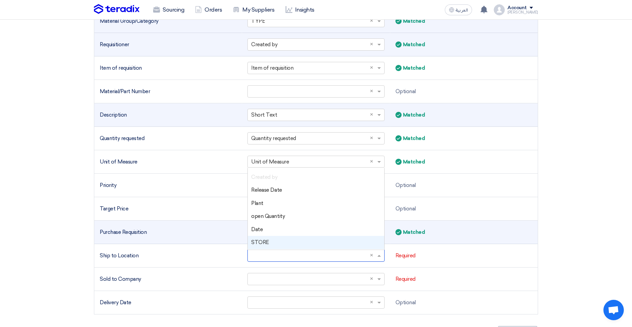
click at [259, 242] on span "STORE" at bounding box center [260, 243] width 18 height 6
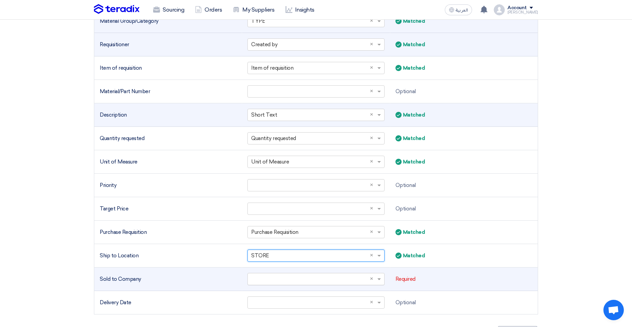
click at [298, 279] on input "text" at bounding box center [312, 279] width 123 height 11
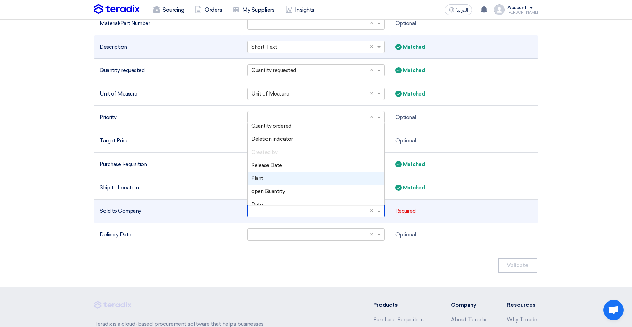
scroll to position [238, 0]
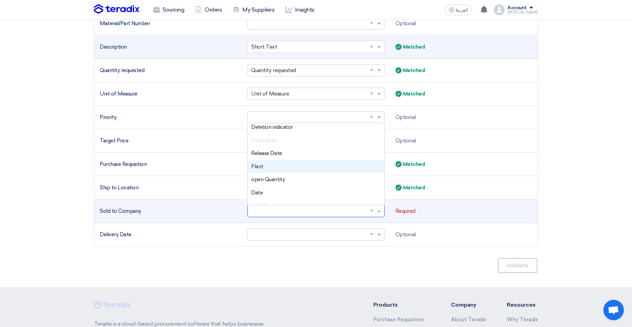
click at [260, 170] on div "Plant" at bounding box center [316, 166] width 136 height 13
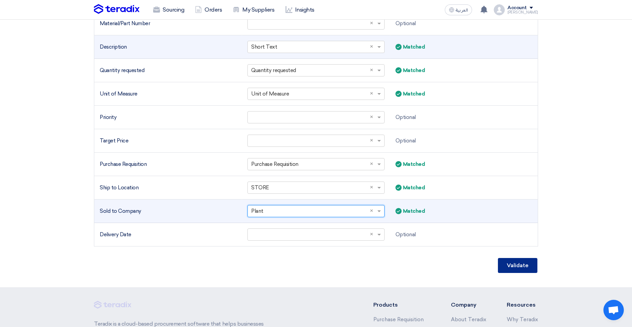
click at [512, 267] on button "Validate" at bounding box center [517, 265] width 39 height 15
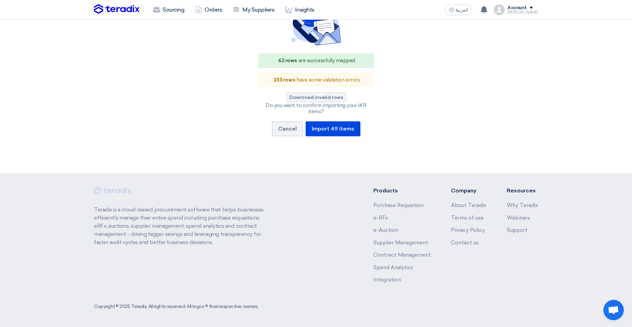
scroll to position [68, 0]
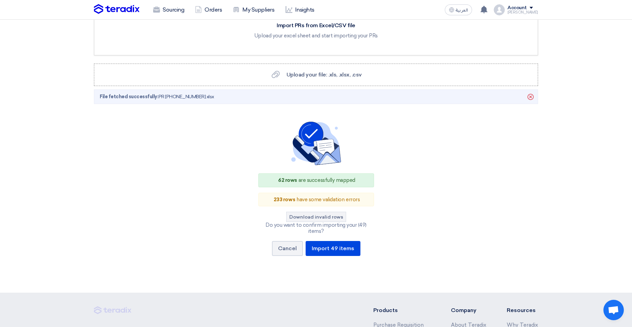
click at [319, 200] on div "233 rows have some validation errors" at bounding box center [316, 200] width 116 height 14
click at [315, 215] on button "Download invalid rows" at bounding box center [316, 217] width 60 height 10
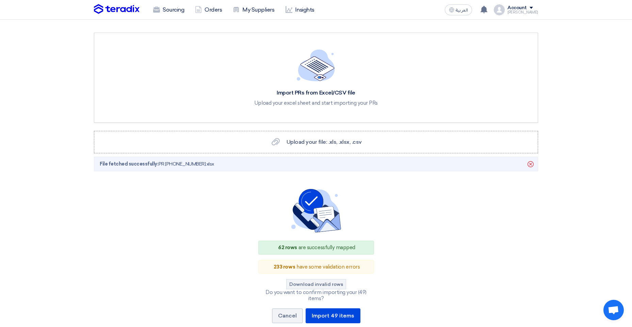
scroll to position [0, 0]
click at [533, 164] on icon "Delete" at bounding box center [531, 165] width 12 height 12
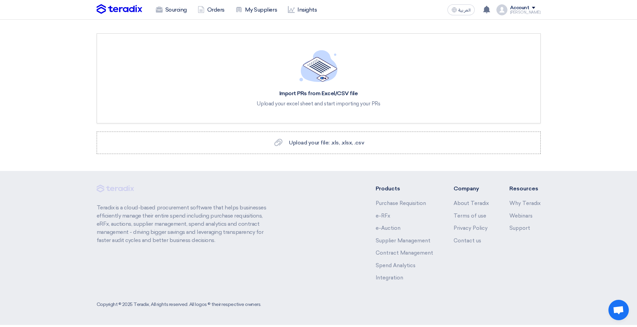
click at [527, 9] on div "Account" at bounding box center [519, 8] width 19 height 6
click at [491, 82] on link "Settings" at bounding box center [505, 80] width 60 height 8
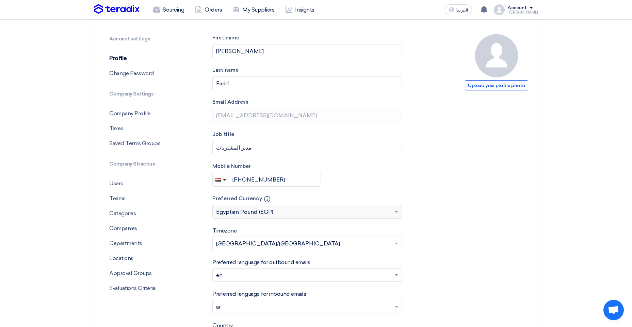
scroll to position [68, 0]
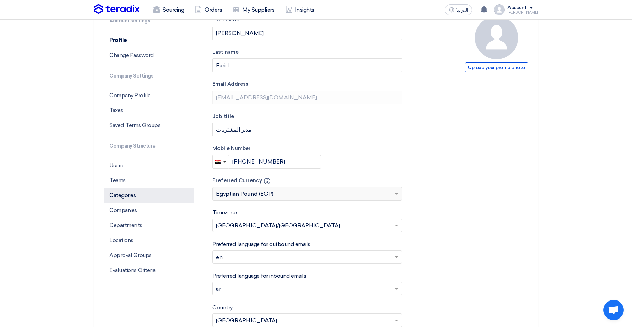
click at [128, 196] on p "Categories" at bounding box center [149, 195] width 90 height 15
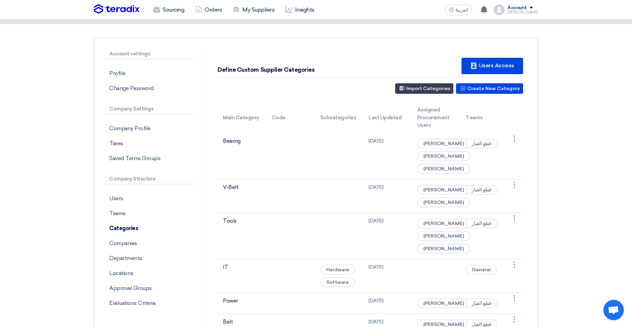
scroll to position [34, 0]
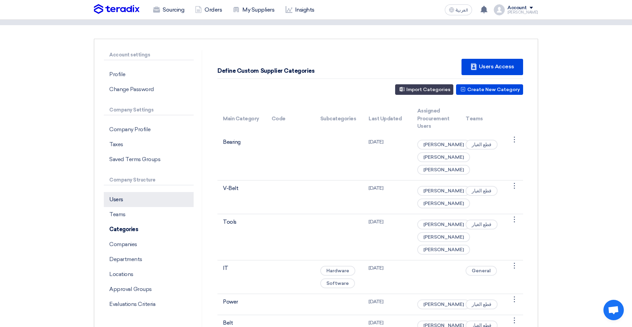
click at [123, 205] on p "Users" at bounding box center [149, 199] width 90 height 15
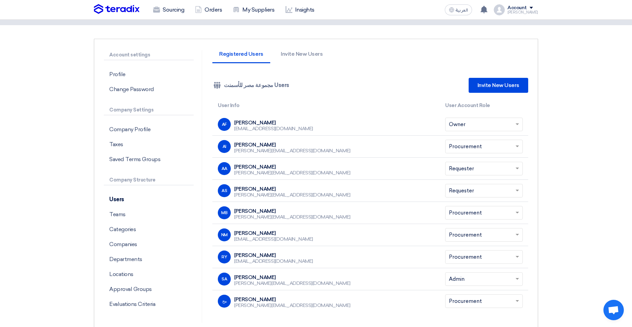
drag, startPoint x: 268, startPoint y: 188, endPoint x: 235, endPoint y: 190, distance: 33.1
click at [235, 190] on div "Ahmed Sobhi" at bounding box center [292, 189] width 116 height 6
drag, startPoint x: 235, startPoint y: 190, endPoint x: 261, endPoint y: 189, distance: 25.9
copy div "Ahmed Sobhi"
click at [229, 189] on div "AS" at bounding box center [224, 190] width 13 height 13
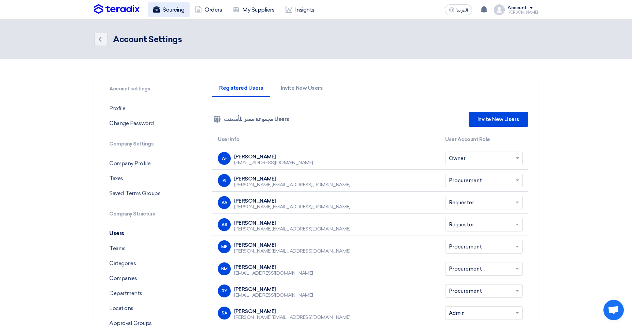
click at [168, 13] on link "Sourcing" at bounding box center [169, 9] width 42 height 15
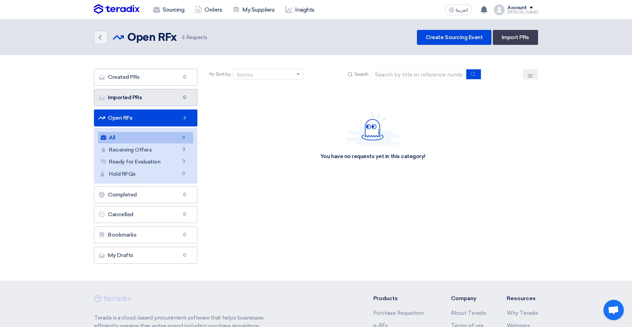
click at [134, 102] on link "Imported PRs Imported PRs 0" at bounding box center [145, 97] width 103 height 17
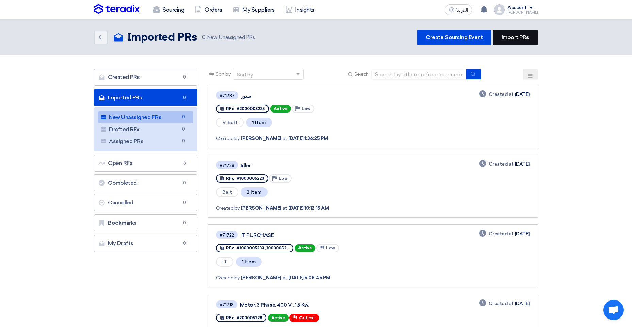
click at [511, 39] on link "Import PRs" at bounding box center [515, 37] width 45 height 15
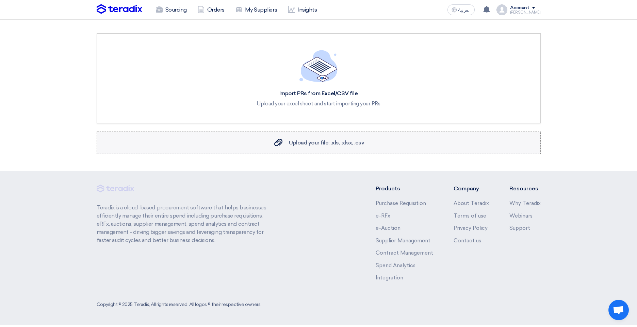
click at [312, 143] on span "Upload your file: .xls, .xlsx, .csv" at bounding box center [326, 143] width 75 height 6
click at [0, 0] on input "Upload your file: .xls, .xlsx, .csv Upload your file: .xls, .xlsx, .csv" at bounding box center [0, 0] width 0 height 0
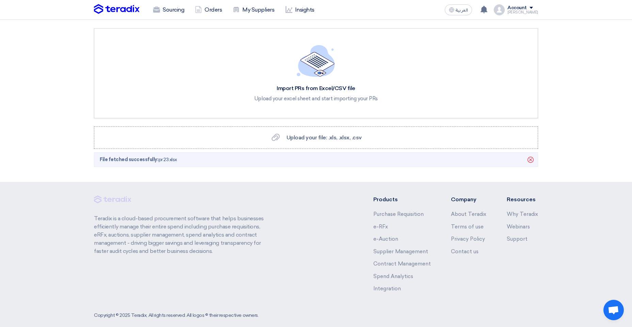
scroll to position [14, 0]
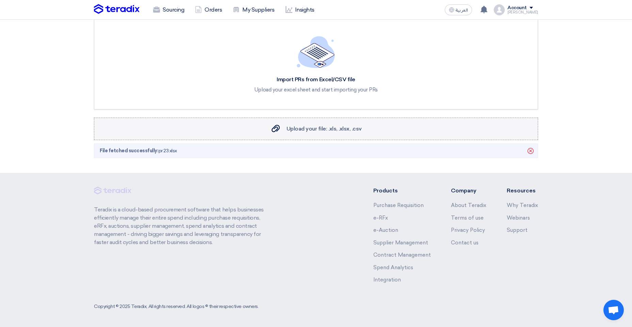
click at [307, 130] on span "Upload your file: .xls, .xlsx, .csv" at bounding box center [324, 129] width 75 height 6
click at [0, 0] on input "Upload your file: .xls, .xlsx, .csv Upload your file: .xls, .xlsx, .csv" at bounding box center [0, 0] width 0 height 0
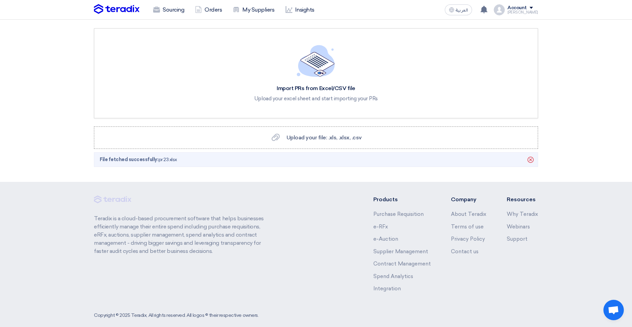
scroll to position [0, 0]
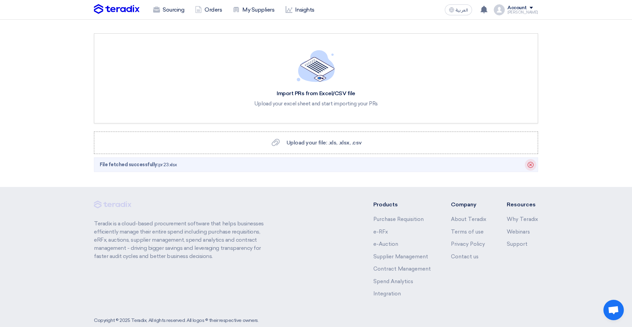
click at [529, 164] on icon "Delete" at bounding box center [531, 165] width 12 height 12
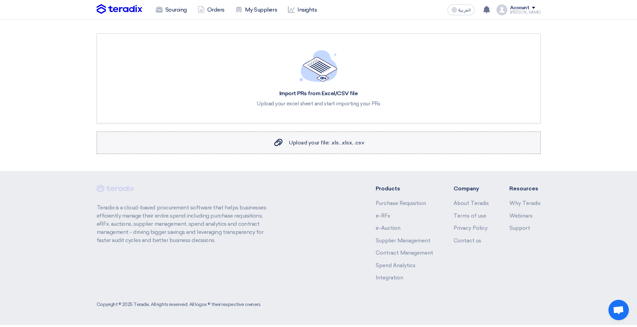
click at [282, 140] on use at bounding box center [278, 142] width 8 height 7
click at [0, 0] on input "Upload your file: .xls, .xlsx, .csv Upload your file: .xls, .xlsx, .csv" at bounding box center [0, 0] width 0 height 0
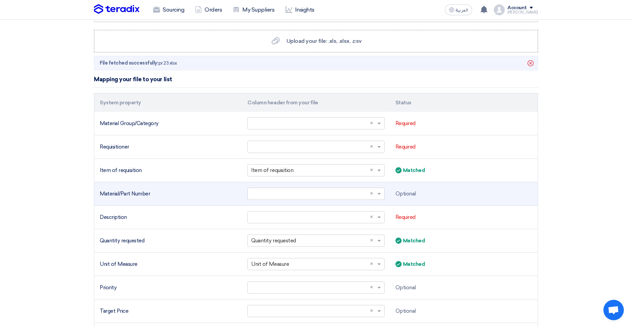
scroll to position [102, 0]
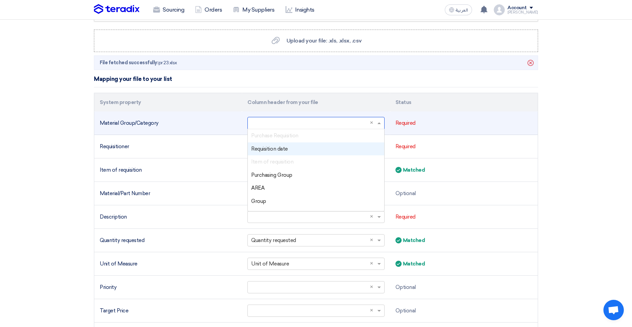
click at [324, 120] on input "text" at bounding box center [312, 123] width 123 height 11
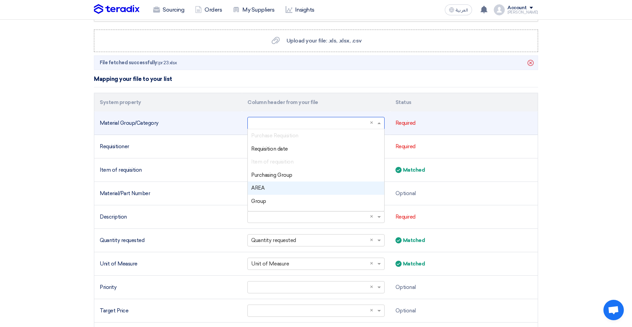
scroll to position [34, 0]
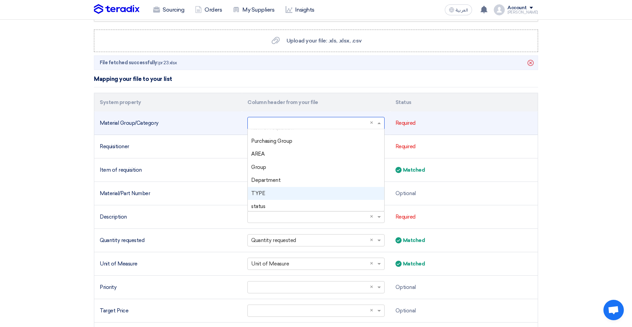
click at [274, 193] on div "TYPE" at bounding box center [316, 193] width 136 height 13
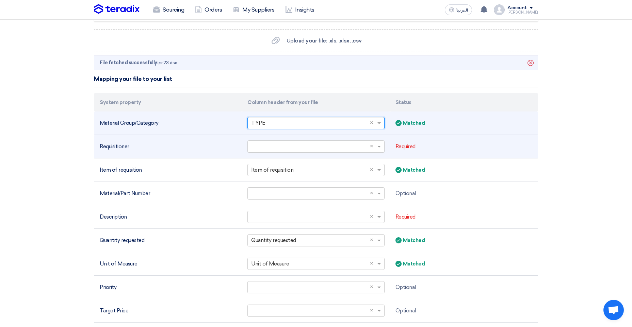
click at [285, 147] on input "text" at bounding box center [312, 146] width 123 height 11
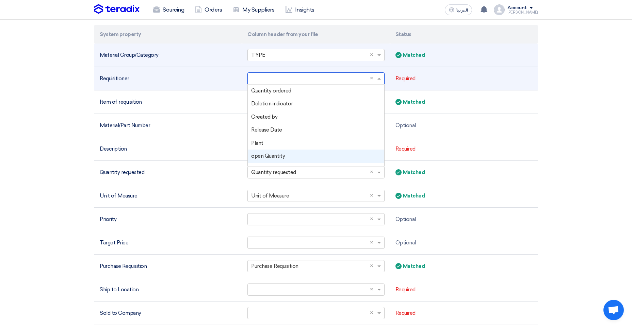
scroll to position [212, 0]
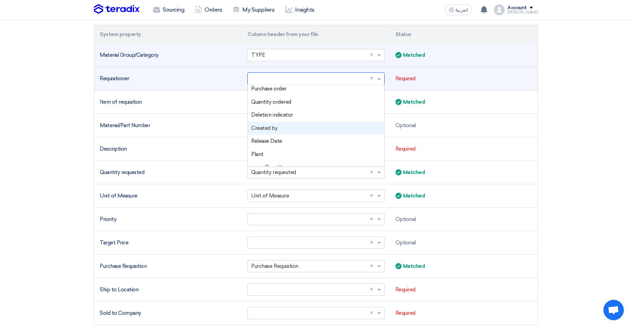
click at [280, 132] on div "Created by" at bounding box center [316, 128] width 136 height 13
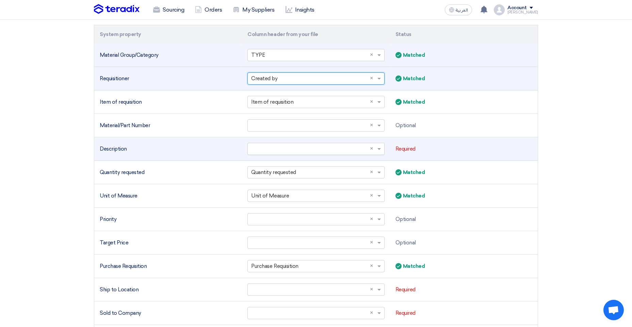
click at [283, 146] on input "text" at bounding box center [312, 149] width 123 height 11
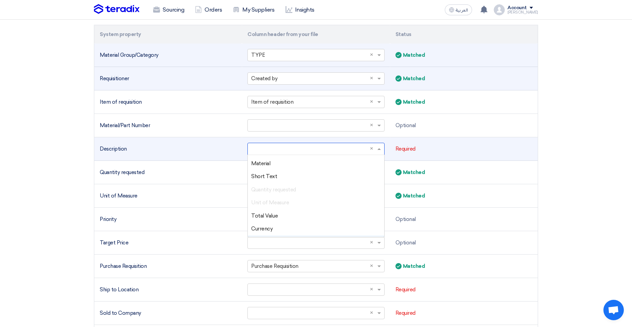
scroll to position [102, 0]
click at [276, 189] on div "Short Text" at bounding box center [316, 190] width 136 height 13
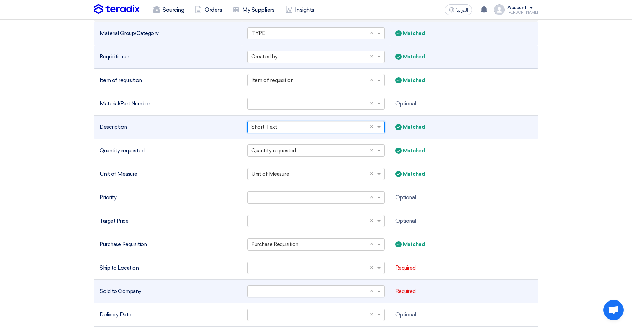
scroll to position [204, 0]
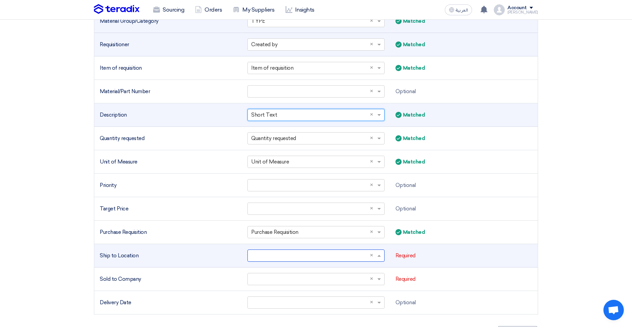
click at [254, 250] on input "text" at bounding box center [312, 255] width 123 height 11
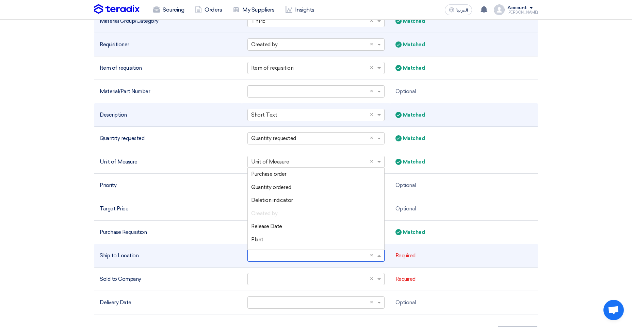
scroll to position [246, 0]
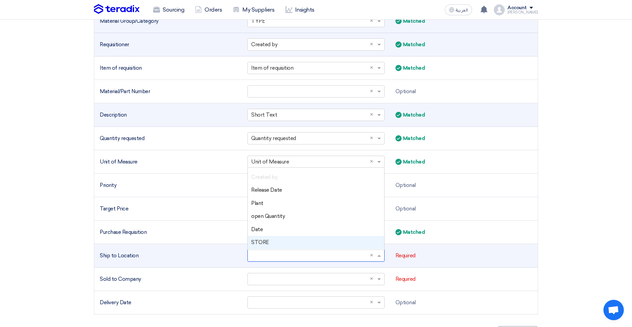
click at [264, 247] on div "STORE" at bounding box center [316, 242] width 136 height 13
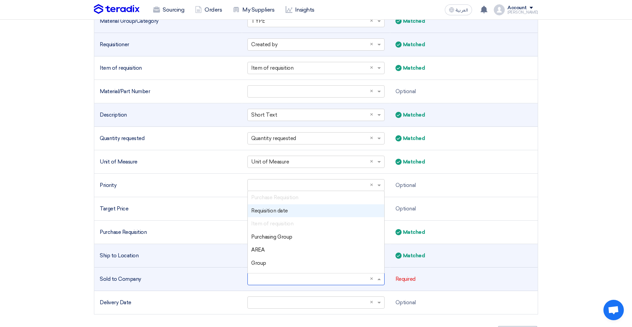
click at [270, 276] on input "text" at bounding box center [312, 279] width 123 height 11
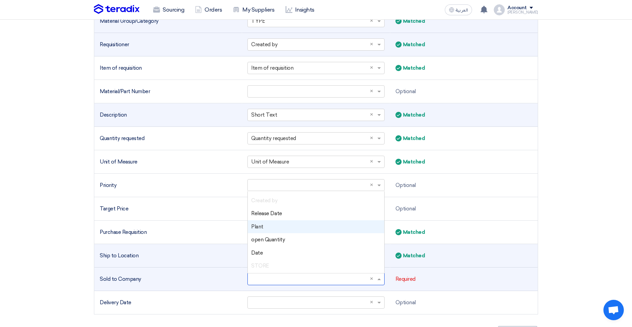
click at [264, 227] on div "Plant" at bounding box center [316, 227] width 136 height 13
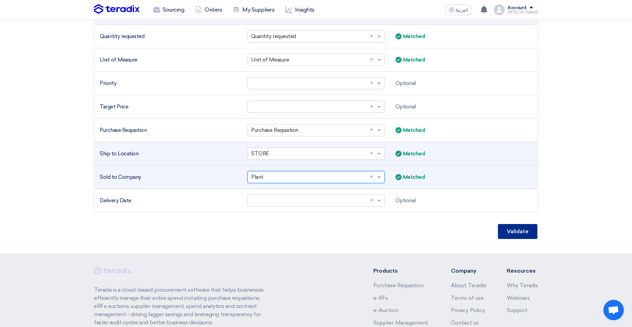
click at [527, 230] on button "Validate" at bounding box center [517, 231] width 39 height 15
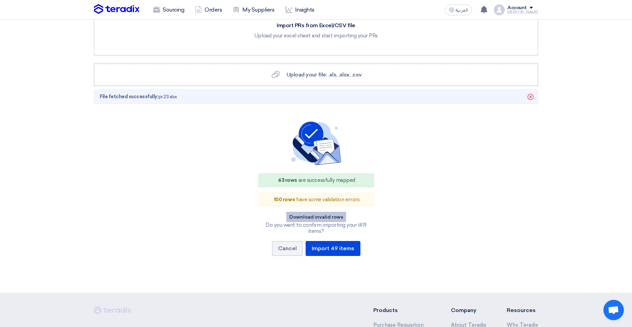
click at [301, 214] on button "Download invalid rows" at bounding box center [316, 217] width 60 height 10
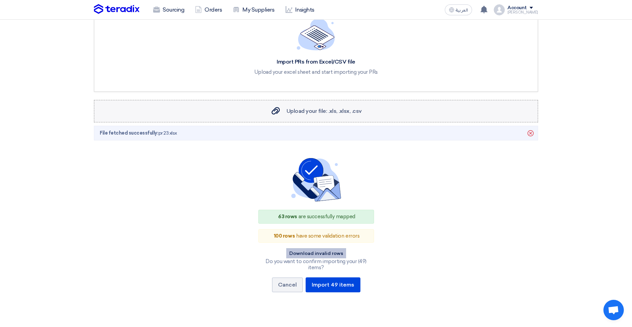
scroll to position [0, 0]
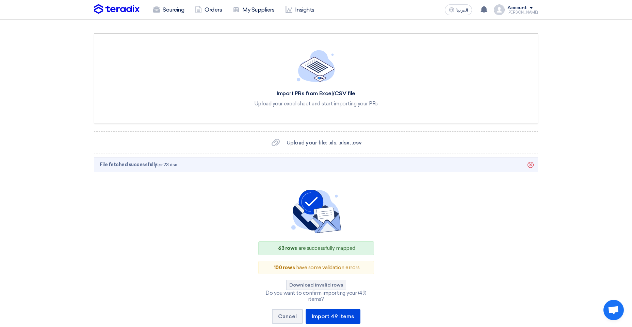
click at [524, 8] on div "Account" at bounding box center [516, 8] width 19 height 6
click at [491, 80] on link "Settings" at bounding box center [502, 80] width 60 height 8
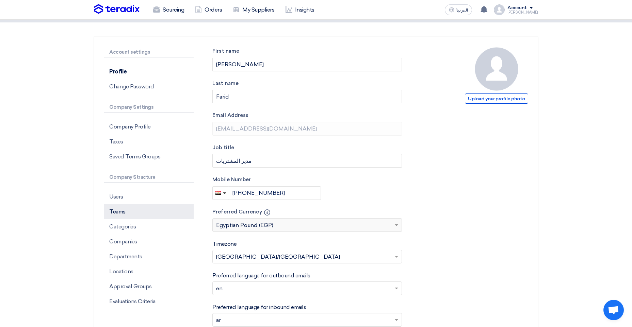
scroll to position [102, 0]
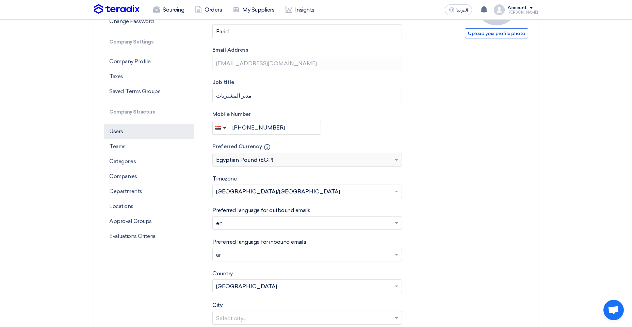
click at [121, 133] on p "Users" at bounding box center [149, 131] width 90 height 15
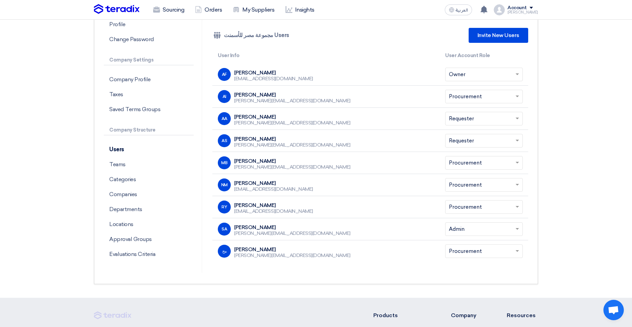
scroll to position [68, 0]
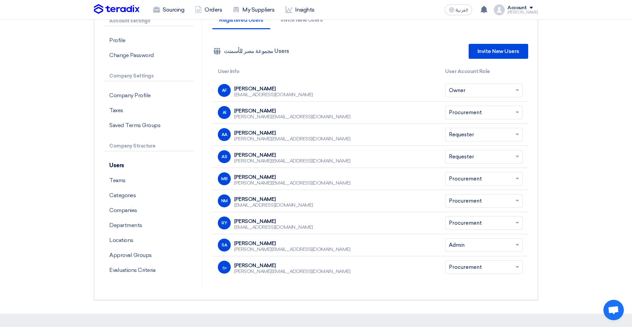
click at [228, 136] on div "AA" at bounding box center [224, 134] width 13 height 13
click at [138, 210] on p "Companies" at bounding box center [149, 210] width 90 height 15
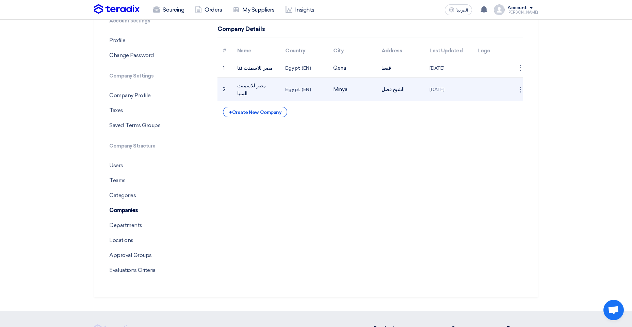
click at [246, 87] on td "مصر للاسمنت المنيا" at bounding box center [256, 90] width 48 height 24
click at [515, 84] on div "⋮" at bounding box center [519, 89] width 11 height 11
click at [512, 101] on link "Edit Company" at bounding box center [501, 103] width 45 height 10
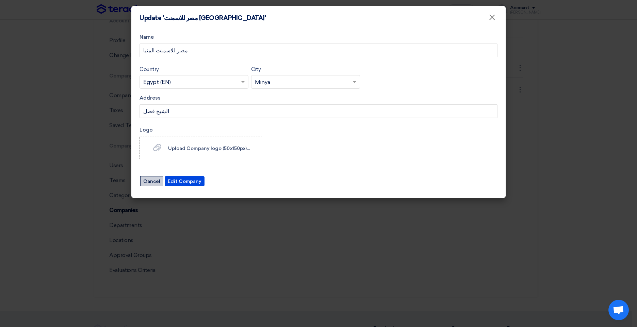
click at [152, 181] on button "Cancel" at bounding box center [151, 181] width 23 height 10
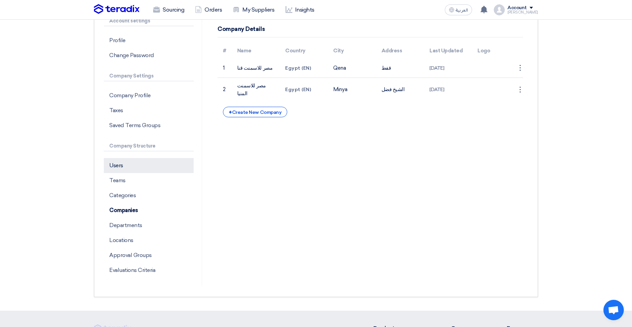
click at [134, 171] on p "Users" at bounding box center [149, 165] width 90 height 15
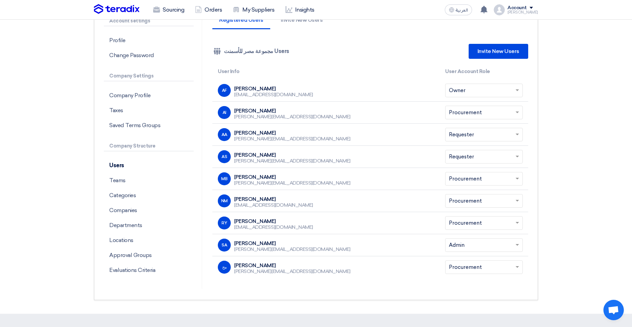
drag, startPoint x: 268, startPoint y: 153, endPoint x: 231, endPoint y: 155, distance: 36.5
click at [231, 155] on div "AS Ahmed Sobhi a.sobhi@misrcementminya.com" at bounding box center [326, 156] width 216 height 13
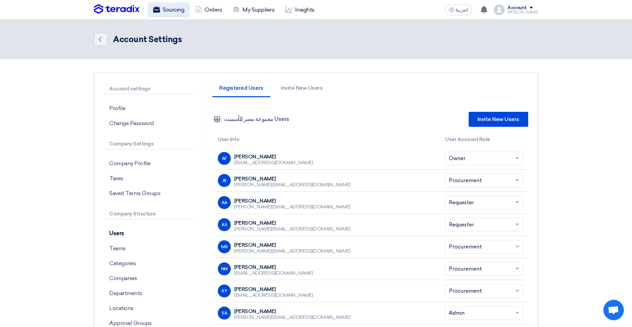
click at [177, 13] on link "Sourcing" at bounding box center [169, 9] width 42 height 15
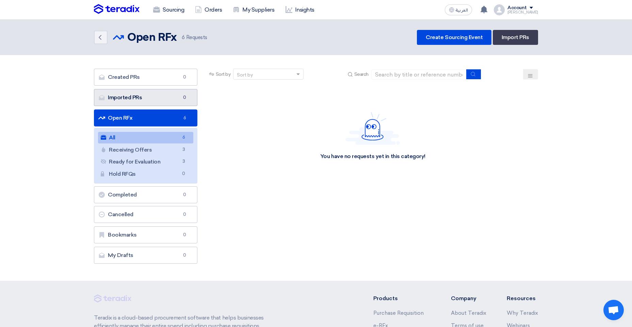
click at [135, 101] on link "Imported PRs Imported PRs 0" at bounding box center [145, 97] width 103 height 17
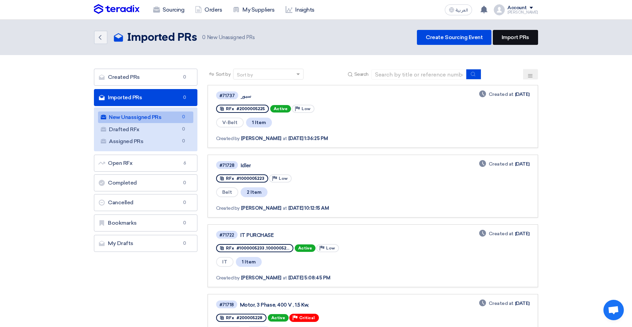
click at [513, 34] on link "Import PRs" at bounding box center [515, 37] width 45 height 15
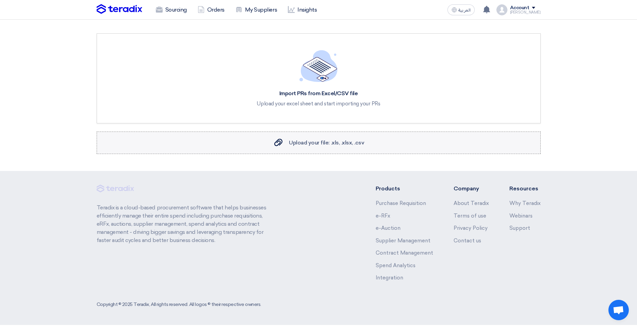
click at [299, 137] on label "Upload your file: .xls, .xlsx, .csv Upload your file: .xls, .xlsx, .csv" at bounding box center [319, 143] width 444 height 22
click at [0, 0] on input "Upload your file: .xls, .xlsx, .csv Upload your file: .xls, .xlsx, .csv" at bounding box center [0, 0] width 0 height 0
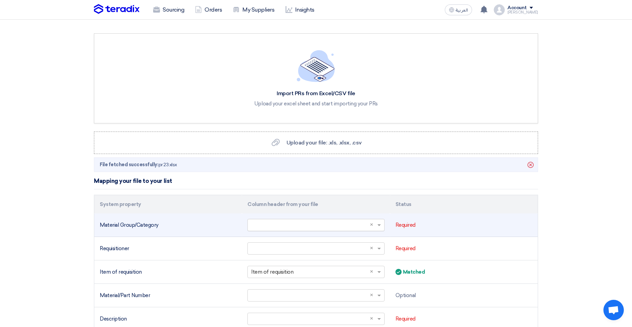
click at [313, 224] on input "text" at bounding box center [312, 225] width 123 height 11
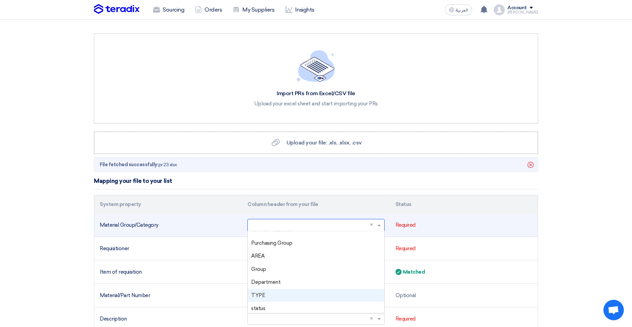
click at [274, 296] on div "TYPE" at bounding box center [316, 295] width 136 height 13
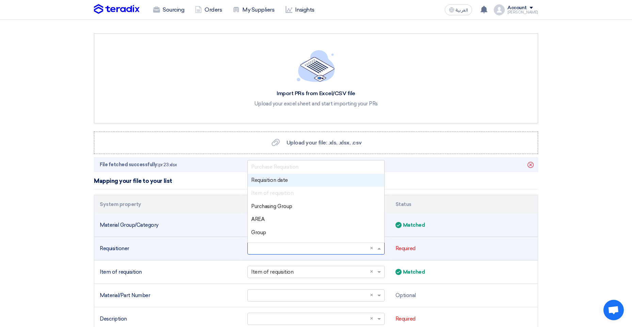
click at [301, 249] on input "text" at bounding box center [312, 248] width 123 height 11
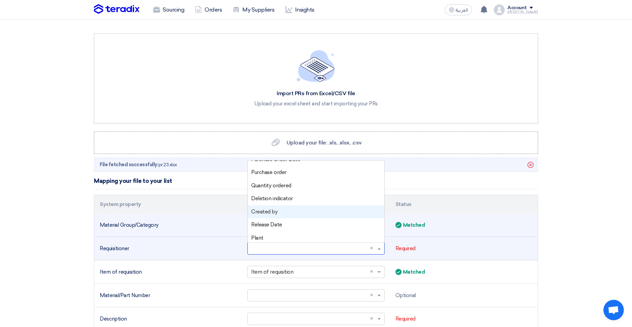
click at [265, 213] on span "Created by" at bounding box center [264, 212] width 26 height 6
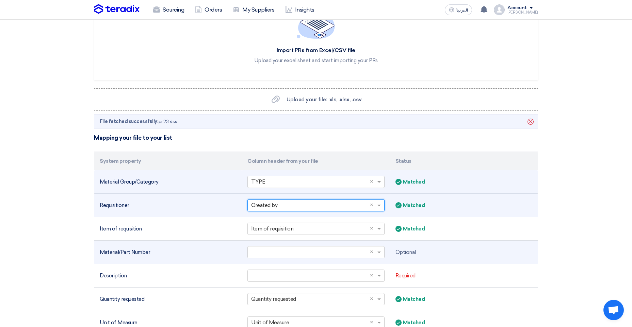
scroll to position [102, 0]
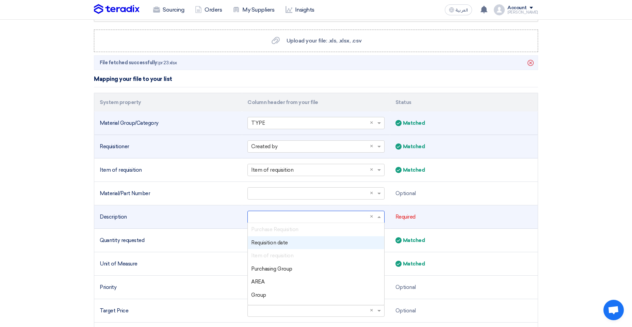
click at [291, 216] on input "text" at bounding box center [312, 217] width 123 height 11
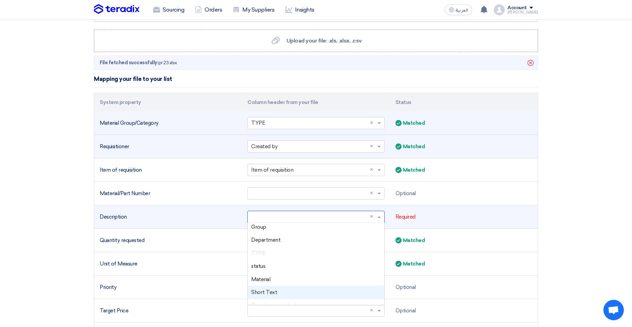
click at [276, 291] on div "Short Text" at bounding box center [316, 292] width 136 height 13
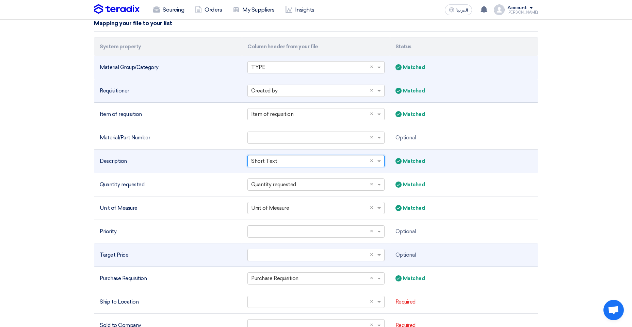
scroll to position [170, 0]
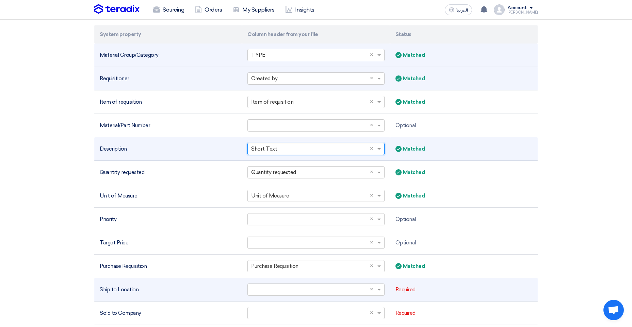
click at [282, 282] on td "Select a column... × ×" at bounding box center [316, 289] width 148 height 23
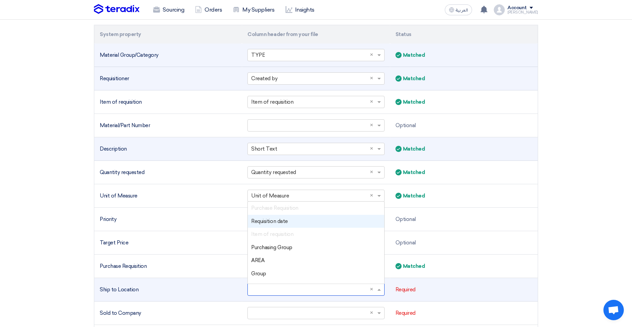
click at [276, 291] on input "text" at bounding box center [312, 289] width 123 height 11
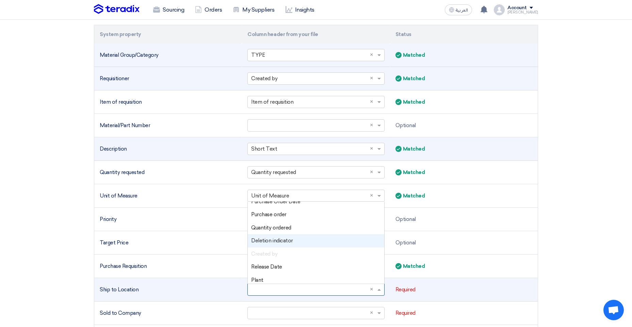
scroll to position [246, 0]
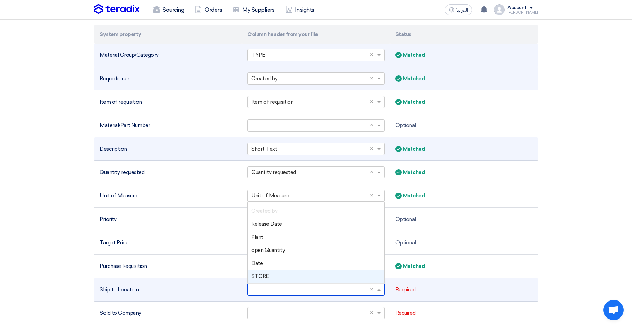
click at [266, 277] on span "STORE" at bounding box center [260, 277] width 18 height 6
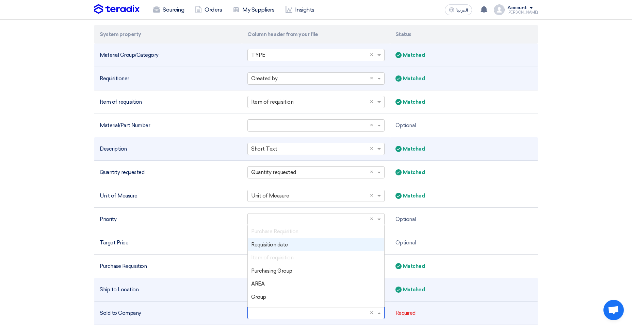
click at [281, 312] on input "text" at bounding box center [312, 313] width 123 height 11
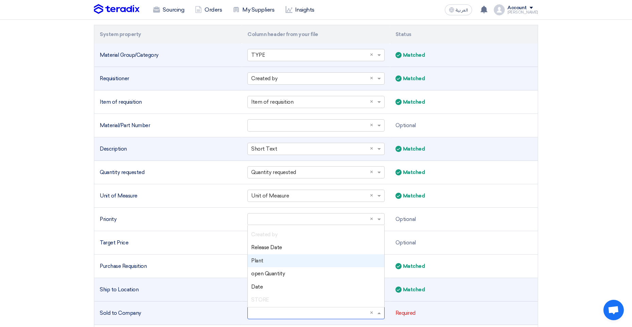
click at [261, 262] on span "Plant" at bounding box center [257, 261] width 12 height 6
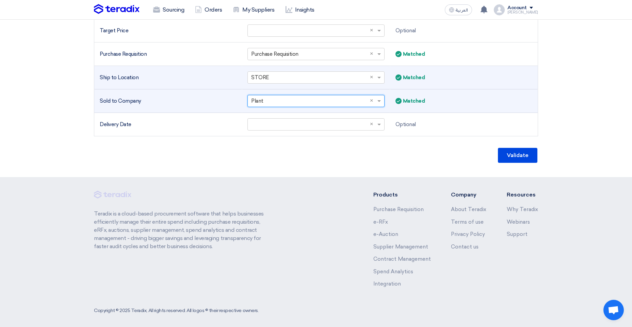
scroll to position [387, 0]
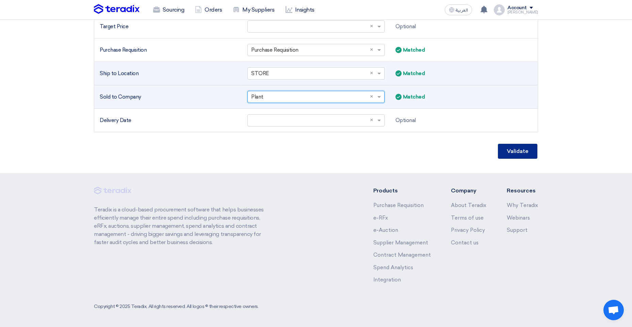
click at [519, 151] on button "Validate" at bounding box center [517, 151] width 39 height 15
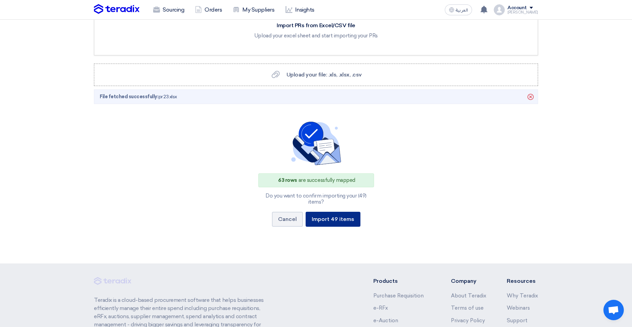
click at [337, 213] on button "Import 49 items" at bounding box center [333, 219] width 55 height 15
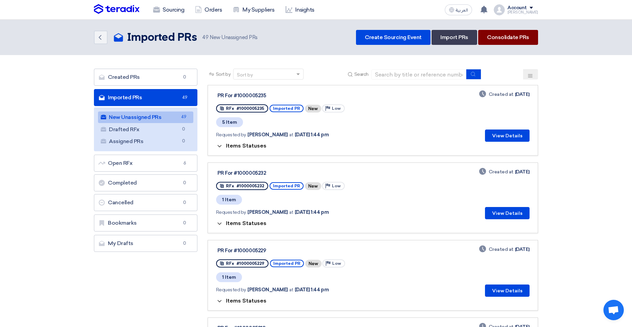
click at [519, 42] on link "Consolidate PRs" at bounding box center [508, 37] width 60 height 15
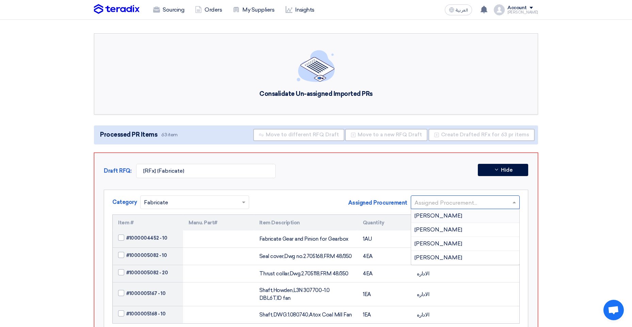
click at [469, 200] on input "text" at bounding box center [461, 202] width 95 height 11
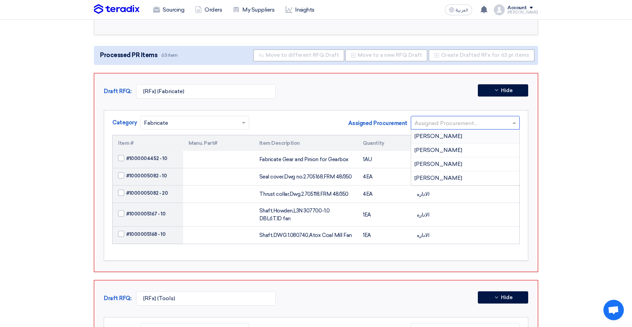
scroll to position [68, 0]
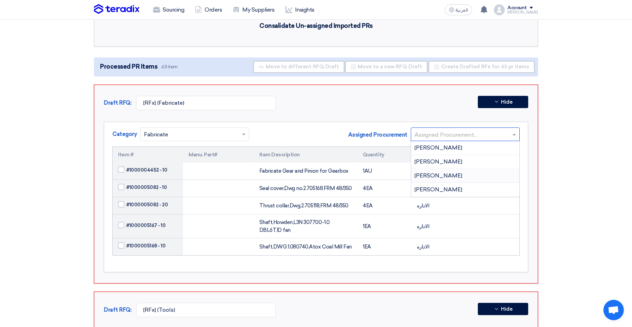
click at [293, 131] on div "Category × Fabricate Assigned Procurement Assigned Procurement... Ahmed Ismail" at bounding box center [315, 137] width 407 height 19
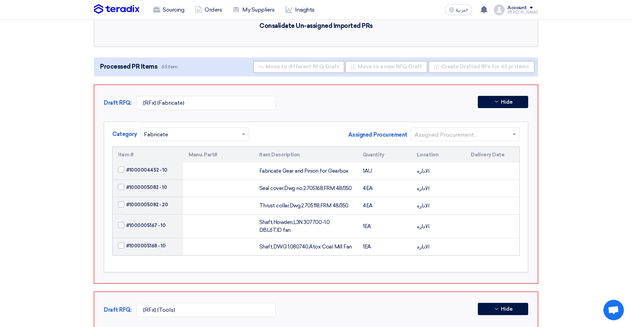
click at [487, 133] on input "text" at bounding box center [461, 134] width 95 height 11
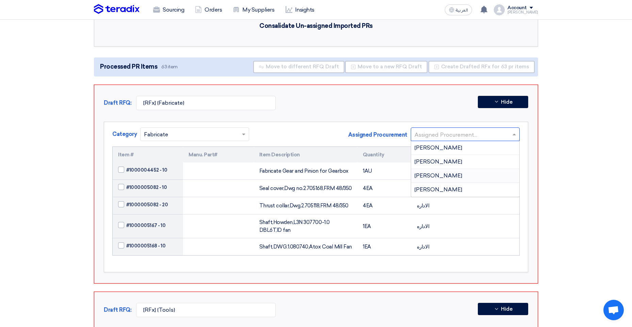
click at [440, 177] on span "[PERSON_NAME]" at bounding box center [438, 176] width 48 height 6
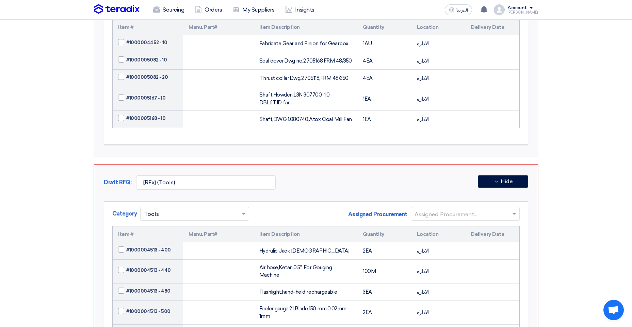
scroll to position [204, 0]
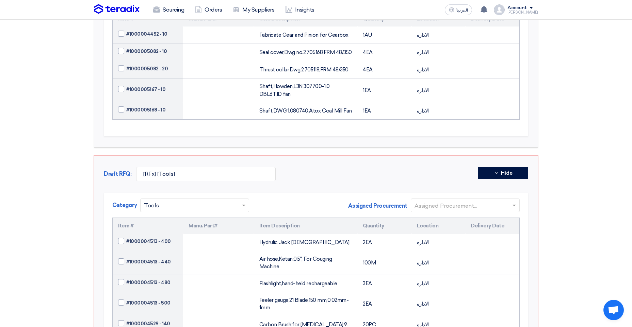
click at [438, 206] on input "text" at bounding box center [461, 206] width 95 height 11
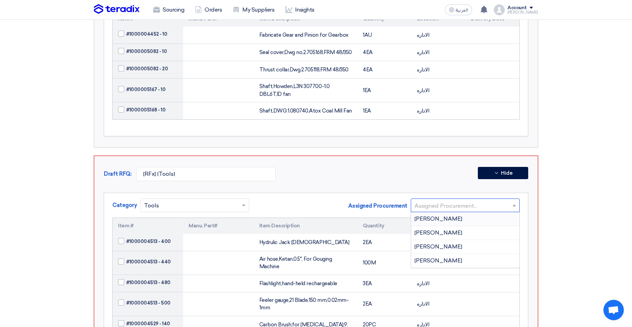
click at [441, 222] on span "[PERSON_NAME]" at bounding box center [438, 219] width 48 height 6
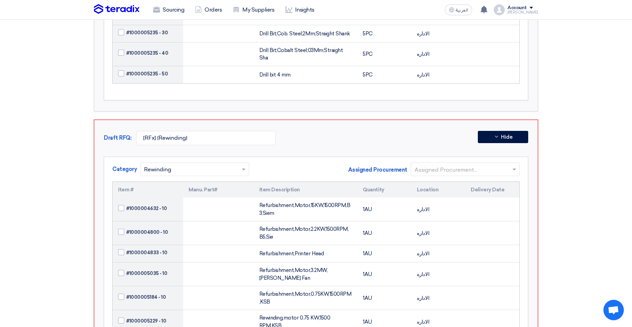
scroll to position [647, 0]
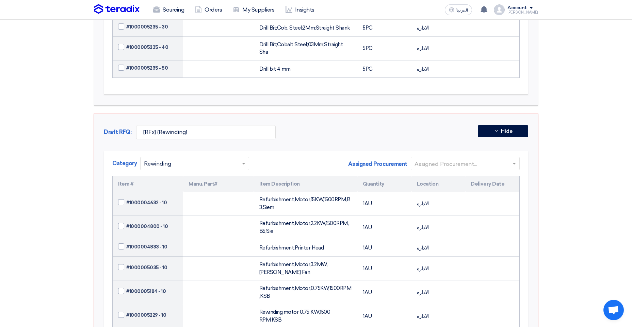
click at [431, 159] on input "text" at bounding box center [461, 164] width 95 height 11
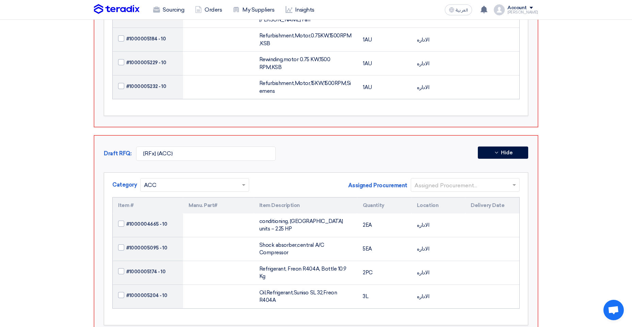
scroll to position [919, 0]
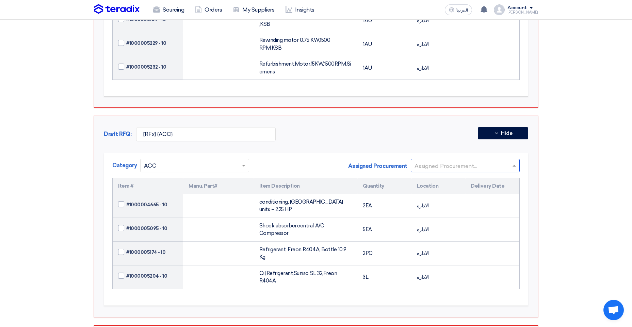
click at [441, 161] on input "text" at bounding box center [461, 166] width 95 height 11
click at [428, 190] on span "[PERSON_NAME]" at bounding box center [438, 193] width 48 height 6
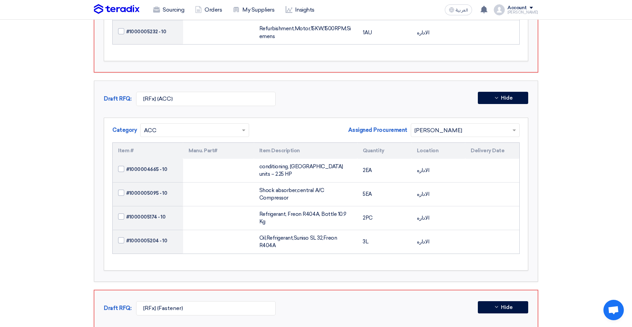
scroll to position [1055, 0]
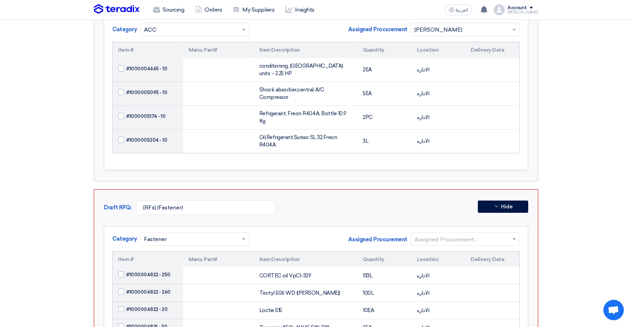
click at [429, 234] on input "text" at bounding box center [461, 239] width 95 height 11
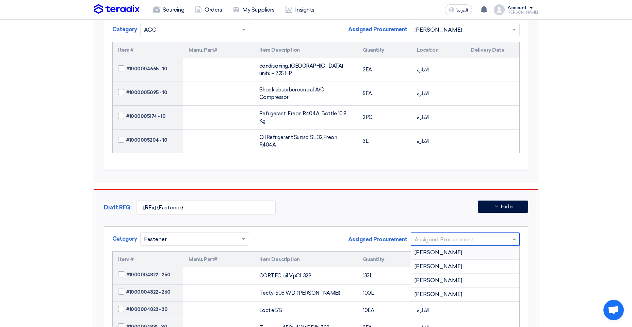
click at [450, 249] on span "[PERSON_NAME]" at bounding box center [438, 252] width 48 height 6
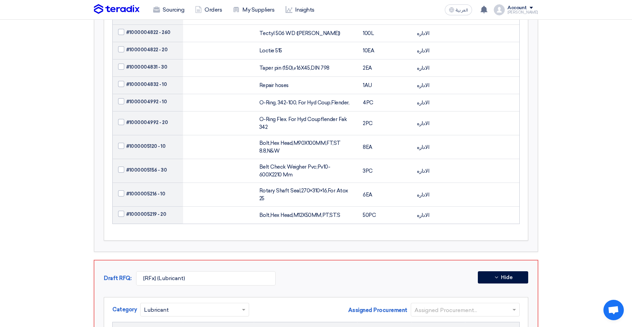
scroll to position [1327, 0]
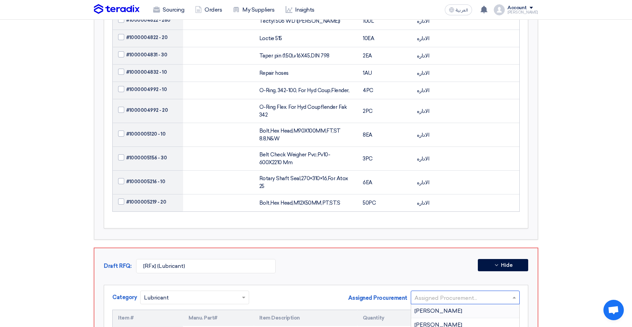
click at [425, 293] on input "text" at bounding box center [461, 298] width 95 height 11
click at [442, 308] on span "[PERSON_NAME]" at bounding box center [438, 311] width 48 height 6
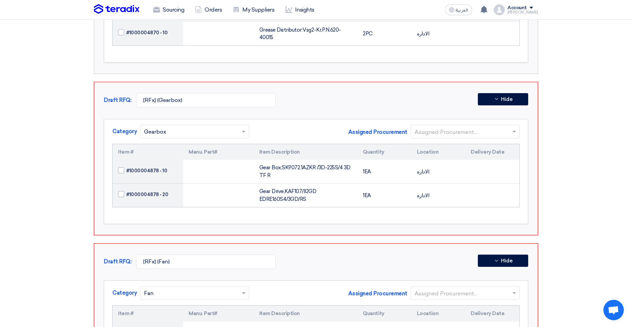
scroll to position [1633, 0]
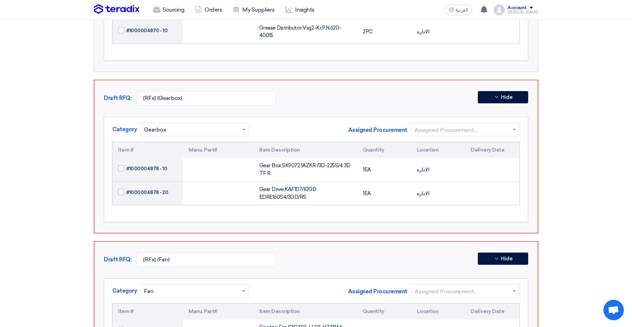
click at [431, 125] on input "text" at bounding box center [461, 130] width 95 height 11
click at [436, 154] on span "[PERSON_NAME]" at bounding box center [438, 157] width 48 height 6
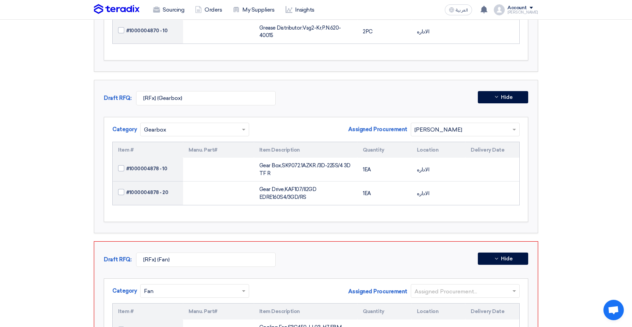
click at [477, 125] on input "text" at bounding box center [461, 130] width 95 height 11
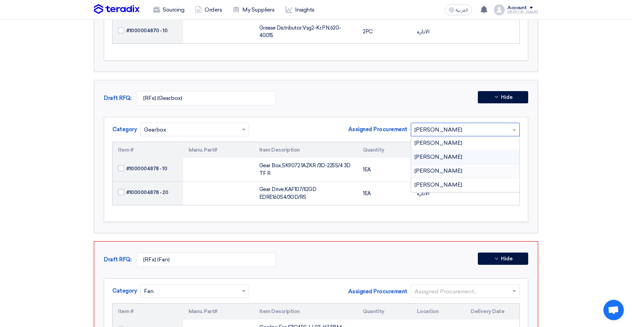
click at [439, 168] on span "[PERSON_NAME]" at bounding box center [438, 171] width 48 height 6
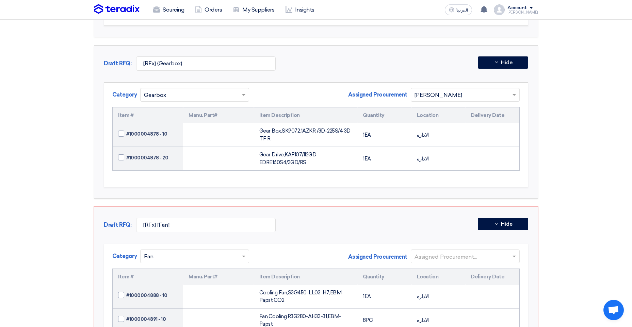
scroll to position [1701, 0]
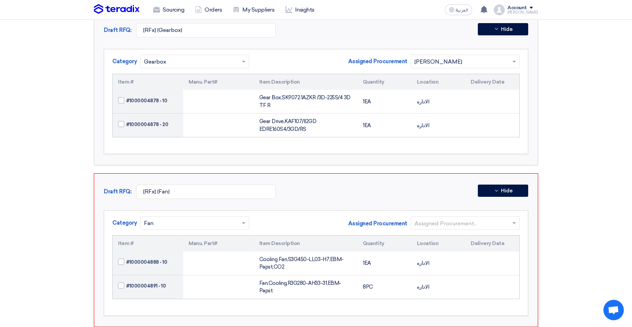
click at [467, 218] on input "text" at bounding box center [461, 223] width 95 height 11
click at [433, 247] on span "[PERSON_NAME]" at bounding box center [438, 250] width 48 height 6
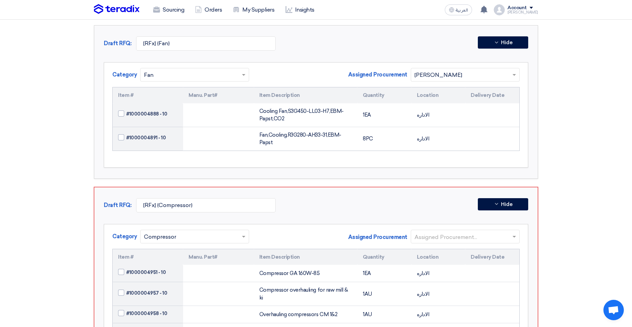
scroll to position [1872, 0]
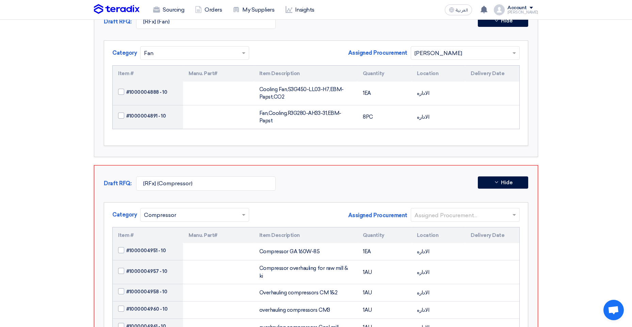
click at [438, 210] on input "text" at bounding box center [461, 215] width 95 height 11
click at [429, 253] on span "[PERSON_NAME]" at bounding box center [438, 256] width 48 height 6
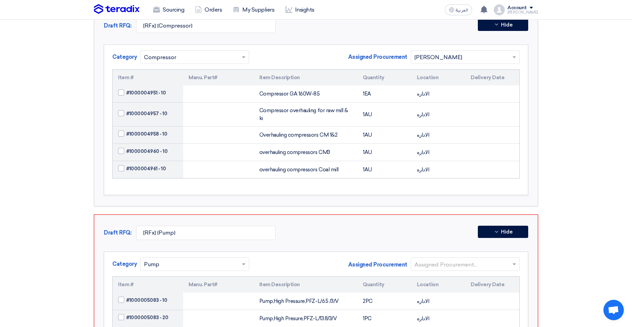
scroll to position [2042, 0]
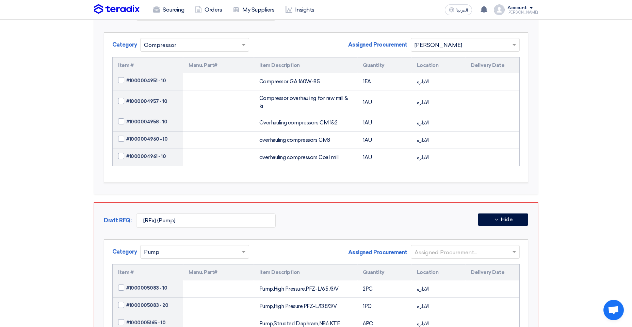
click at [427, 247] on input "text" at bounding box center [461, 252] width 95 height 11
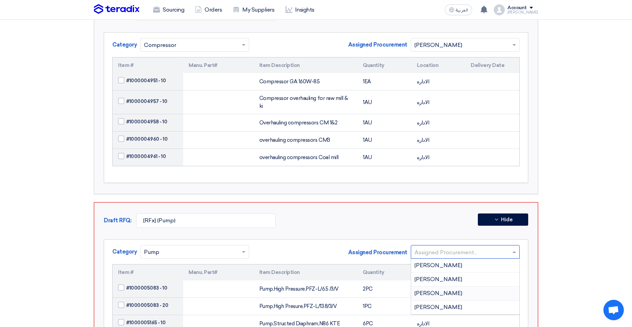
click at [435, 287] on div "[PERSON_NAME]" at bounding box center [465, 294] width 108 height 14
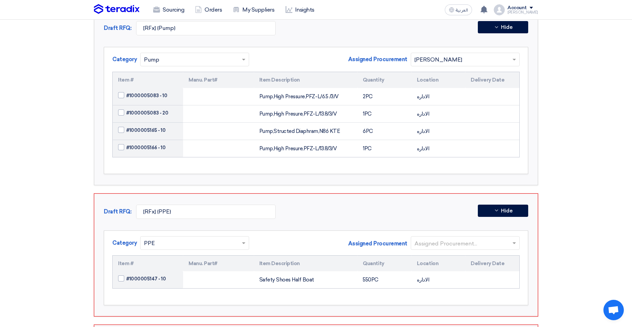
scroll to position [2246, 0]
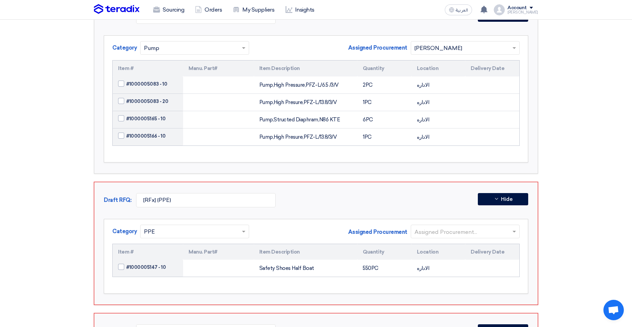
click at [440, 227] on input "text" at bounding box center [461, 232] width 95 height 11
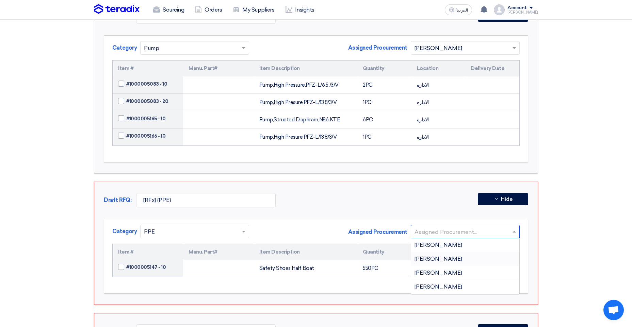
click at [437, 252] on div "[PERSON_NAME]" at bounding box center [465, 259] width 108 height 14
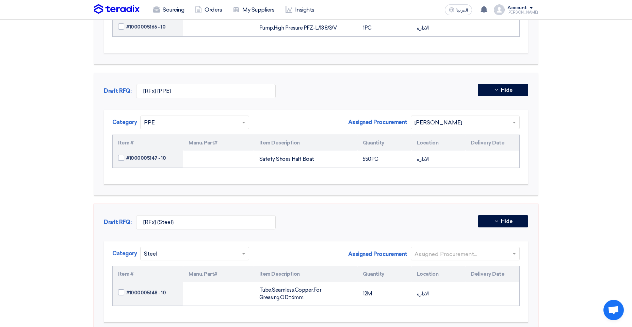
scroll to position [2382, 0]
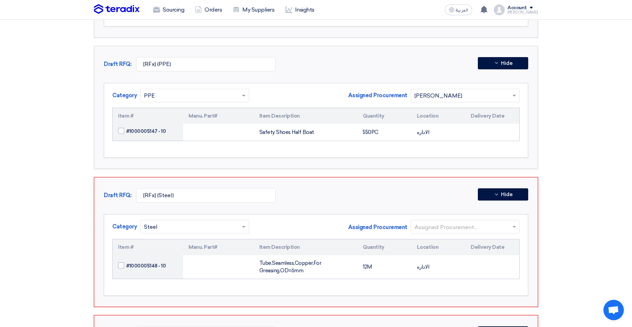
click at [455, 222] on input "text" at bounding box center [461, 227] width 95 height 11
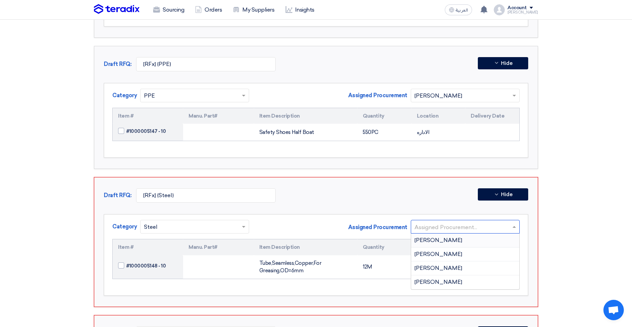
click at [442, 237] on span "[PERSON_NAME]" at bounding box center [438, 240] width 48 height 6
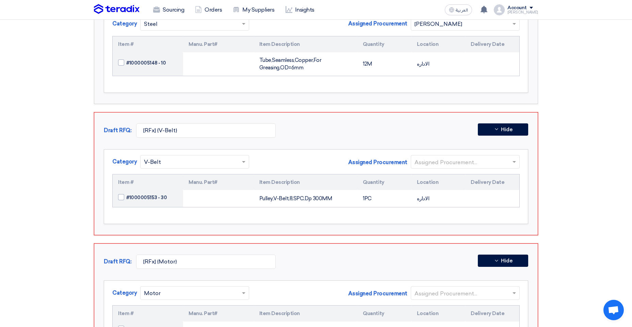
scroll to position [2586, 0]
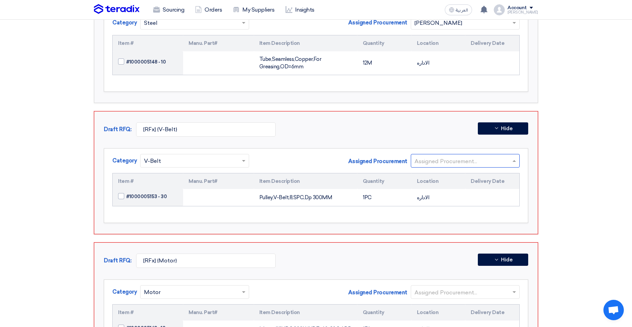
click at [456, 156] on input "text" at bounding box center [461, 161] width 95 height 11
click at [436, 168] on div "[PERSON_NAME]" at bounding box center [465, 175] width 108 height 14
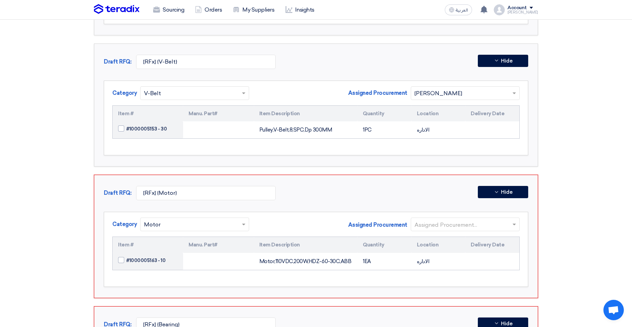
scroll to position [2654, 0]
click at [446, 219] on input "text" at bounding box center [461, 224] width 95 height 11
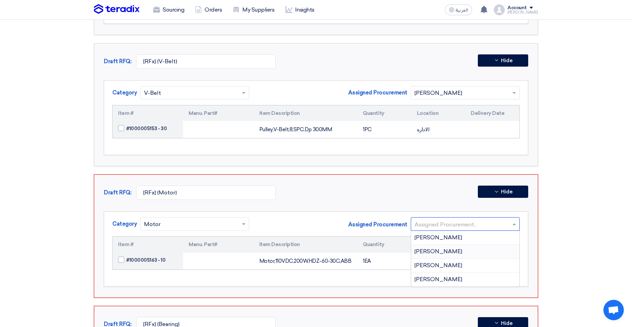
click at [442, 248] on span "[PERSON_NAME]" at bounding box center [438, 251] width 48 height 6
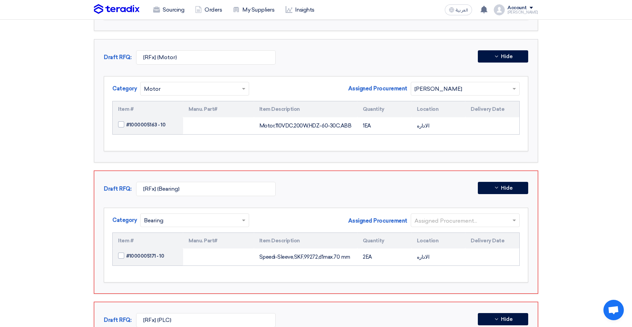
scroll to position [2790, 0]
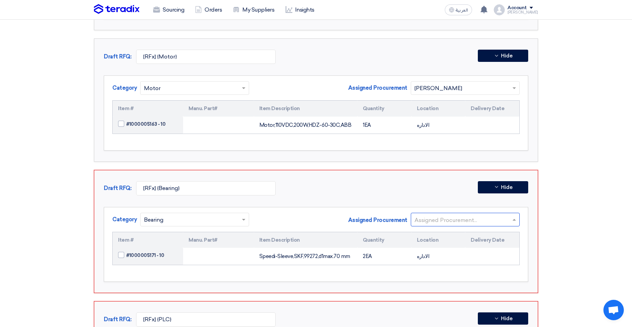
click at [444, 215] on input "text" at bounding box center [461, 220] width 95 height 11
click at [438, 230] on span "[PERSON_NAME]" at bounding box center [438, 233] width 48 height 6
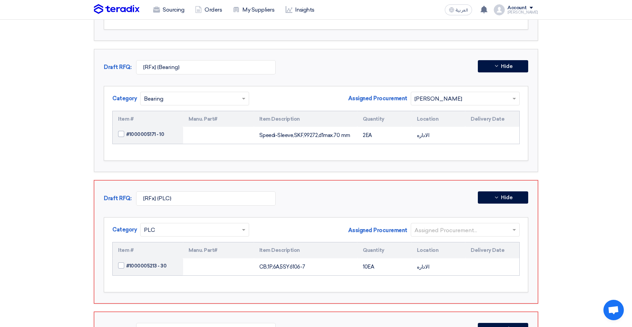
scroll to position [2926, 0]
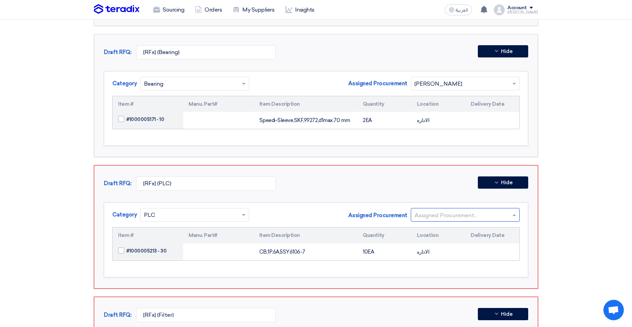
click at [431, 210] on input "text" at bounding box center [461, 215] width 95 height 11
click at [438, 239] on span "[PERSON_NAME]" at bounding box center [438, 242] width 48 height 6
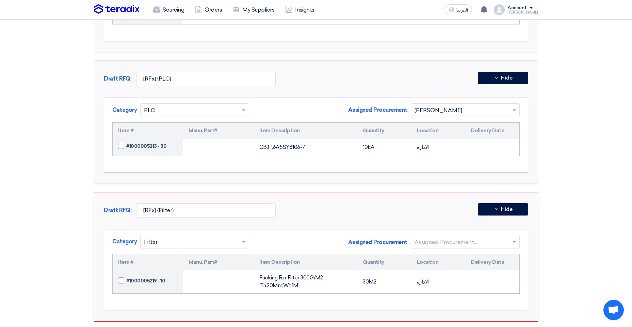
scroll to position [3097, 0]
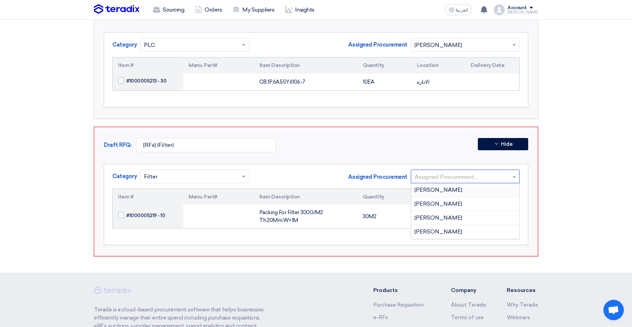
click at [429, 172] on input "text" at bounding box center [461, 177] width 95 height 11
click at [430, 183] on div "[PERSON_NAME]" at bounding box center [465, 190] width 108 height 14
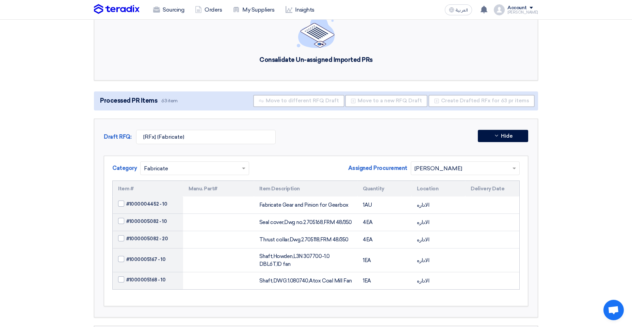
scroll to position [0, 0]
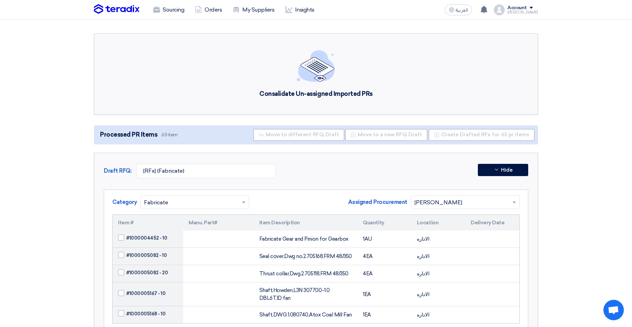
click at [519, 7] on div "Account" at bounding box center [516, 8] width 19 height 6
click at [169, 8] on link "Sourcing" at bounding box center [169, 9] width 42 height 15
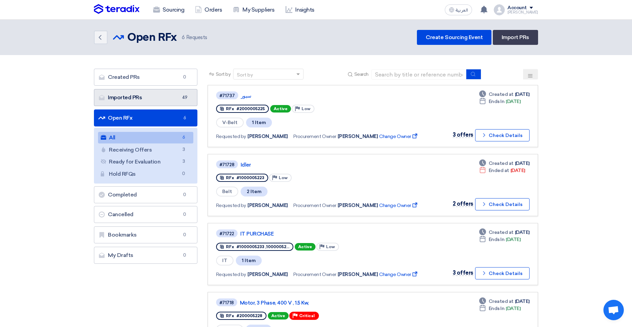
click at [158, 102] on link "Imported PRs Imported PRs 49" at bounding box center [145, 97] width 103 height 17
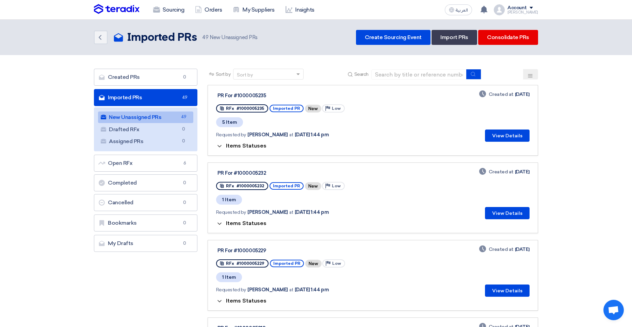
click at [525, 77] on button at bounding box center [530, 74] width 15 height 11
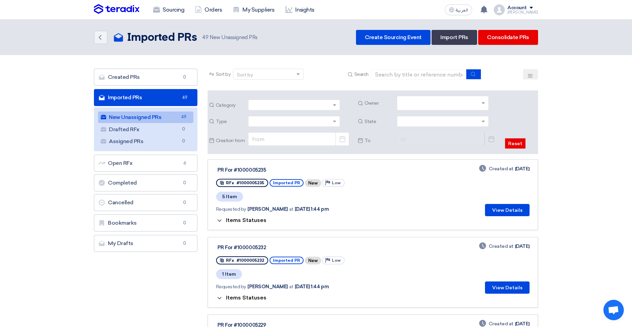
click at [525, 77] on button at bounding box center [530, 74] width 15 height 11
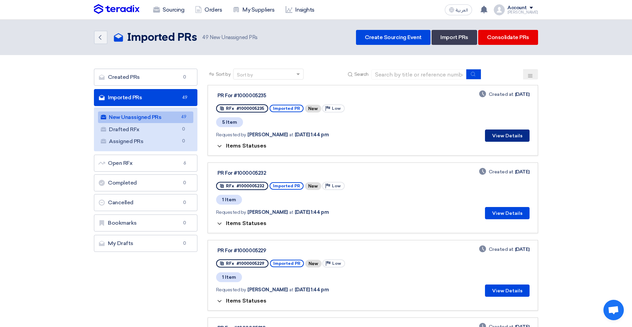
click at [518, 132] on button "View Details" at bounding box center [507, 136] width 45 height 12
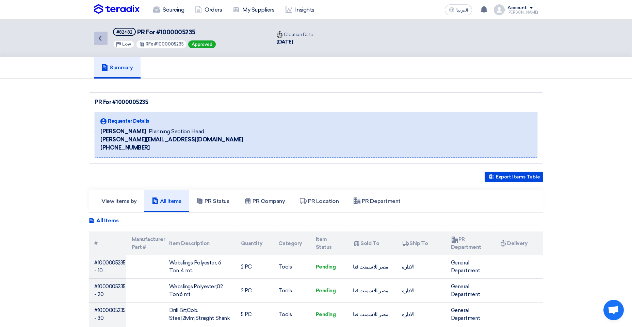
click at [103, 43] on link "Back" at bounding box center [101, 39] width 14 height 14
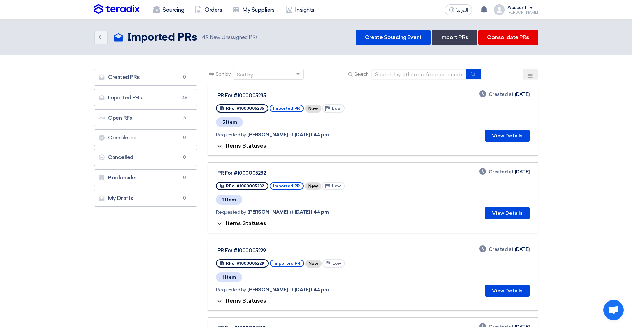
click at [530, 77] on use at bounding box center [530, 75] width 4 height 3
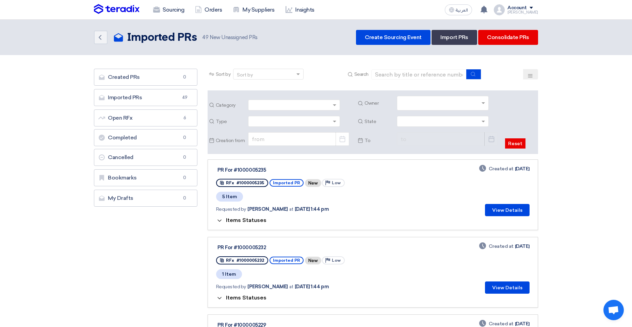
click at [530, 77] on use at bounding box center [530, 75] width 4 height 3
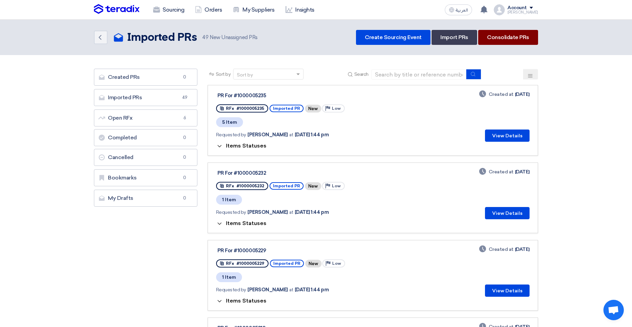
click at [495, 37] on link "Consolidate PRs" at bounding box center [508, 37] width 60 height 15
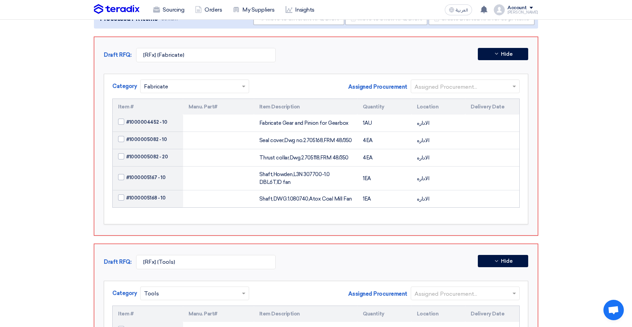
scroll to position [136, 0]
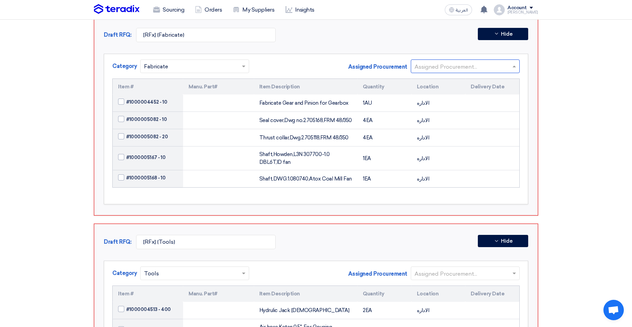
click at [470, 65] on input "text" at bounding box center [461, 66] width 95 height 11
click at [429, 110] on span "[PERSON_NAME]" at bounding box center [438, 107] width 48 height 6
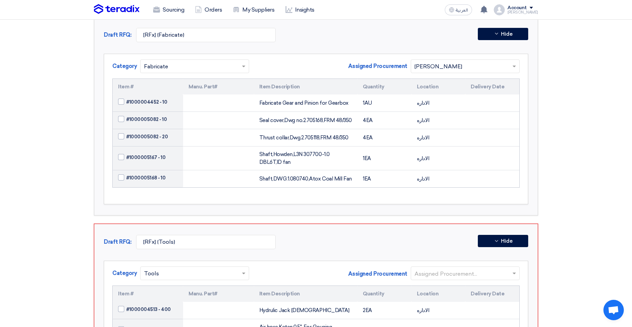
drag, startPoint x: 429, startPoint y: 110, endPoint x: 432, endPoint y: 143, distance: 33.1
drag, startPoint x: 432, startPoint y: 143, endPoint x: 381, endPoint y: 256, distance: 124.5
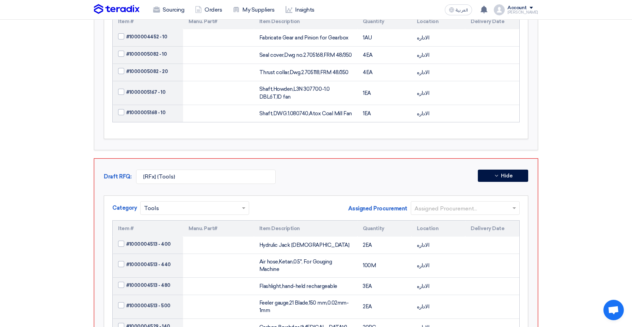
scroll to position [204, 0]
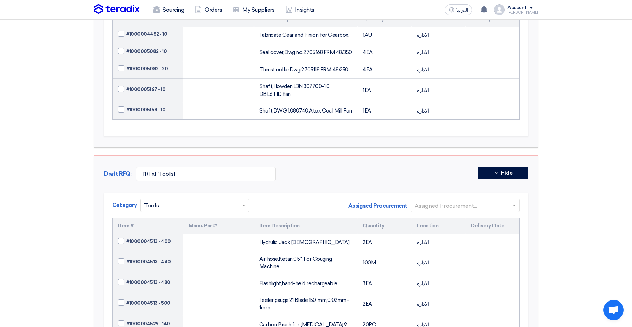
click at [437, 207] on input "text" at bounding box center [461, 206] width 95 height 11
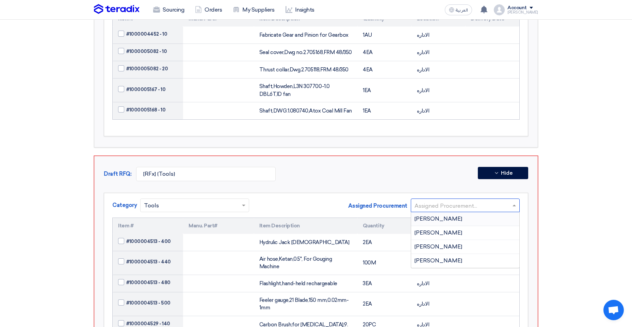
click at [426, 222] on span "[PERSON_NAME]" at bounding box center [438, 219] width 48 height 6
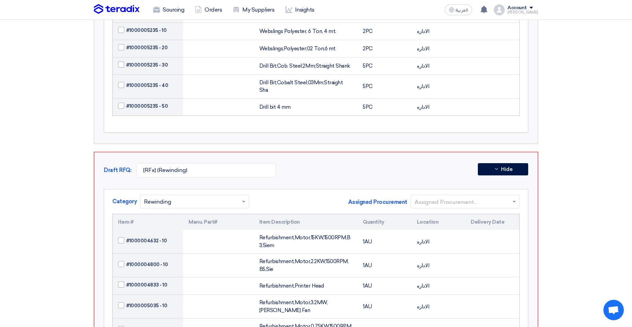
scroll to position [613, 0]
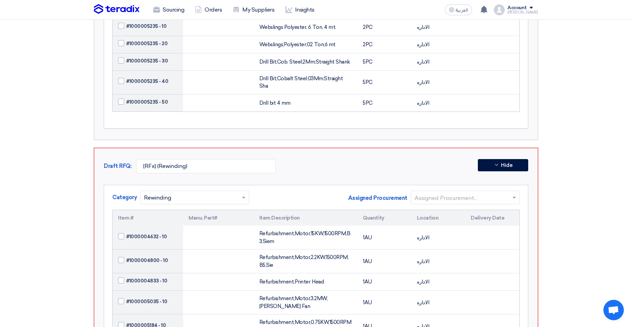
click at [430, 193] on input "text" at bounding box center [461, 198] width 95 height 11
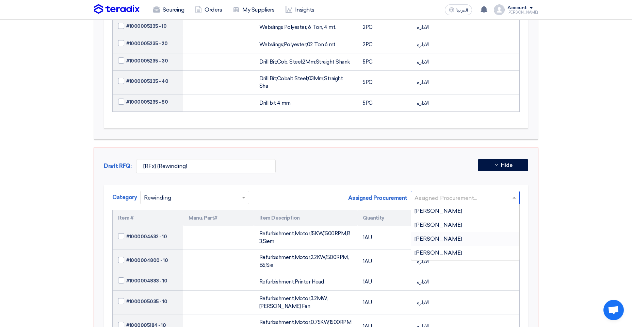
click at [435, 232] on div "[PERSON_NAME]" at bounding box center [465, 239] width 108 height 14
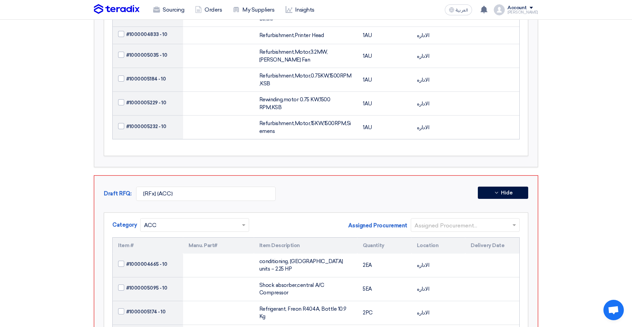
scroll to position [885, 0]
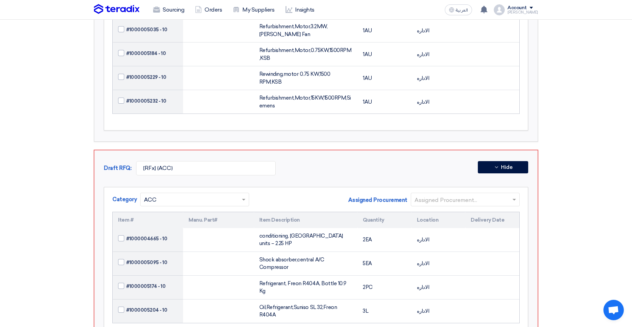
click at [443, 195] on input "text" at bounding box center [461, 200] width 95 height 11
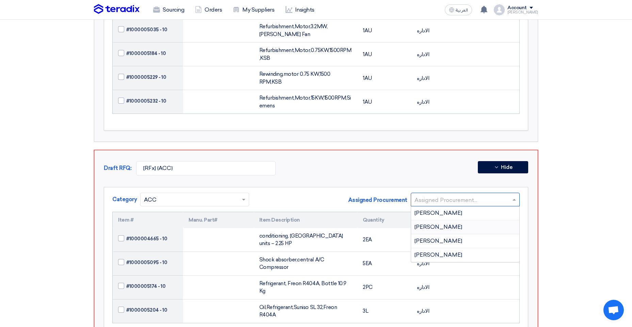
click at [441, 224] on span "[PERSON_NAME]" at bounding box center [438, 227] width 48 height 6
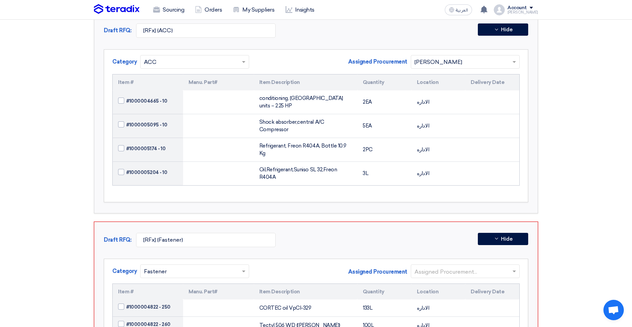
scroll to position [1055, 0]
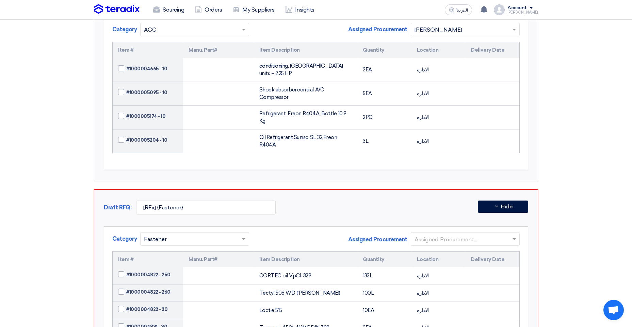
click at [434, 234] on input "text" at bounding box center [461, 239] width 95 height 11
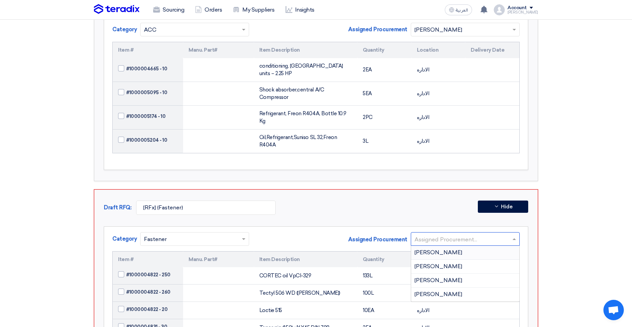
click at [436, 249] on span "[PERSON_NAME]" at bounding box center [438, 252] width 48 height 6
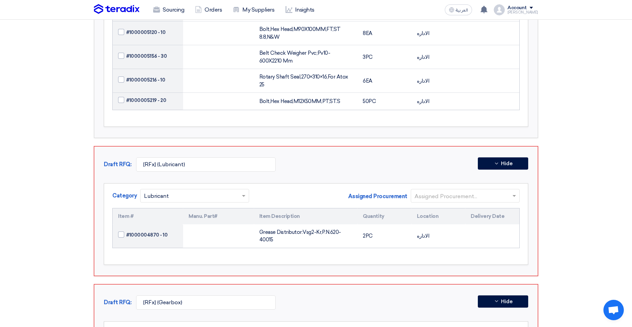
scroll to position [1429, 0]
click at [427, 191] on input "text" at bounding box center [461, 196] width 95 height 11
click at [434, 206] on span "[PERSON_NAME]" at bounding box center [438, 209] width 48 height 6
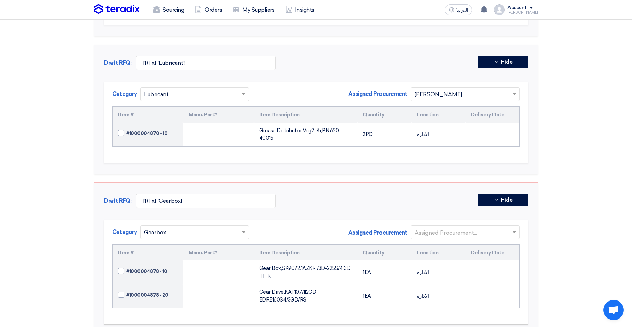
scroll to position [1531, 0]
click at [430, 227] on input "text" at bounding box center [461, 232] width 95 height 11
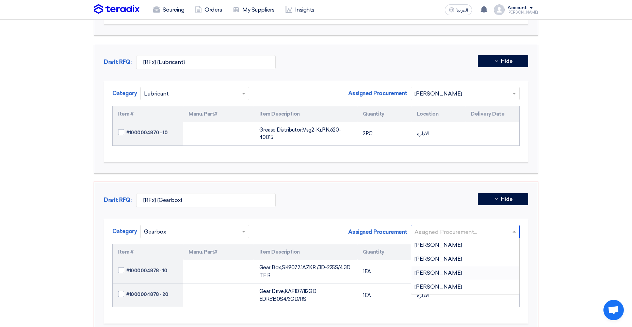
click at [436, 270] on span "[PERSON_NAME]" at bounding box center [438, 273] width 48 height 6
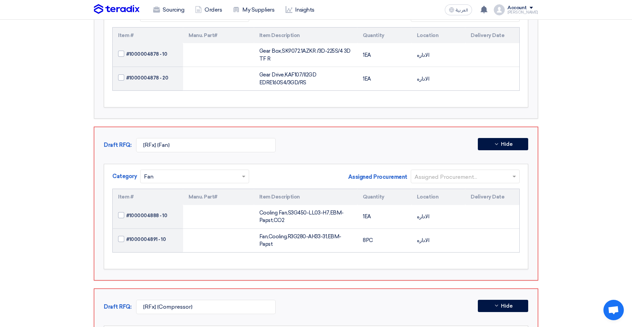
scroll to position [1769, 0]
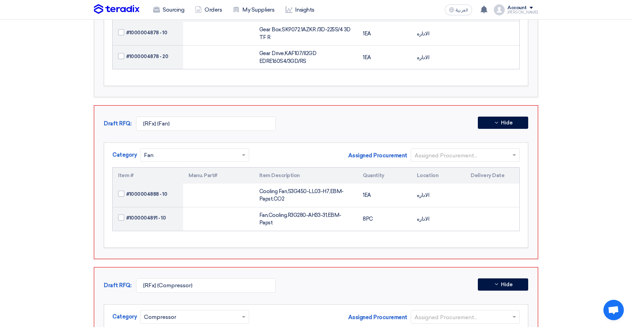
click at [440, 148] on div "Assigned Procurement Assigned Procurement..." at bounding box center [434, 157] width 172 height 19
click at [439, 150] on input "text" at bounding box center [461, 155] width 95 height 11
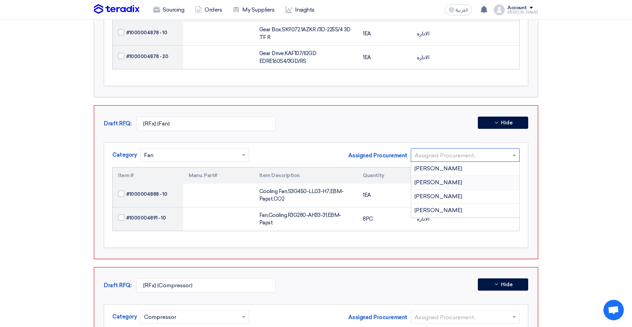
click at [446, 179] on span "[PERSON_NAME]" at bounding box center [438, 182] width 48 height 6
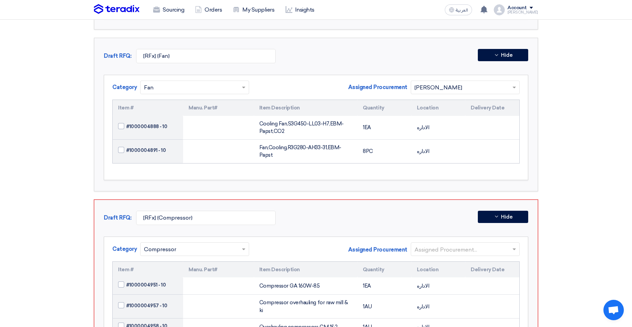
scroll to position [1838, 0]
click at [442, 244] on input "text" at bounding box center [461, 249] width 95 height 11
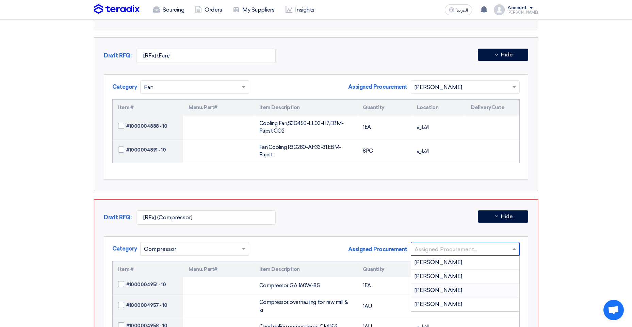
click at [441, 287] on span "[PERSON_NAME]" at bounding box center [438, 290] width 48 height 6
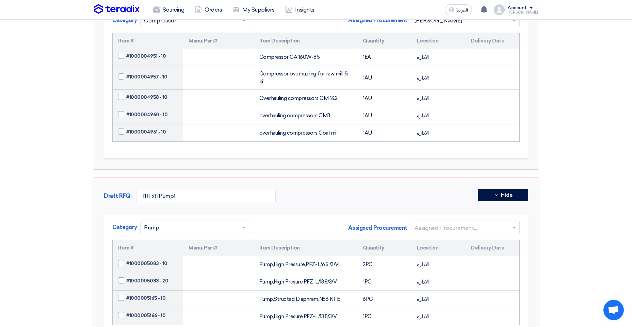
scroll to position [2076, 0]
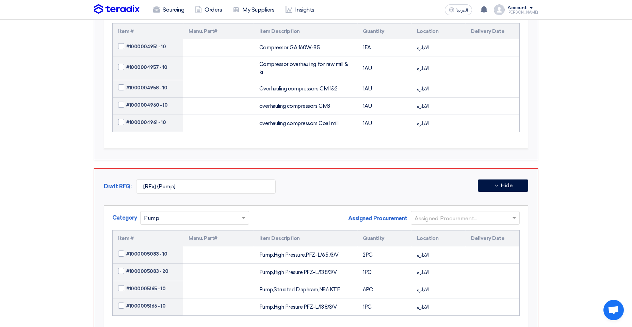
click at [431, 213] on input "text" at bounding box center [461, 218] width 95 height 11
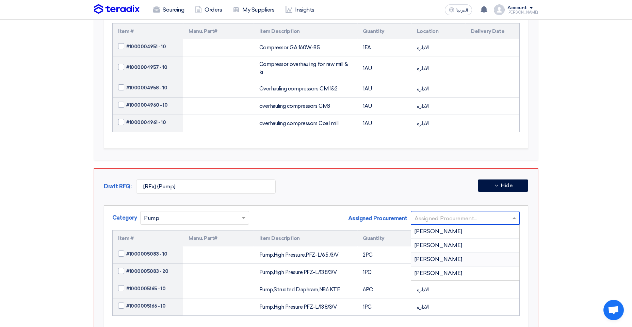
click at [434, 256] on span "[PERSON_NAME]" at bounding box center [438, 259] width 48 height 6
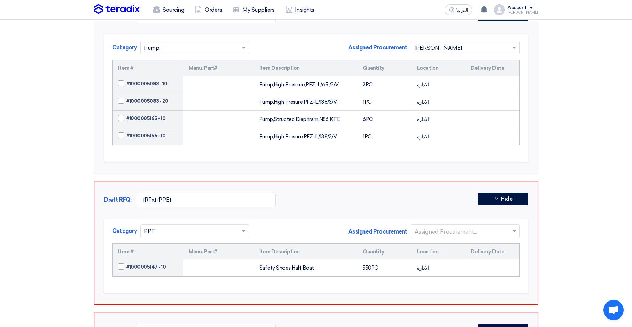
scroll to position [2280, 0]
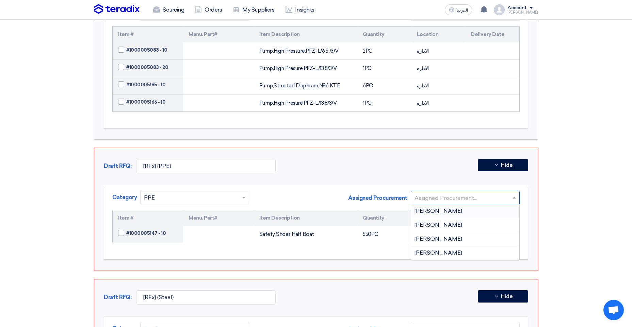
click at [436, 193] on input "text" at bounding box center [461, 198] width 95 height 11
click at [430, 222] on span "[PERSON_NAME]" at bounding box center [438, 225] width 48 height 6
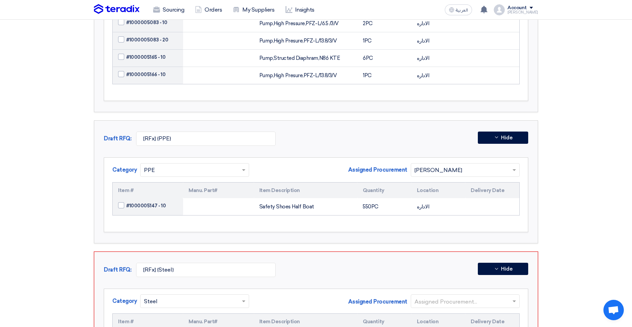
scroll to position [2348, 0]
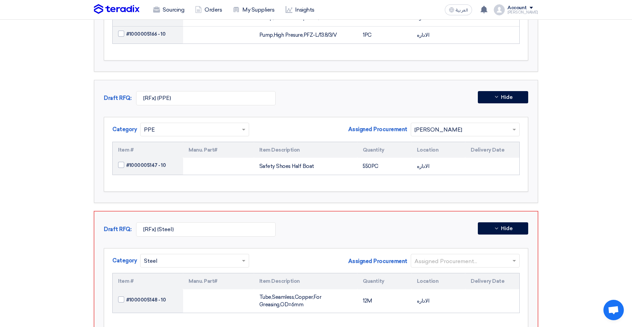
click at [431, 256] on input "text" at bounding box center [461, 261] width 95 height 11
click at [434, 313] on span "Ahmed Farid" at bounding box center [438, 316] width 48 height 6
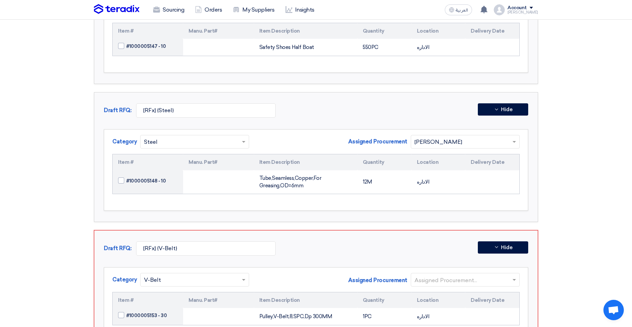
scroll to position [2484, 0]
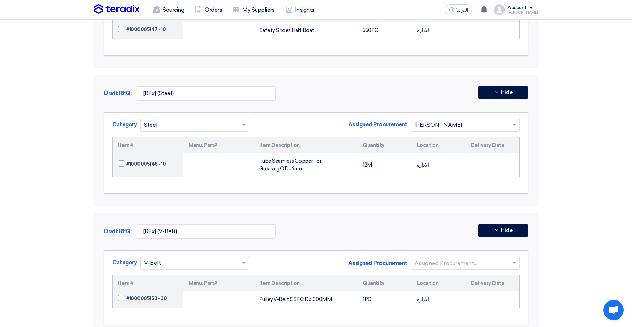
click at [435, 258] on input "text" at bounding box center [461, 263] width 95 height 11
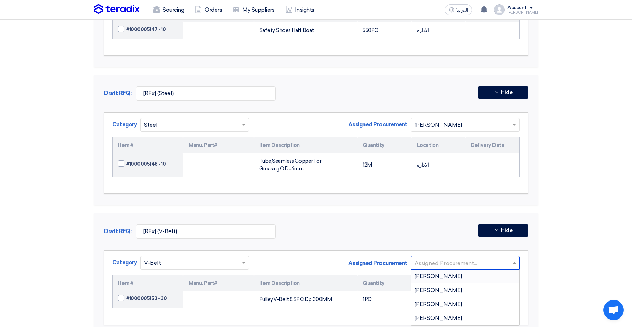
click at [442, 270] on div "[PERSON_NAME]" at bounding box center [465, 277] width 108 height 14
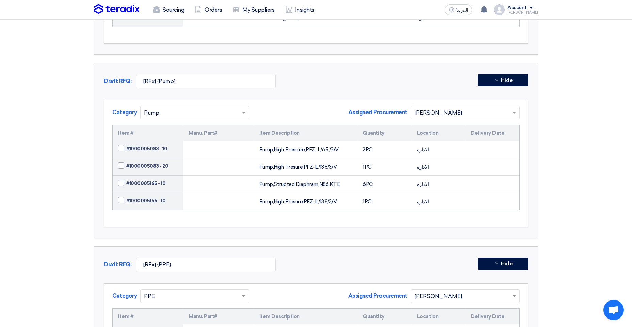
scroll to position [2178, 0]
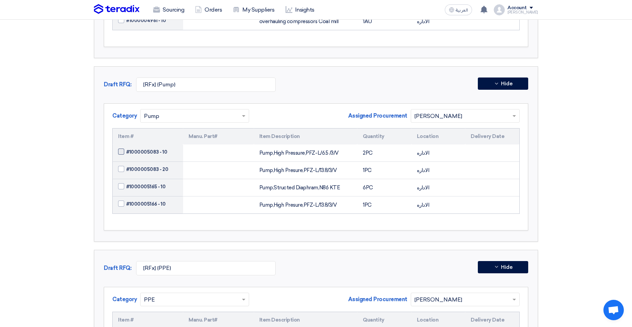
click at [121, 149] on span at bounding box center [121, 152] width 6 height 6
click at [126, 147] on input "#1000005083 - 10" at bounding box center [156, 152] width 60 height 11
click at [150, 149] on span "#1000005083 - 10" at bounding box center [146, 152] width 41 height 7
click at [150, 147] on input "#1000005083 - 10" at bounding box center [156, 152] width 60 height 11
click at [125, 149] on label "#1000005083 - 10" at bounding box center [148, 152] width 60 height 7
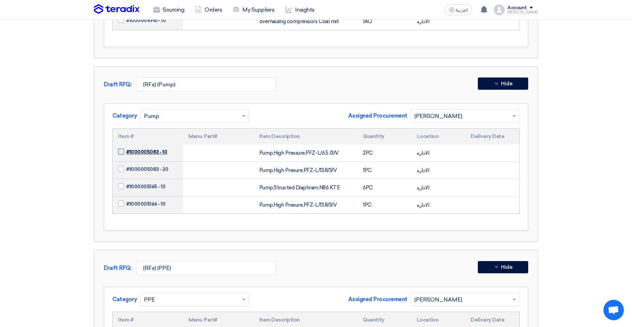
click at [126, 147] on input "#1000005083 - 10" at bounding box center [156, 152] width 60 height 11
checkbox input "true"
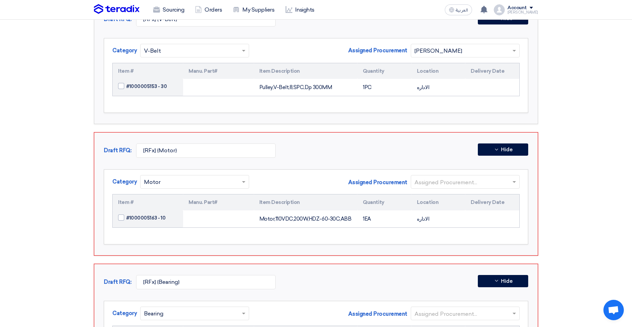
scroll to position [2709, 0]
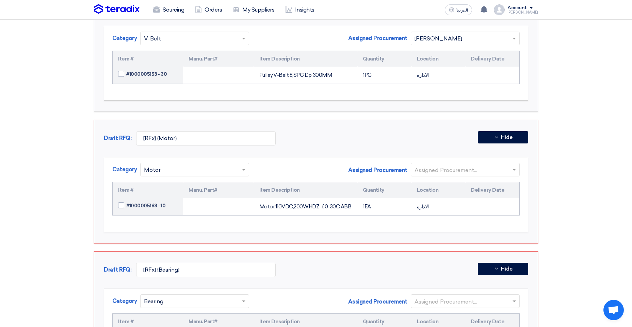
click at [456, 165] on input "text" at bounding box center [461, 170] width 95 height 11
click at [436, 194] on span "[PERSON_NAME]" at bounding box center [438, 197] width 48 height 6
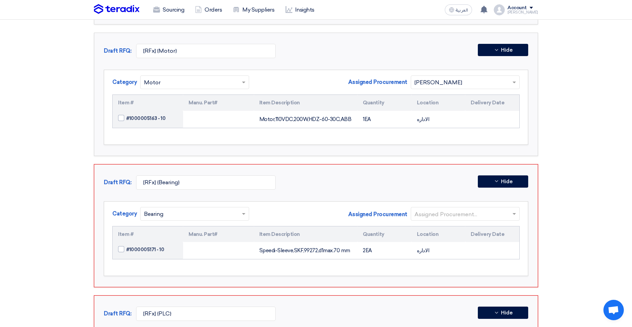
scroll to position [2811, 0]
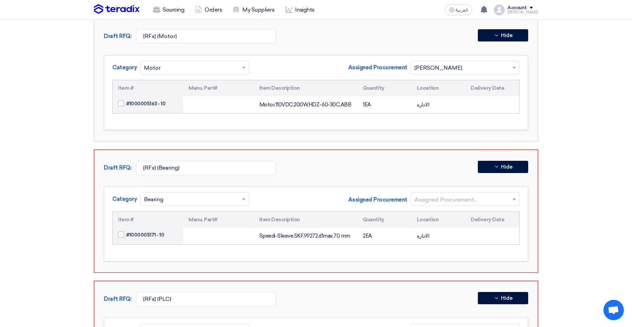
click at [437, 194] on input "text" at bounding box center [461, 199] width 95 height 11
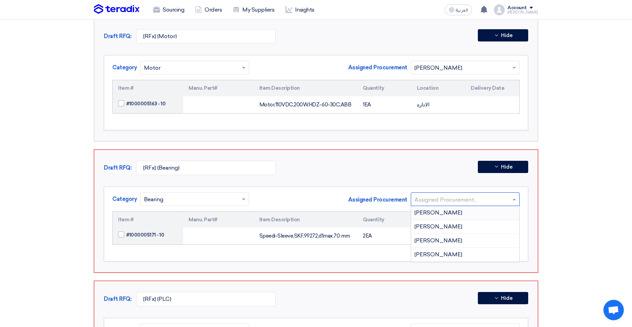
click at [433, 210] on span "[PERSON_NAME]" at bounding box center [438, 213] width 48 height 6
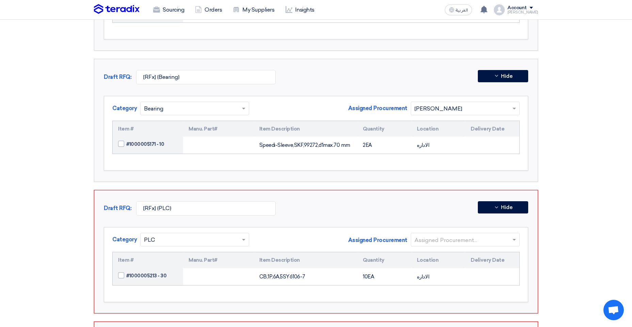
scroll to position [2913, 0]
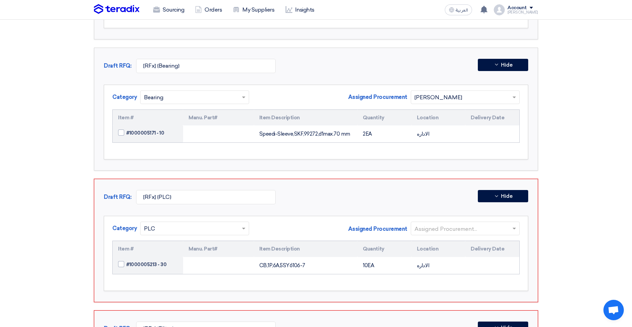
click at [428, 224] on input "text" at bounding box center [461, 229] width 95 height 11
click at [440, 249] on div "[PERSON_NAME]" at bounding box center [465, 256] width 108 height 14
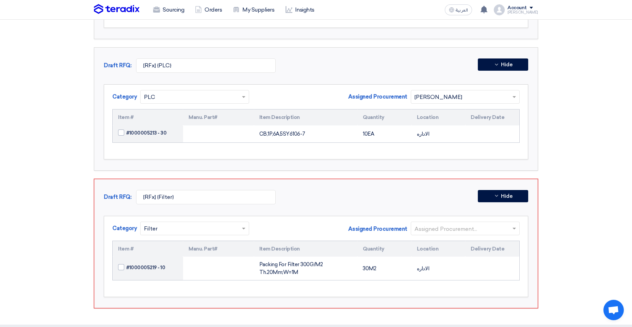
scroll to position [3049, 0]
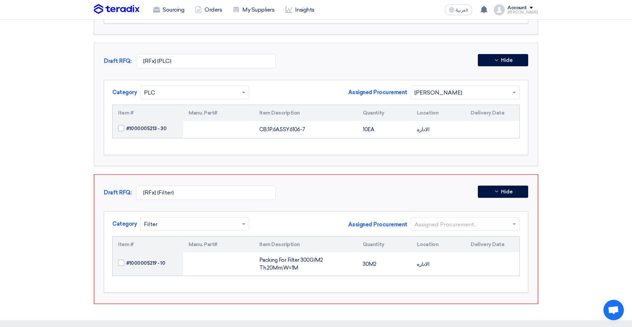
click at [435, 219] on input "text" at bounding box center [461, 224] width 95 height 11
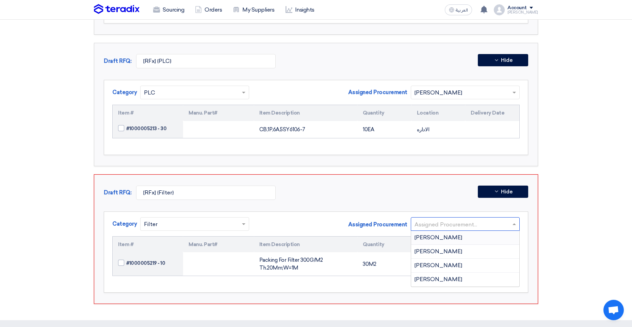
click at [436, 234] on span "[PERSON_NAME]" at bounding box center [438, 237] width 48 height 6
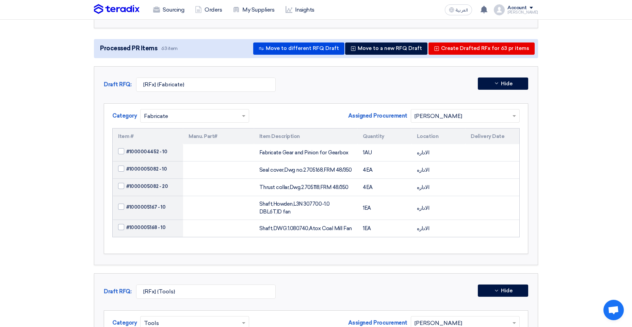
scroll to position [0, 0]
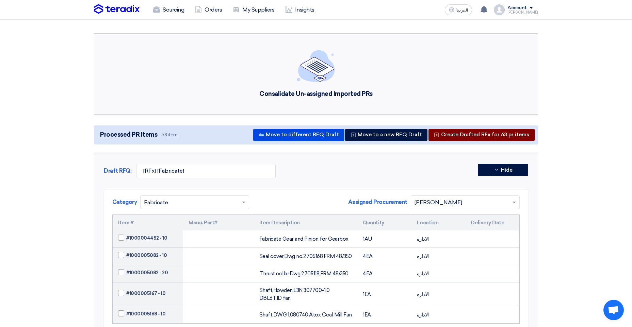
click at [487, 133] on button "Create Drafted RFx for 63 pr items" at bounding box center [481, 135] width 106 height 12
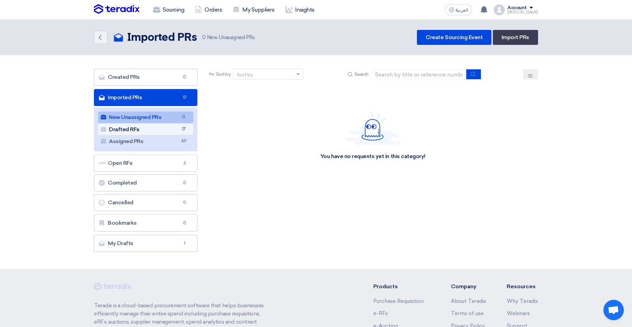
click at [148, 134] on link "Drafted RFx Drafted RFx 17" at bounding box center [145, 130] width 95 height 12
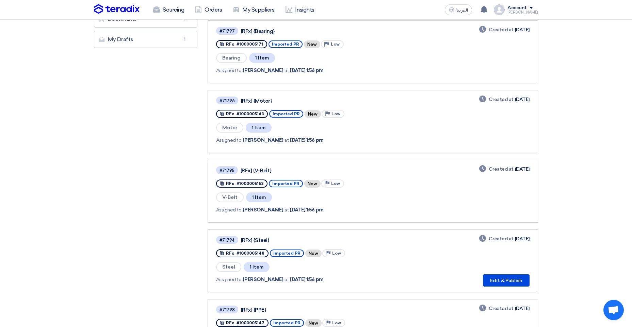
scroll to position [306, 0]
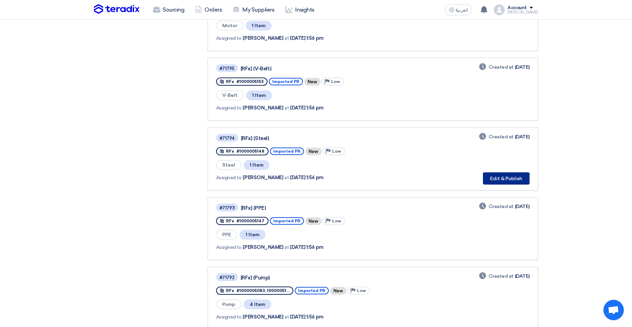
click at [494, 175] on button "Edit & Publish" at bounding box center [506, 179] width 47 height 12
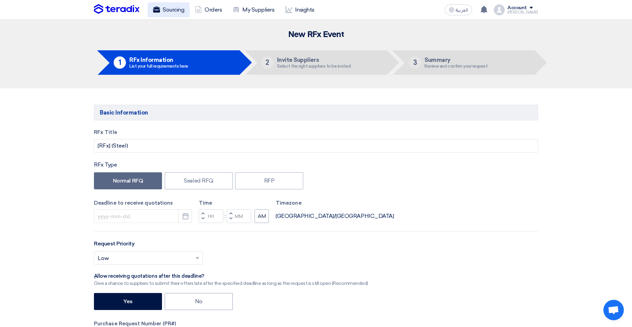
click at [178, 13] on link "Sourcing" at bounding box center [169, 9] width 42 height 15
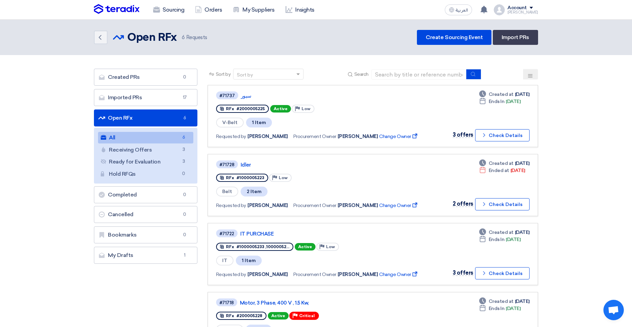
click at [169, 116] on link "Open RFx Open RFx 6" at bounding box center [145, 118] width 103 height 17
click at [140, 99] on link "Imported PRs Imported PRs 17" at bounding box center [145, 97] width 103 height 17
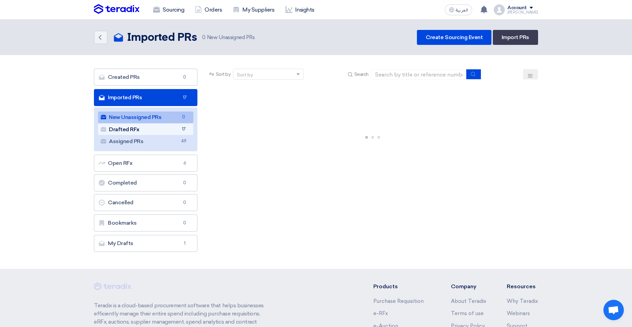
click at [140, 131] on link "Drafted RFx Drafted RFx 17" at bounding box center [145, 130] width 95 height 12
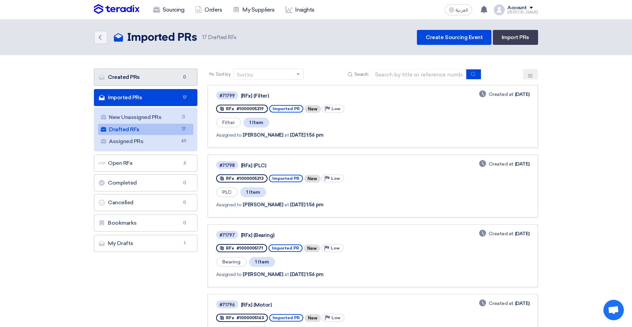
click at [137, 81] on link "Created PRs Created PRs 0" at bounding box center [145, 77] width 103 height 17
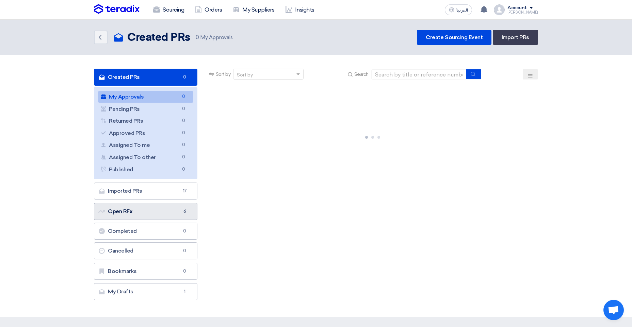
click at [135, 207] on link "Open RFx Open RFx 6" at bounding box center [145, 211] width 103 height 17
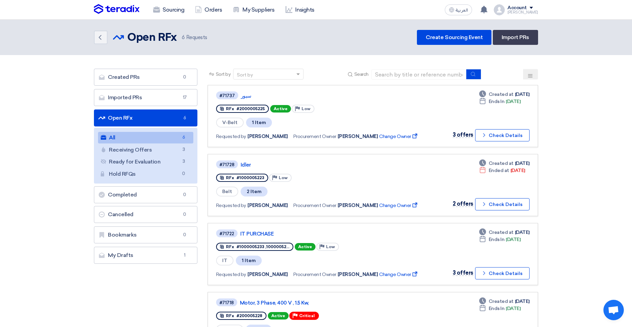
click at [139, 117] on link "Open RFx Open RFx 6" at bounding box center [145, 118] width 103 height 17
click at [140, 103] on link "Imported PRs Imported PRs 17" at bounding box center [145, 97] width 103 height 17
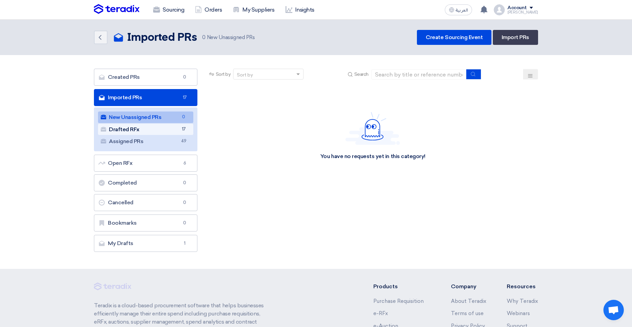
click at [144, 132] on link "Drafted RFx Drafted RFx 17" at bounding box center [145, 130] width 95 height 12
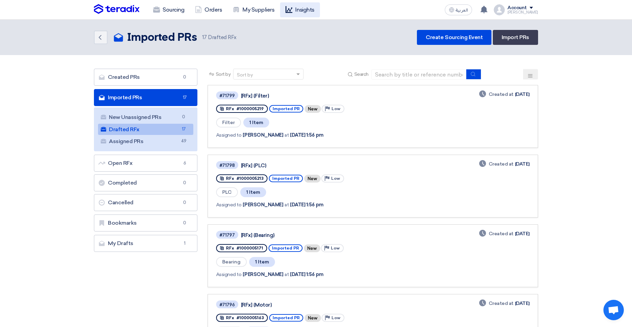
click at [290, 15] on link "Insights" at bounding box center [300, 9] width 40 height 15
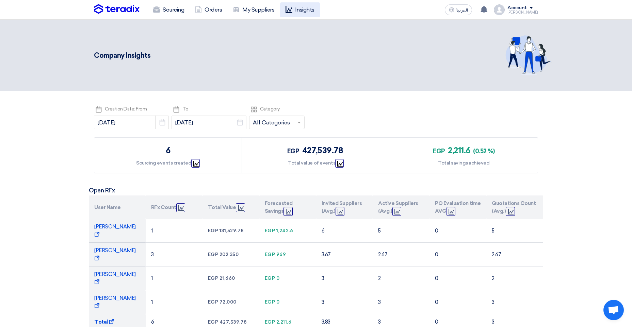
click at [292, 12] on icon at bounding box center [288, 9] width 7 height 7
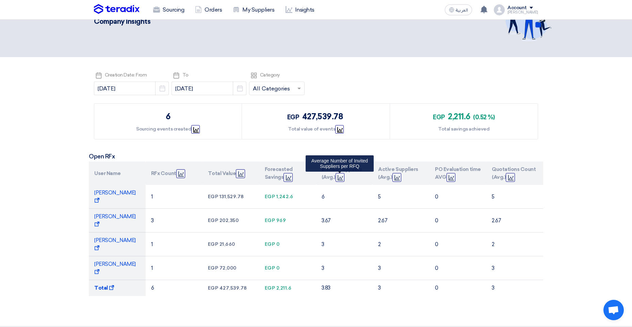
click at [337, 179] on span "Graph" at bounding box center [340, 177] width 9 height 9
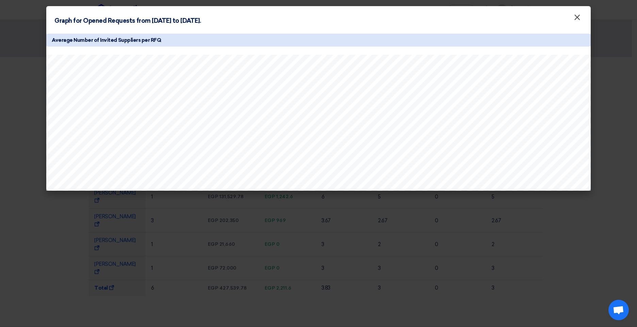
click at [572, 20] on button "×" at bounding box center [577, 18] width 18 height 14
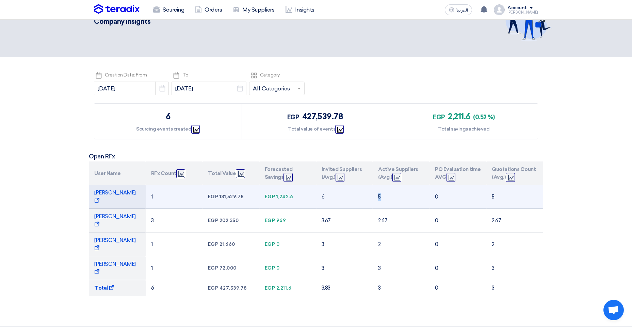
drag, startPoint x: 382, startPoint y: 197, endPoint x: 374, endPoint y: 198, distance: 8.9
click at [374, 198] on td "5" at bounding box center [401, 197] width 57 height 24
drag, startPoint x: 374, startPoint y: 198, endPoint x: 444, endPoint y: 195, distance: 70.2
click at [444, 195] on td "0" at bounding box center [457, 197] width 57 height 24
drag, startPoint x: 501, startPoint y: 192, endPoint x: 488, endPoint y: 193, distance: 13.3
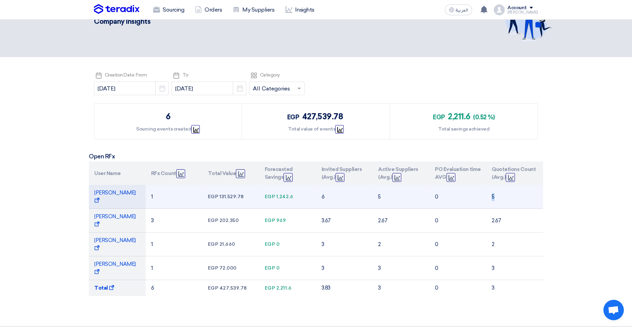
click at [488, 193] on td "5" at bounding box center [514, 197] width 57 height 24
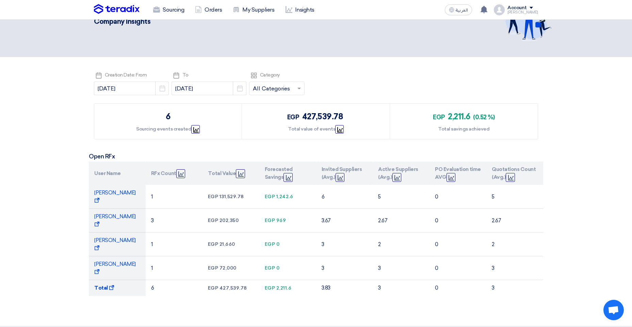
drag, startPoint x: 488, startPoint y: 193, endPoint x: 551, endPoint y: 187, distance: 63.9
click at [551, 187] on section "Pick a date Creation Date: From 2025-09-01 Pick a date Pick a date To 2025-10-1…" at bounding box center [316, 191] width 632 height 269
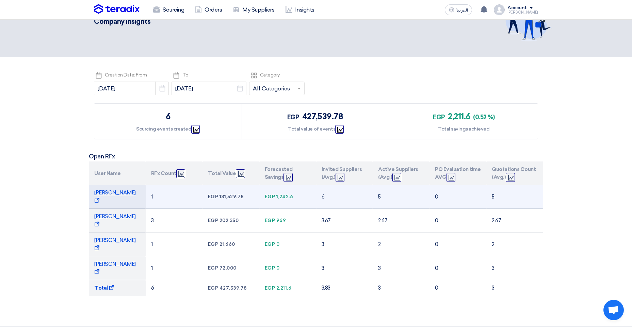
click at [128, 193] on span "Mohammed Bakry Show Projects" at bounding box center [115, 197] width 42 height 14
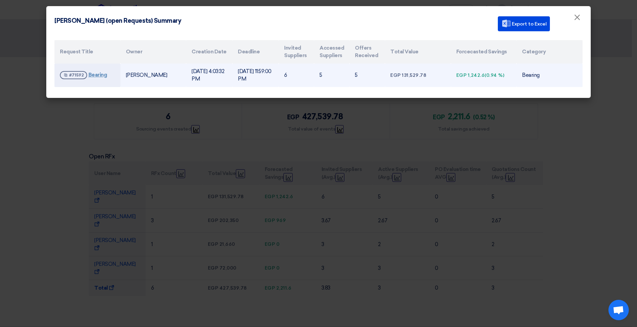
click at [89, 74] on link "Bearing" at bounding box center [97, 75] width 19 height 6
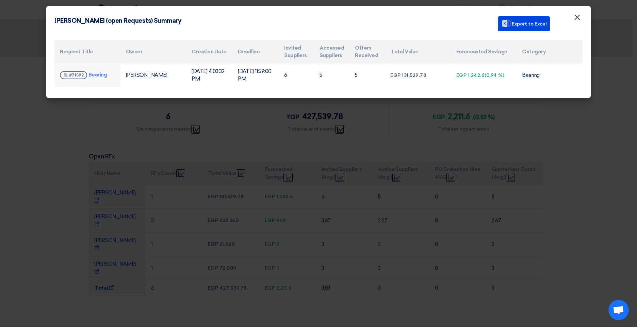
click at [573, 21] on button "×" at bounding box center [577, 18] width 18 height 14
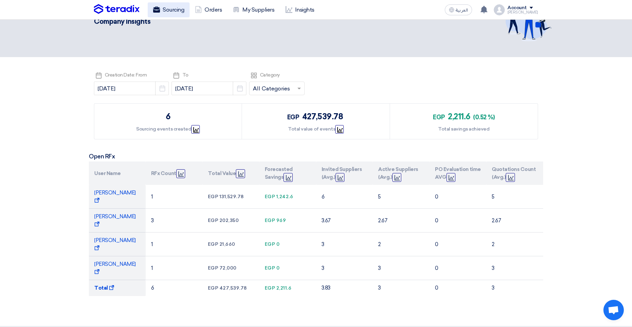
click at [173, 11] on link "Sourcing" at bounding box center [169, 9] width 42 height 15
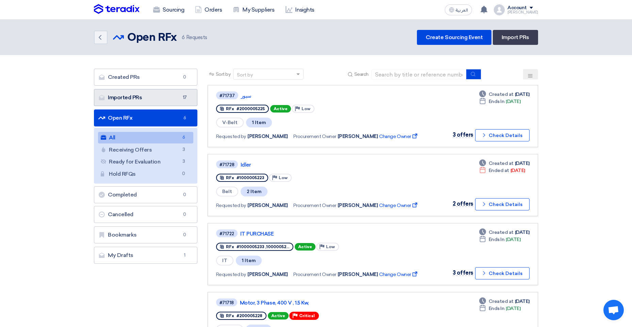
click at [146, 101] on link "Imported PRs Imported PRs 17" at bounding box center [145, 97] width 103 height 17
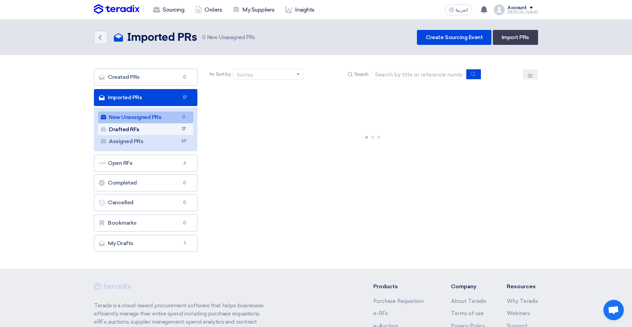
click at [147, 133] on link "Drafted RFx Drafted RFx 17" at bounding box center [145, 130] width 95 height 12
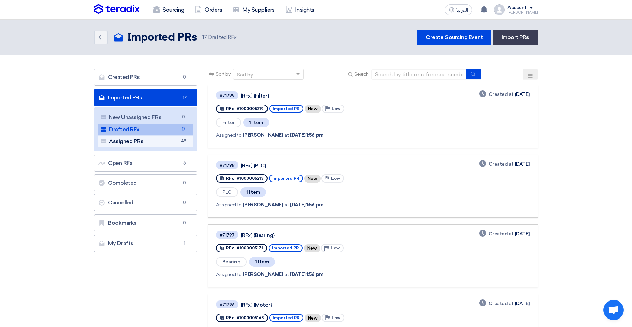
click at [149, 140] on link "Assigned PRs Assigned PRs 49" at bounding box center [145, 142] width 95 height 12
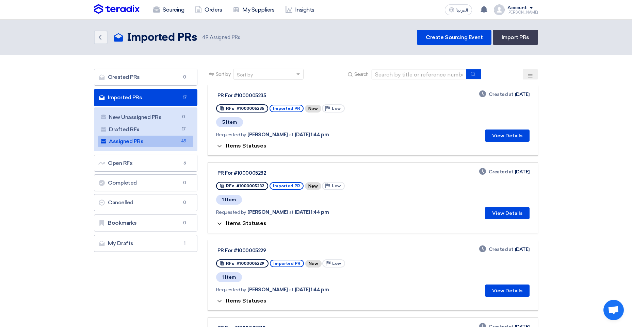
click at [230, 145] on span "Items Statuses" at bounding box center [246, 146] width 40 height 6
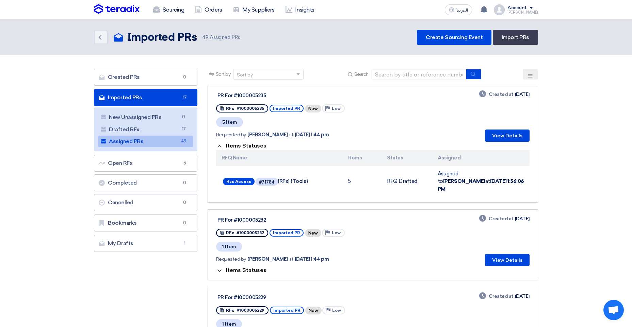
click at [241, 147] on span "Items Statuses" at bounding box center [246, 146] width 40 height 6
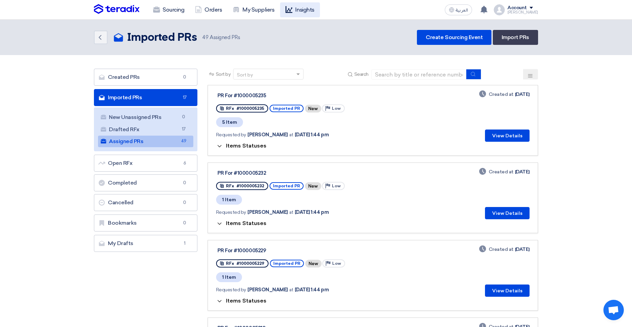
click at [294, 14] on link "Insights" at bounding box center [300, 9] width 40 height 15
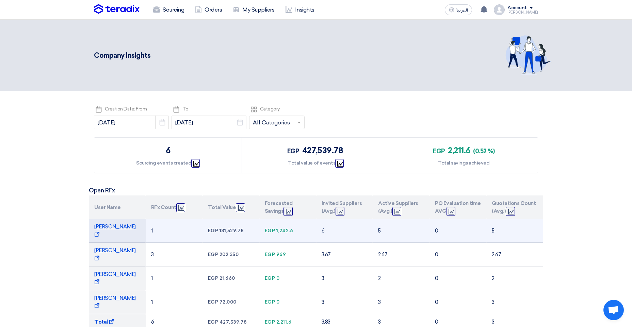
click at [122, 227] on span "Mohammed Bakry Show Projects" at bounding box center [115, 231] width 42 height 14
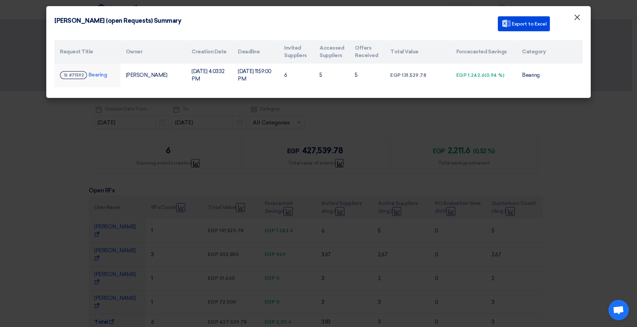
click at [580, 19] on span "×" at bounding box center [577, 19] width 7 height 14
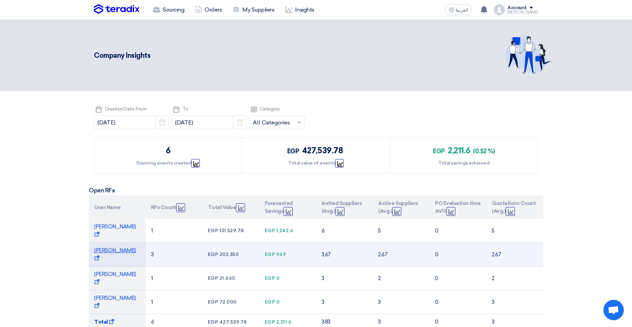
click at [125, 252] on span "[PERSON_NAME] Show Projects" at bounding box center [115, 255] width 42 height 14
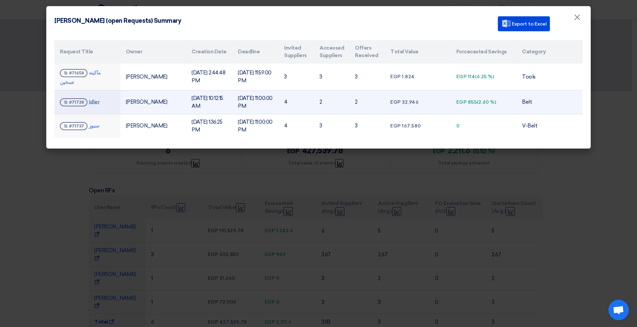
click at [94, 99] on link "Idler" at bounding box center [94, 102] width 11 height 6
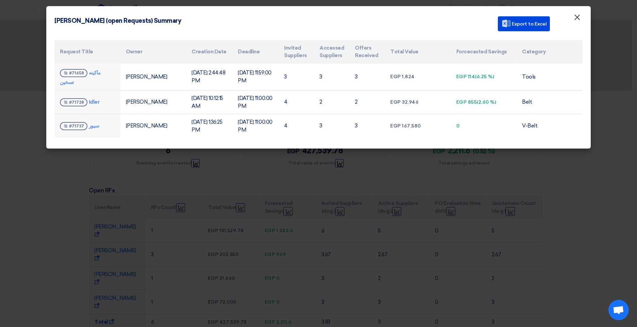
click at [573, 19] on button "×" at bounding box center [577, 18] width 18 height 14
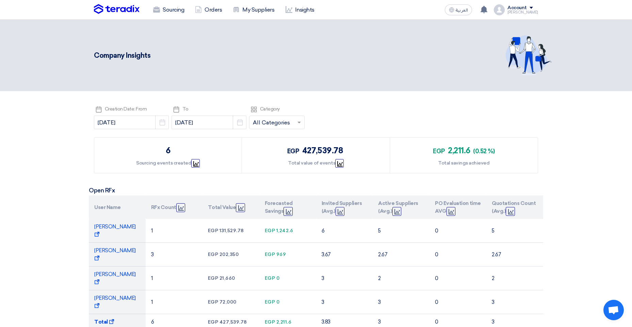
click at [271, 126] on input "text" at bounding box center [273, 123] width 41 height 11
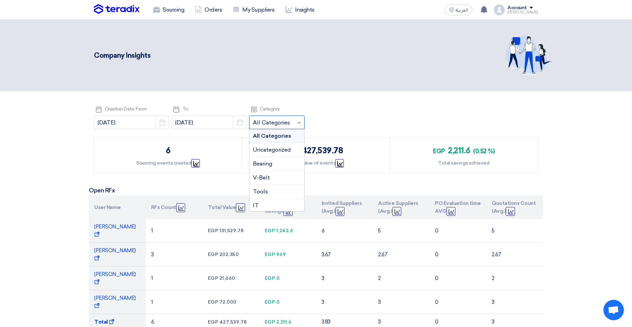
click at [227, 105] on div "Pick a date To 2025-10-14 Pick a date" at bounding box center [209, 118] width 75 height 27
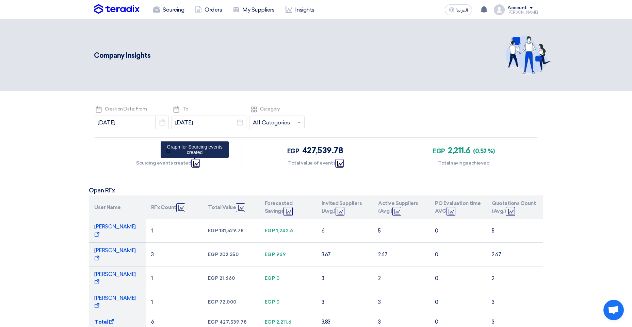
click at [198, 163] on span "Graph" at bounding box center [195, 163] width 9 height 9
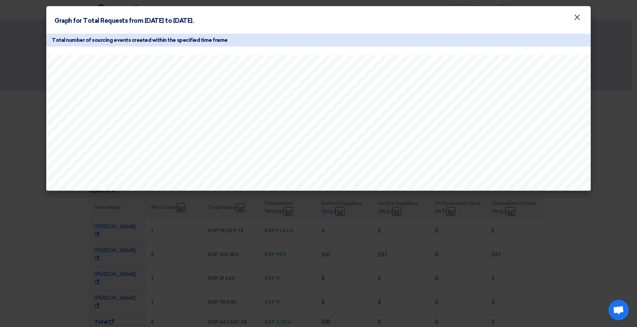
click at [572, 20] on button "×" at bounding box center [577, 18] width 18 height 14
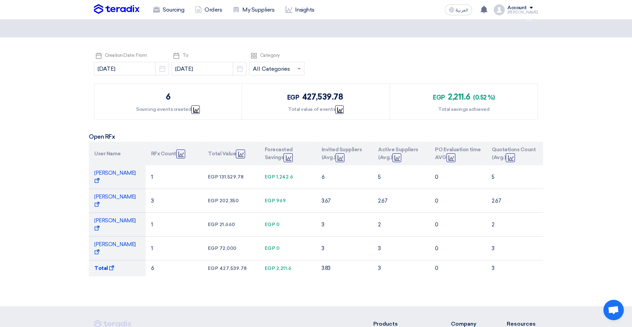
scroll to position [28, 0]
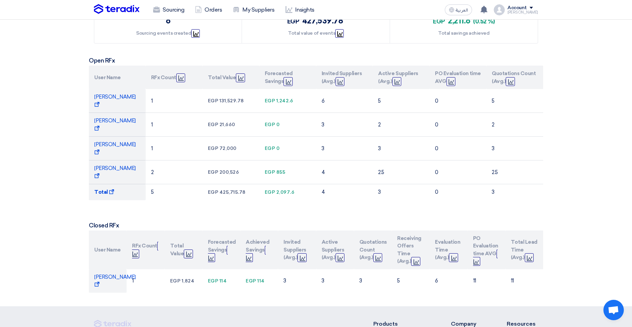
scroll to position [96, 0]
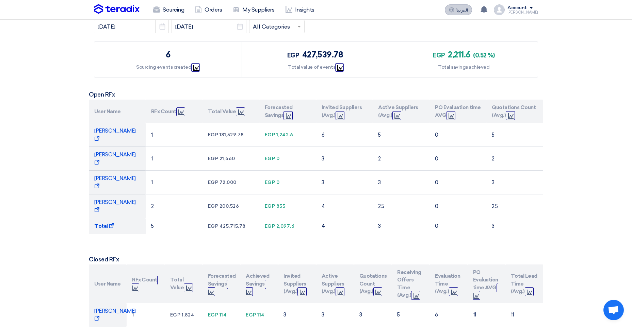
click at [459, 14] on button "العربية ع" at bounding box center [458, 9] width 27 height 11
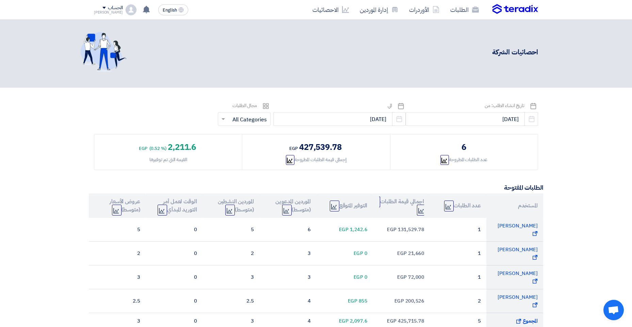
scroll to position [0, 0]
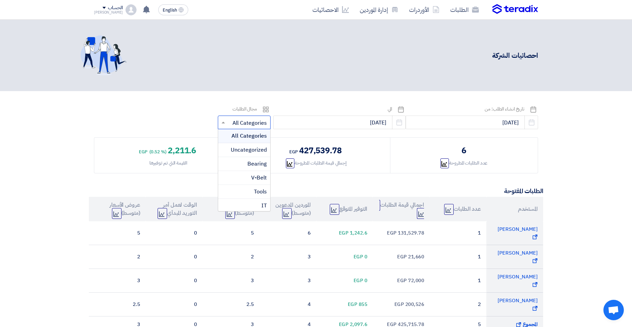
click at [263, 124] on input "text" at bounding box center [247, 123] width 39 height 11
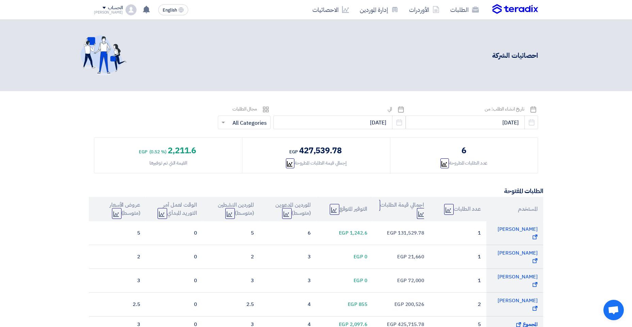
click at [554, 147] on section "Pick a date تاريخ انشاء الطلب: من [DATE] Pick a date Pick a date الي [DATE] Pic…" at bounding box center [316, 270] width 632 height 359
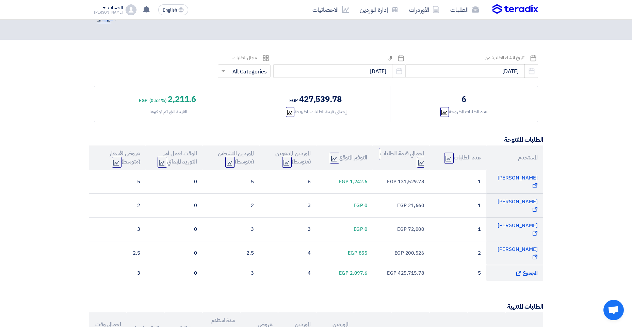
scroll to position [102, 0]
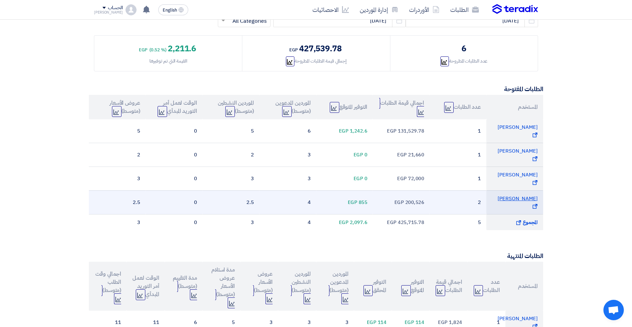
click at [532, 195] on span "[PERSON_NAME] Show Projects" at bounding box center [517, 202] width 40 height 15
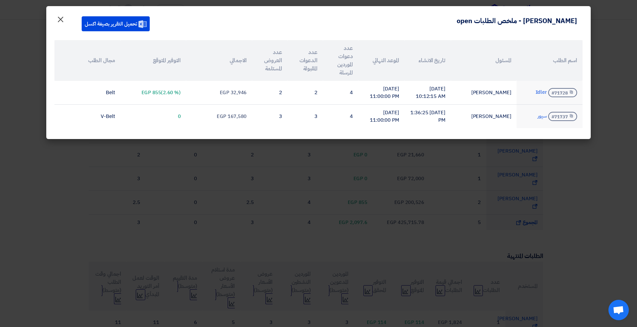
click at [67, 20] on button "×" at bounding box center [60, 18] width 19 height 14
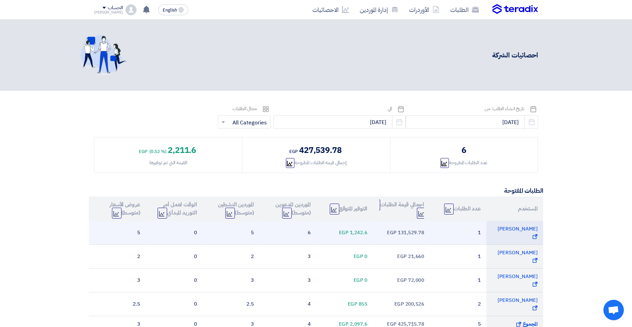
scroll to position [0, 0]
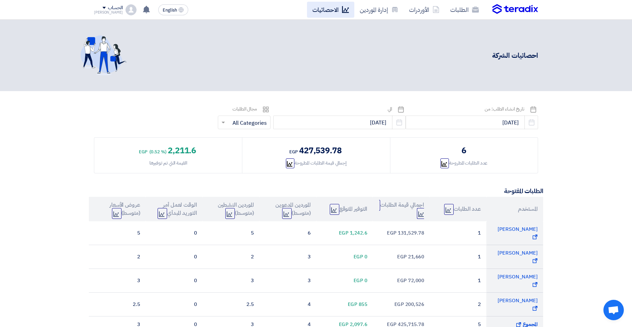
click at [328, 11] on link "الاحصائيات" at bounding box center [330, 10] width 47 height 16
click at [462, 11] on link "الطلبات" at bounding box center [464, 10] width 39 height 16
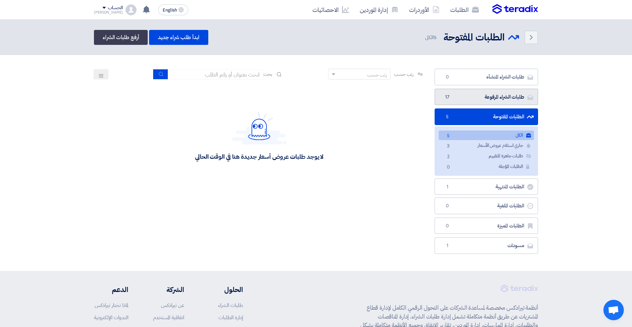
click at [515, 97] on link "طلبات الشراء المرفوعة طلبات الشراء المرفوعة 17" at bounding box center [486, 97] width 103 height 17
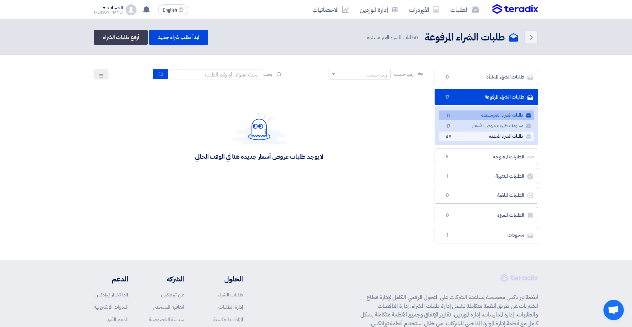
click at [513, 135] on link "طلبات الشراء المسندة طلبات الشراء المسندة 49" at bounding box center [486, 137] width 95 height 10
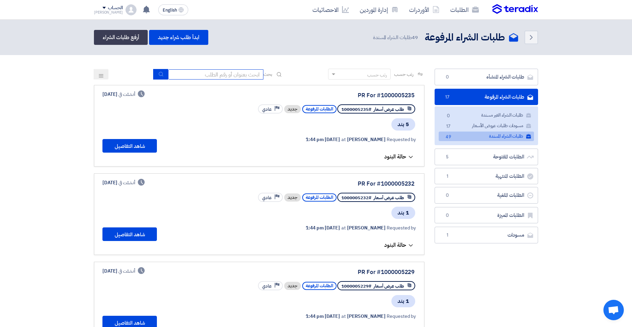
click at [241, 73] on input at bounding box center [215, 74] width 95 height 10
